Goal: Task Accomplishment & Management: Manage account settings

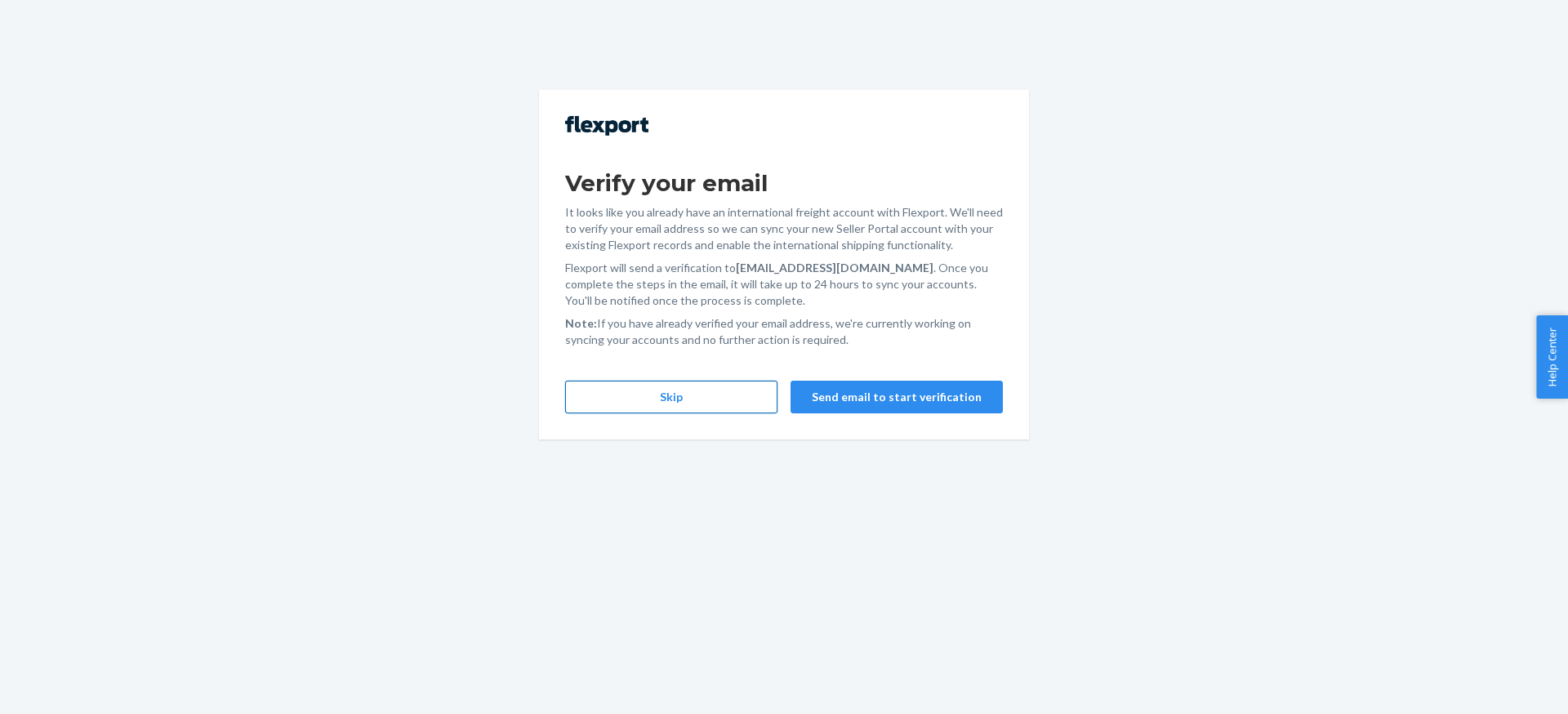
drag, startPoint x: 574, startPoint y: 429, endPoint x: 661, endPoint y: 389, distance: 95.8
click at [574, 429] on div "Verify your email It looks like you already have an international freight accou…" at bounding box center [784, 264] width 490 height 350
click at [678, 382] on button "Skip" at bounding box center [672, 397] width 212 height 32
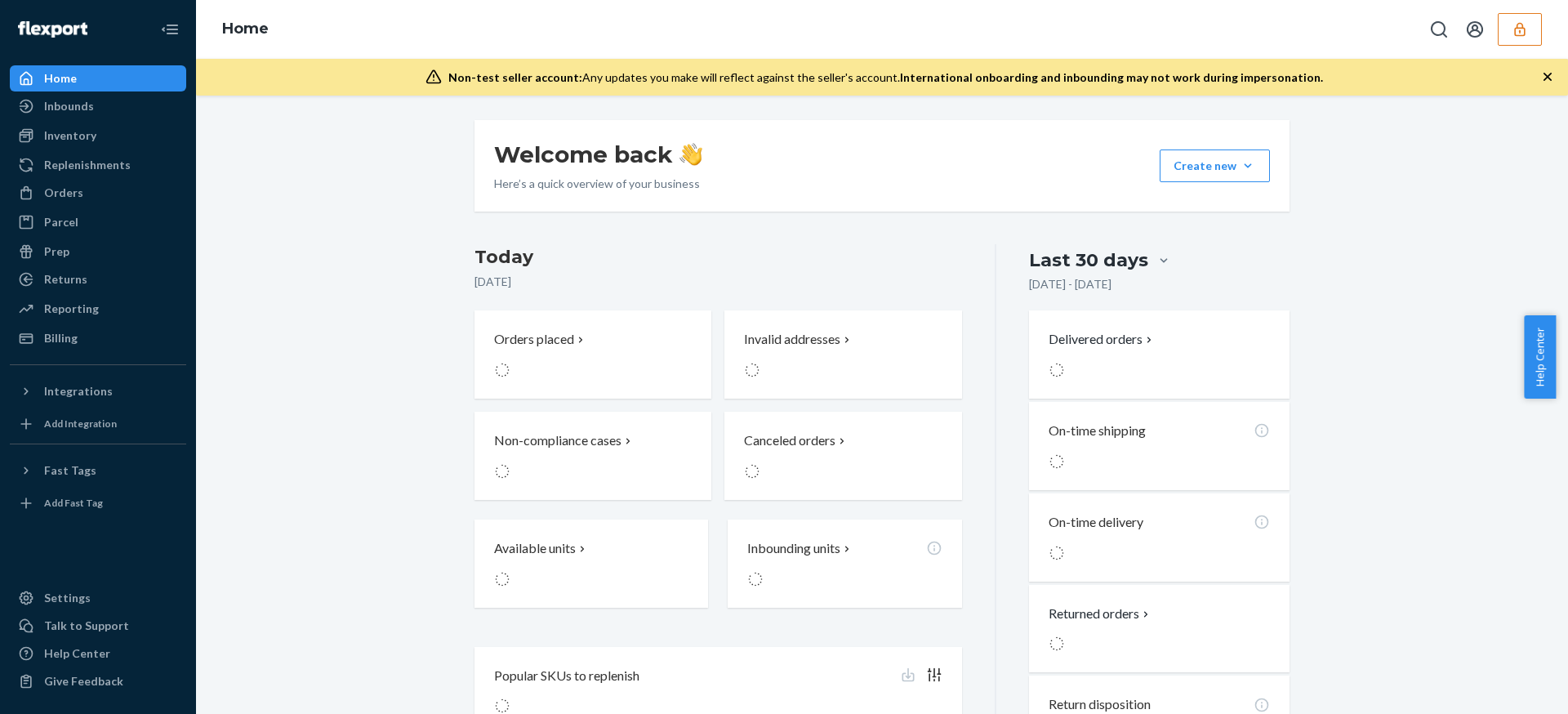
click at [343, 246] on div "Welcome back Here’s a quick overview of your business Create new Create new inb…" at bounding box center [881, 442] width 1348 height 644
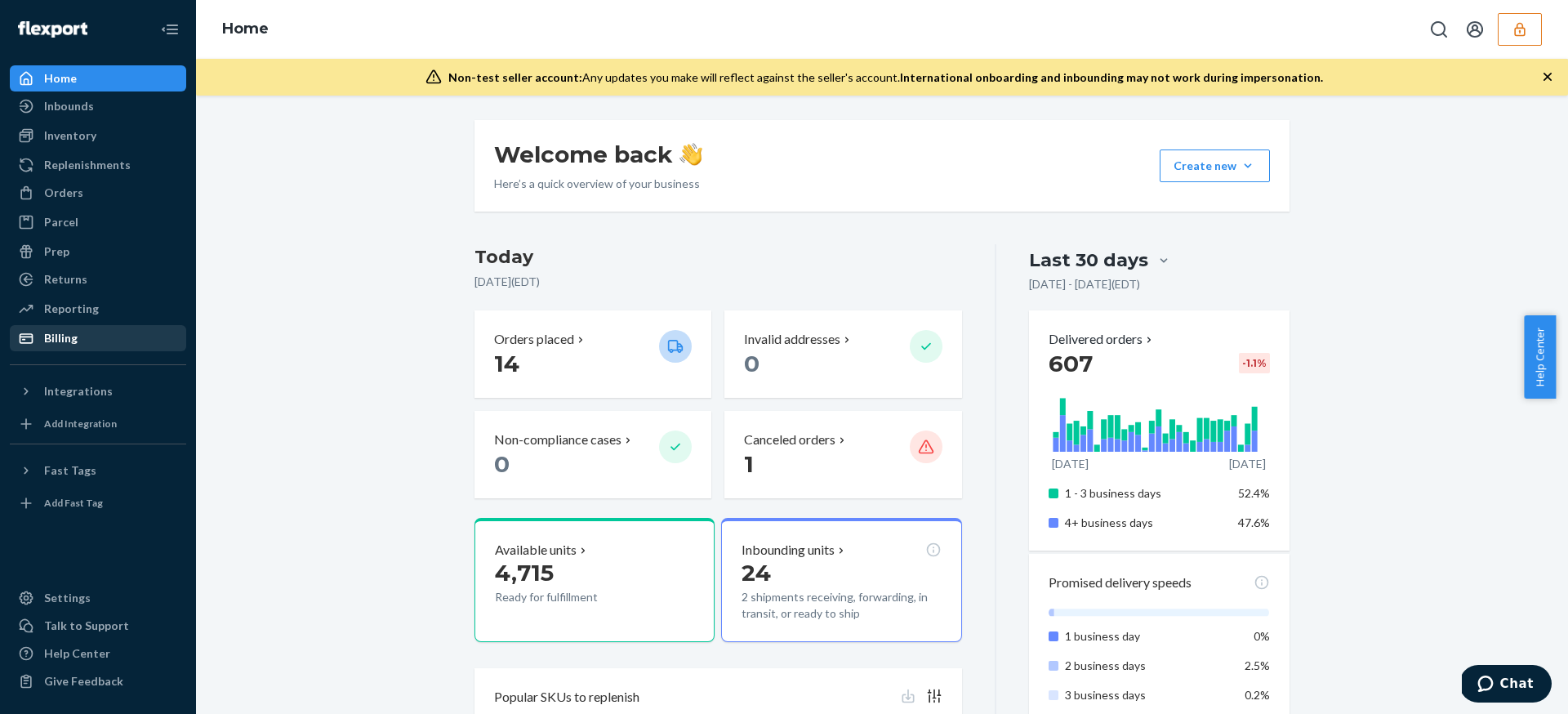
click at [144, 348] on div "Billing" at bounding box center [97, 338] width 173 height 23
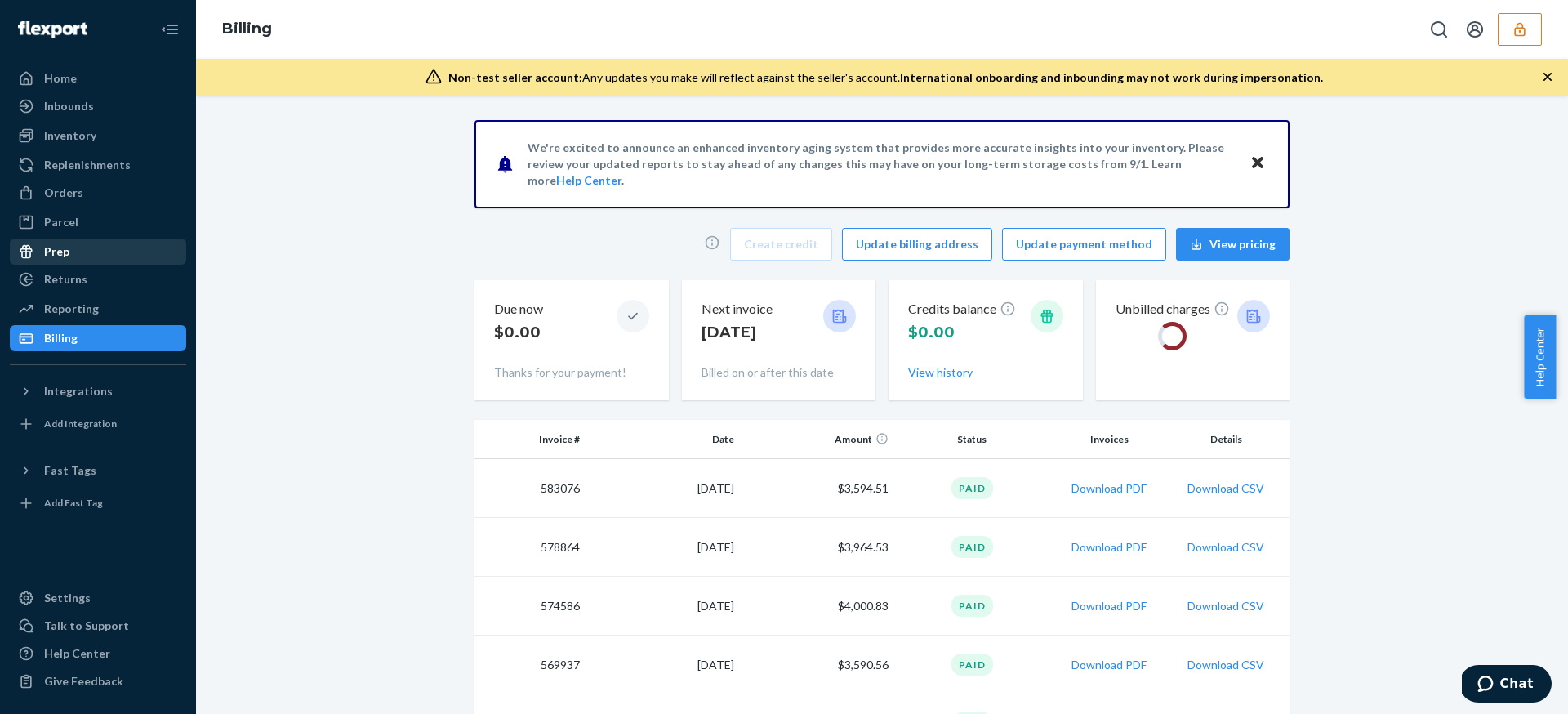
click at [172, 251] on div "Prep" at bounding box center [97, 252] width 173 height 23
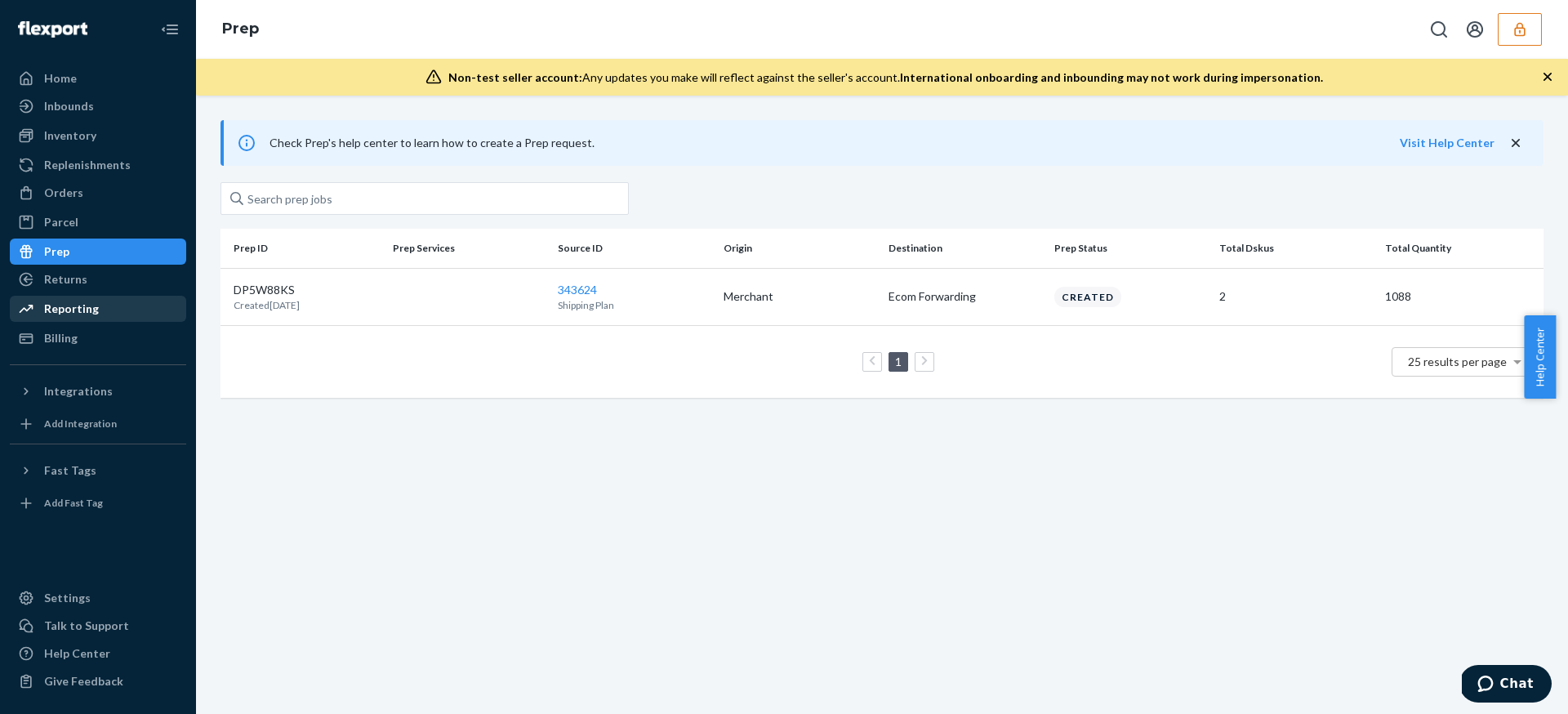
click at [268, 292] on p "DP5W88KS" at bounding box center [266, 290] width 66 height 17
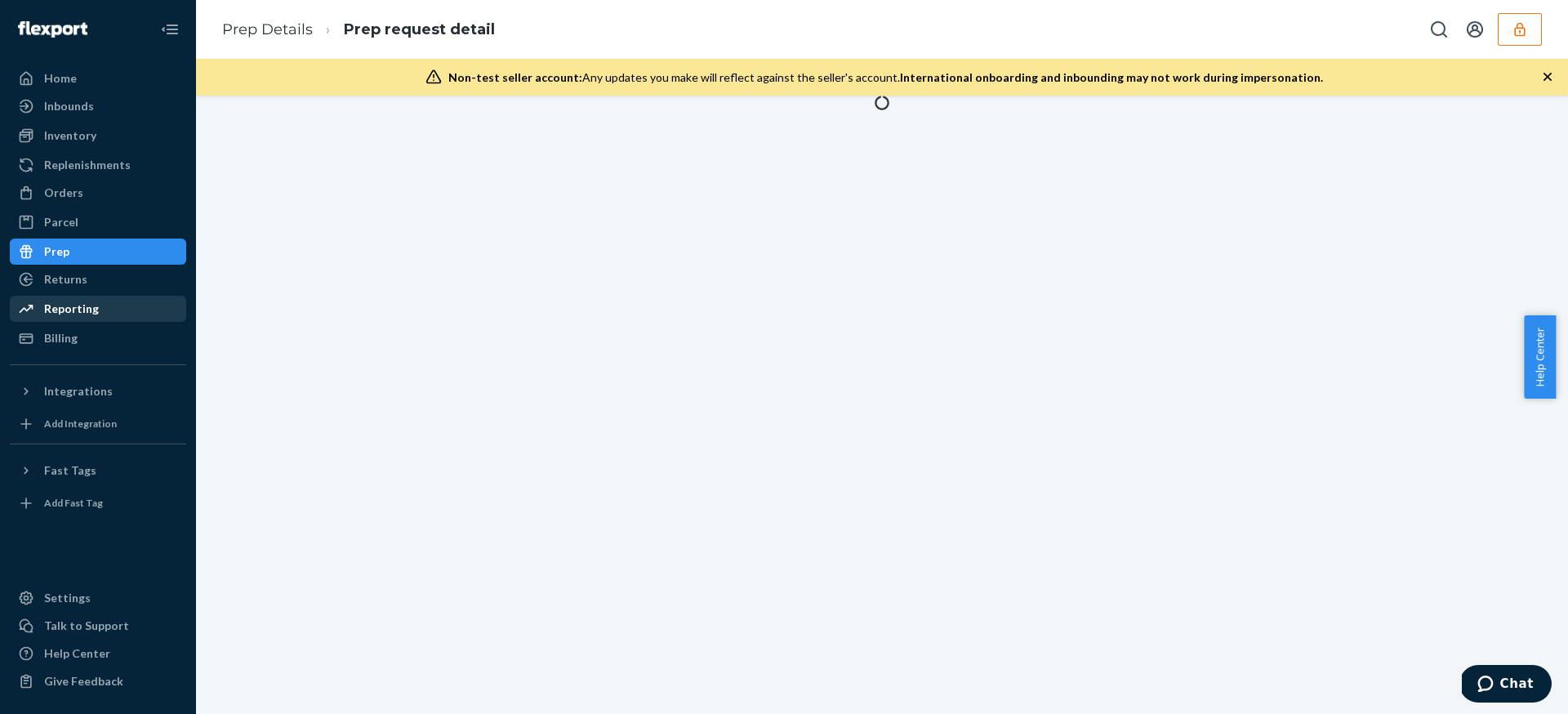
click at [134, 319] on div "Reporting" at bounding box center [97, 309] width 173 height 23
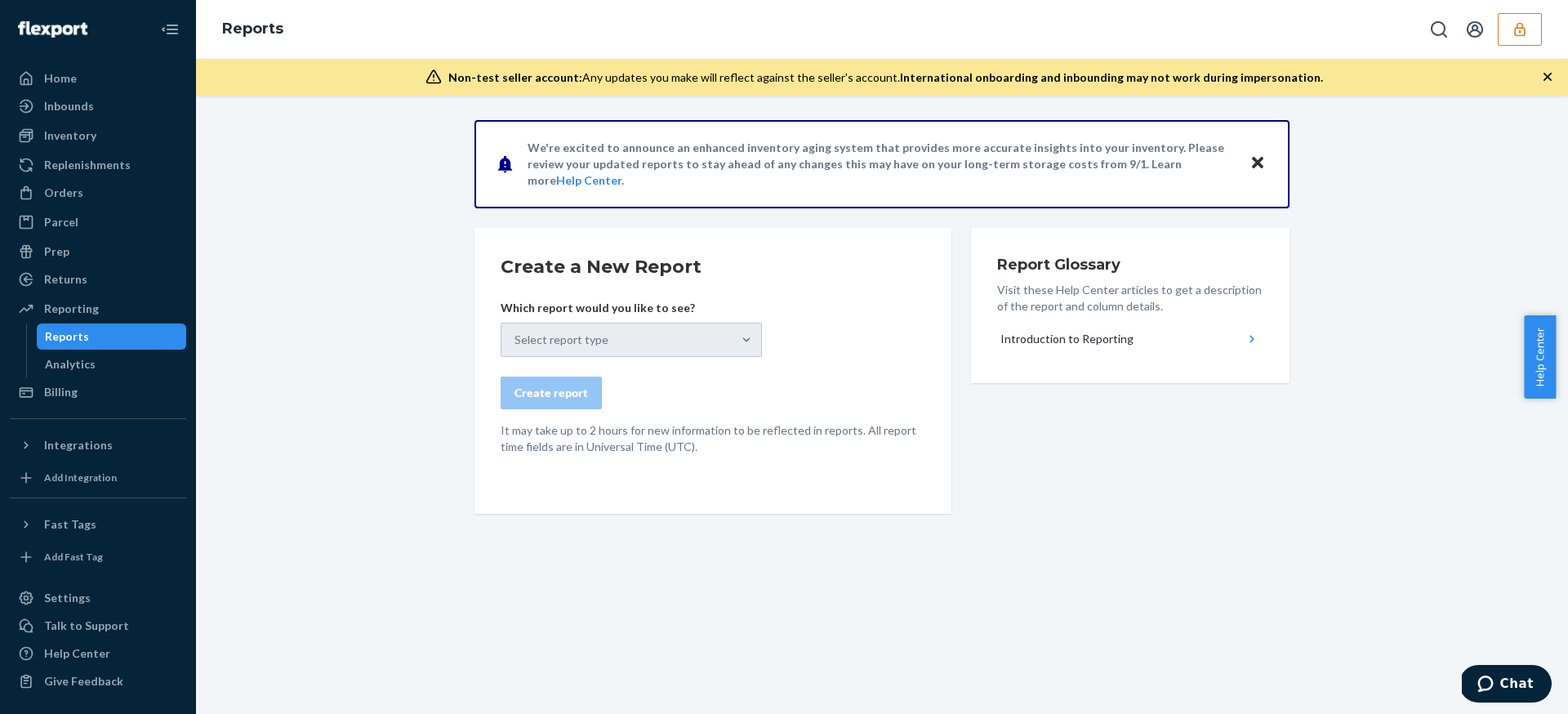
click at [319, 248] on div "We're excited to announce an enhanced inventory aging system that provides more…" at bounding box center [881, 365] width 1348 height 490
click at [127, 69] on div "Home" at bounding box center [97, 78] width 173 height 23
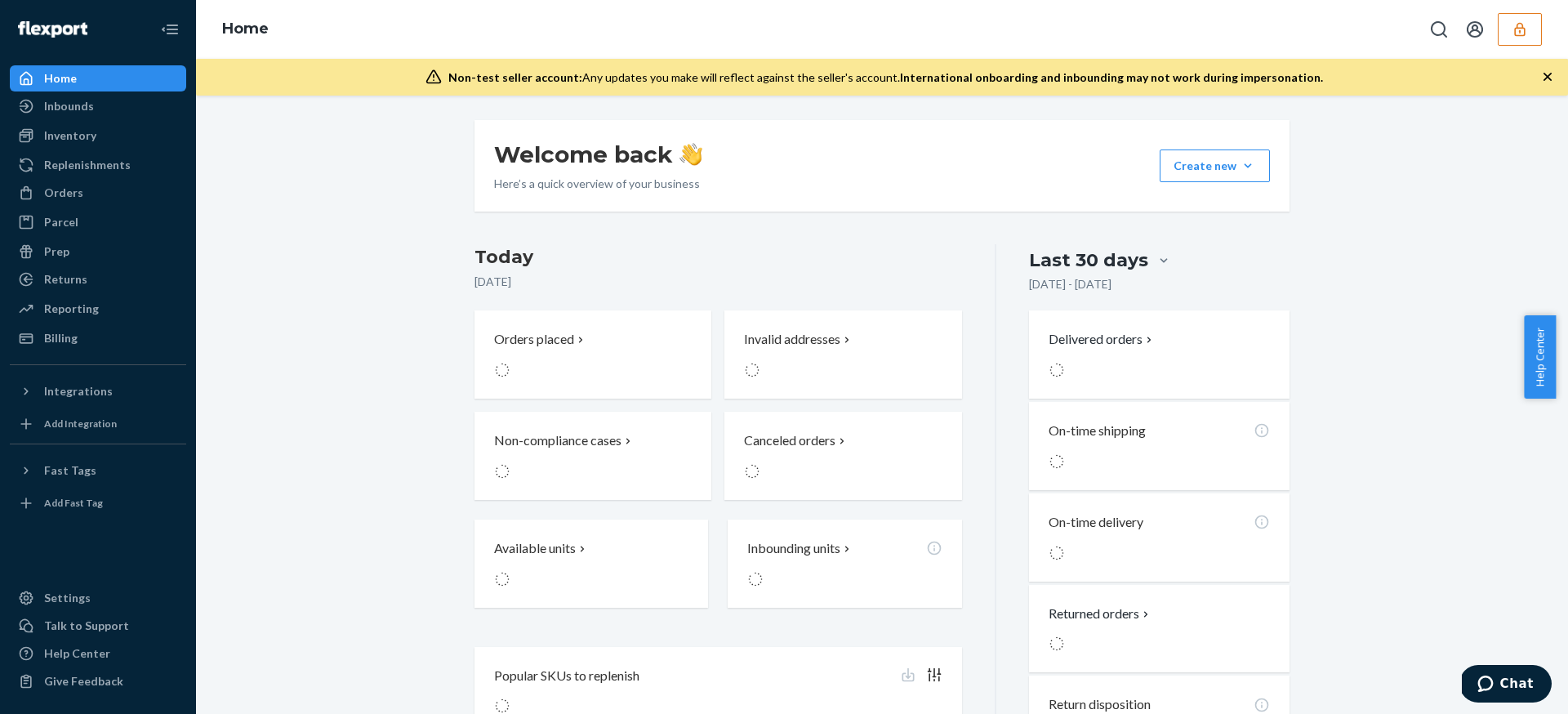
drag, startPoint x: 263, startPoint y: 150, endPoint x: 521, endPoint y: 158, distance: 258.1
click at [263, 151] on div "Welcome back Here’s a quick overview of your business Create new Create new inb…" at bounding box center [881, 442] width 1348 height 644
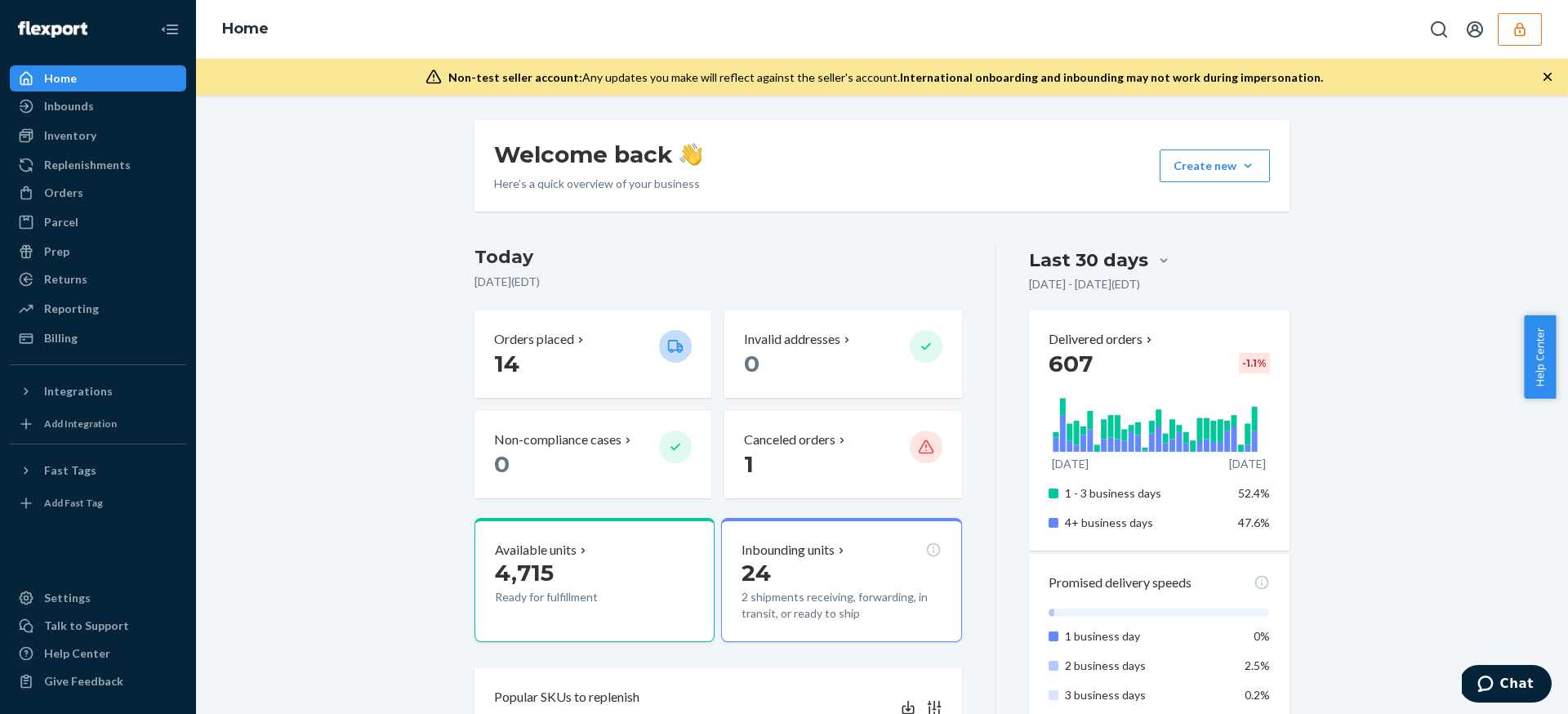
click at [1532, 25] on button "button" at bounding box center [1520, 29] width 44 height 32
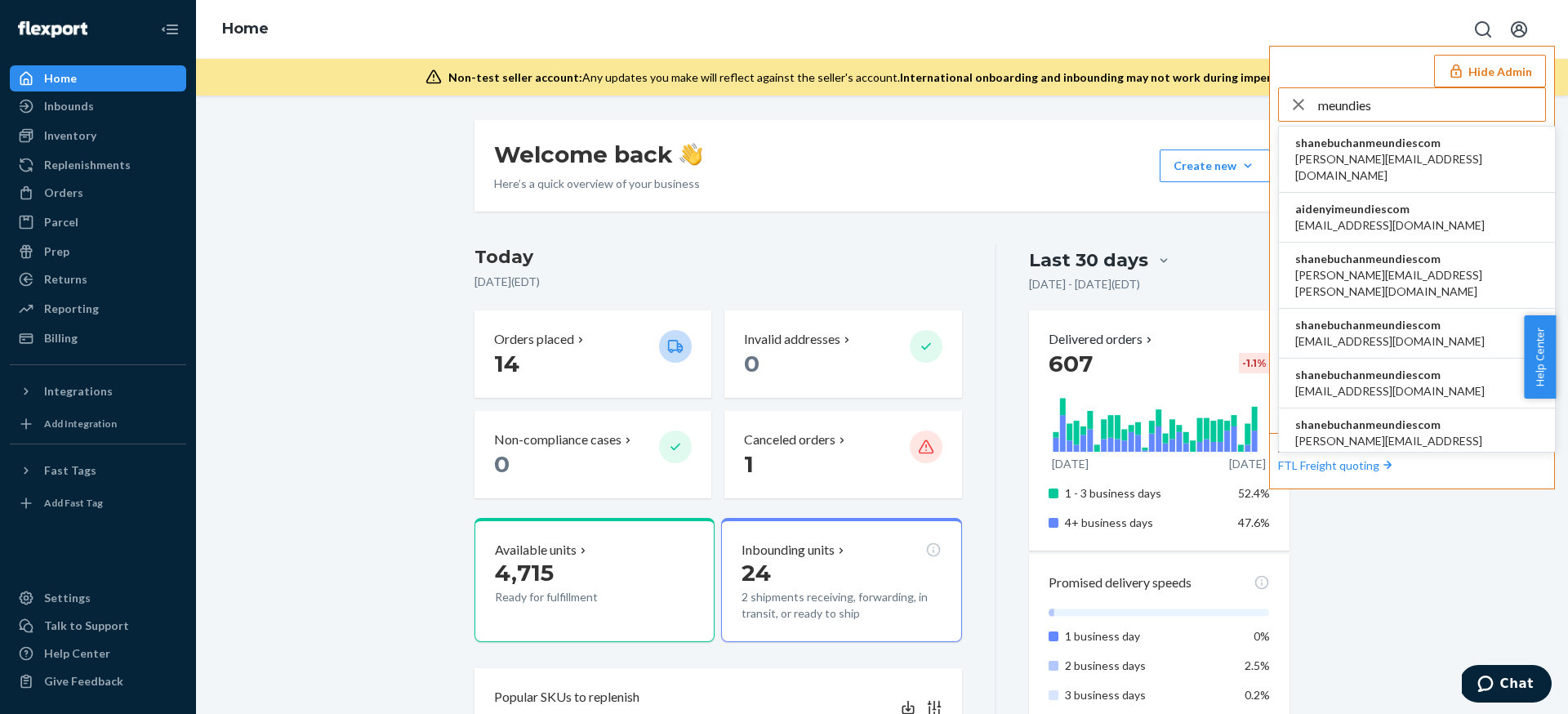
type input "meundies"
click at [1419, 267] on span "alex.quinonez@meundies.com" at bounding box center [1416, 283] width 243 height 32
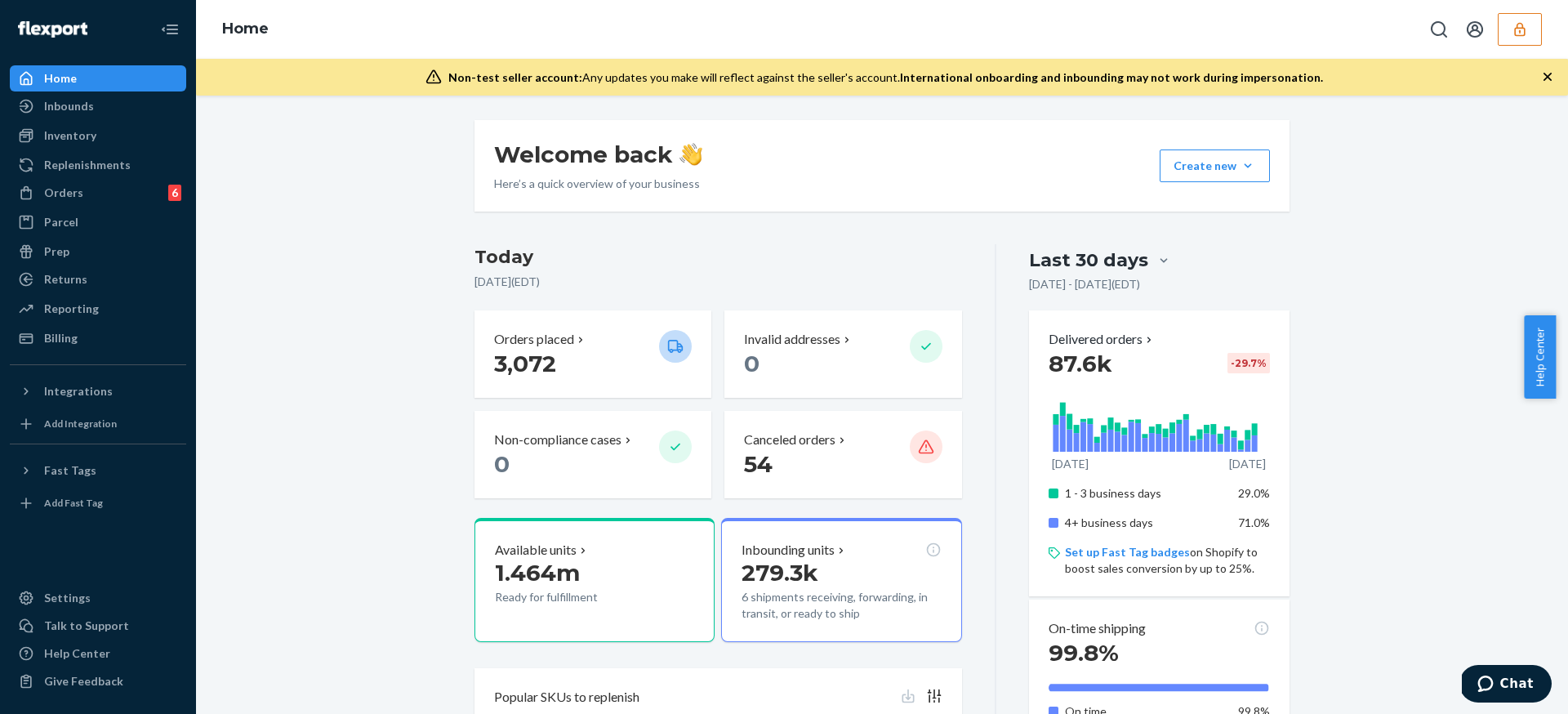
click at [157, 314] on div "Reporting" at bounding box center [97, 309] width 173 height 23
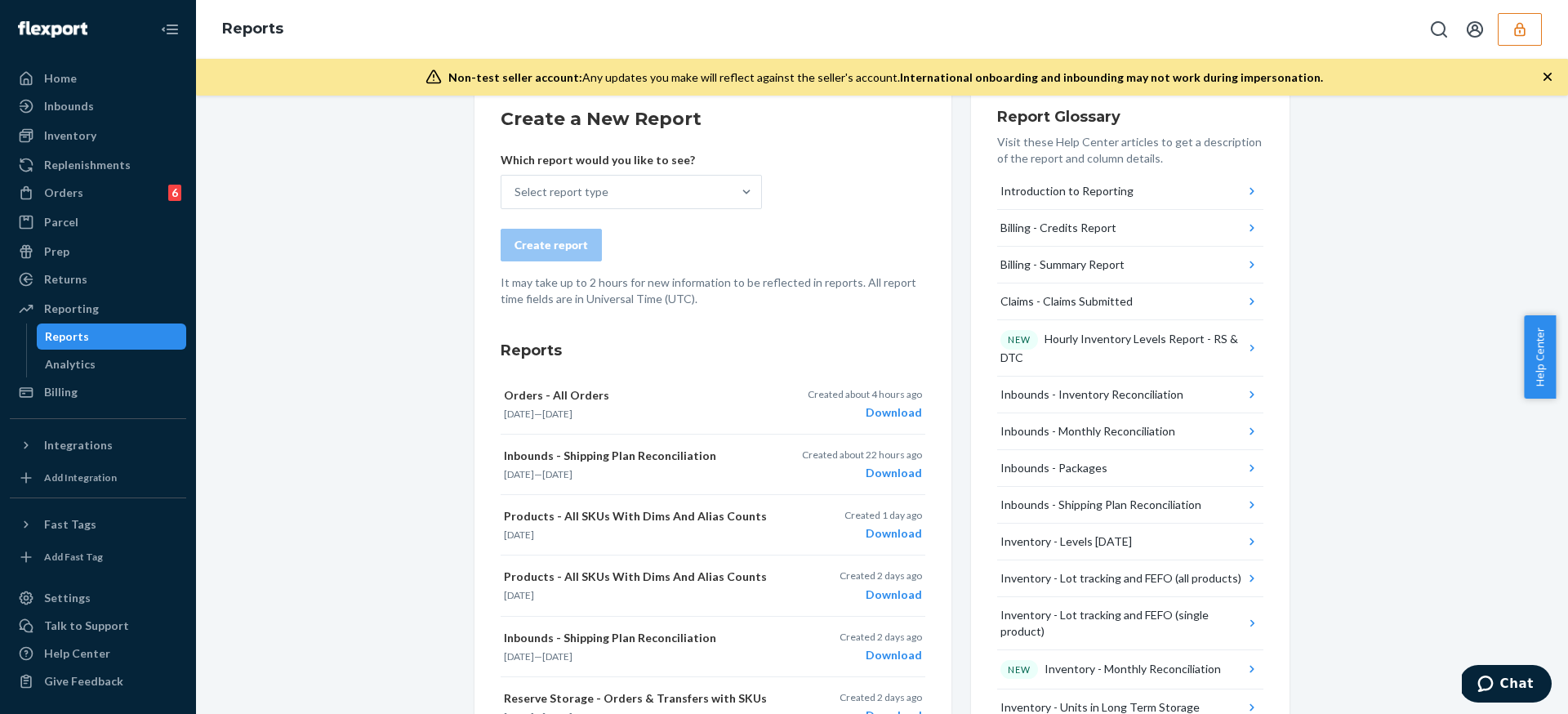
scroll to position [34, 0]
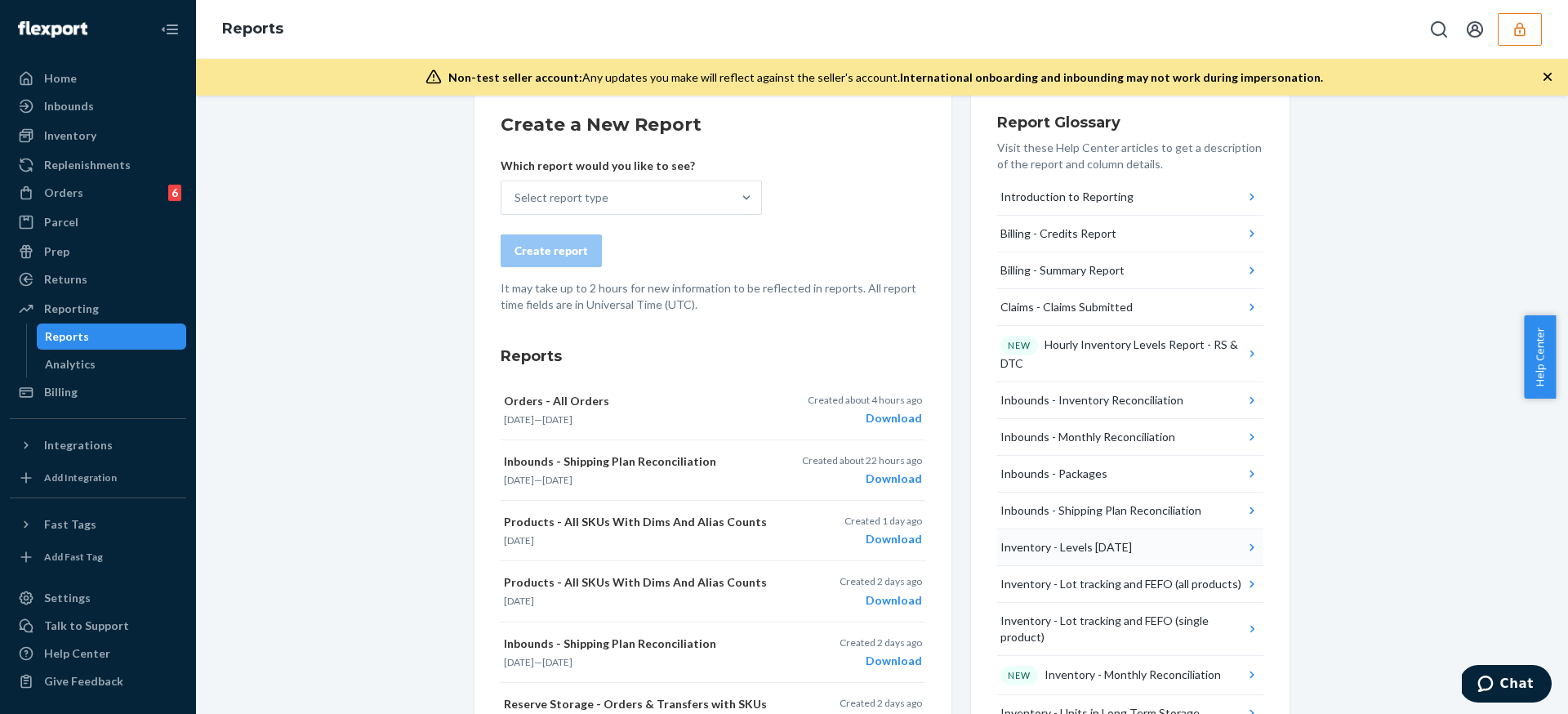
click at [1201, 553] on button "Inventory - Levels Today" at bounding box center [1130, 548] width 266 height 37
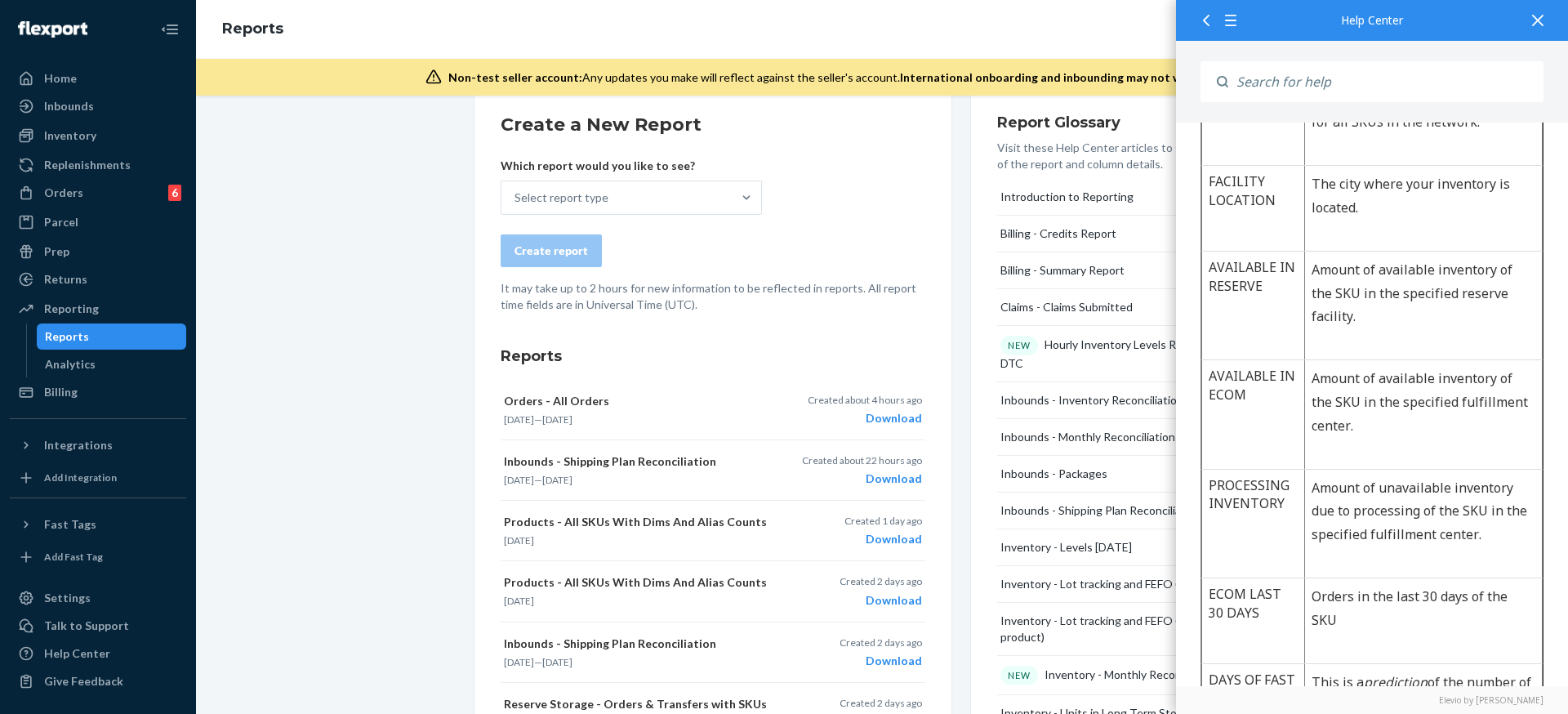
scroll to position [760, 0]
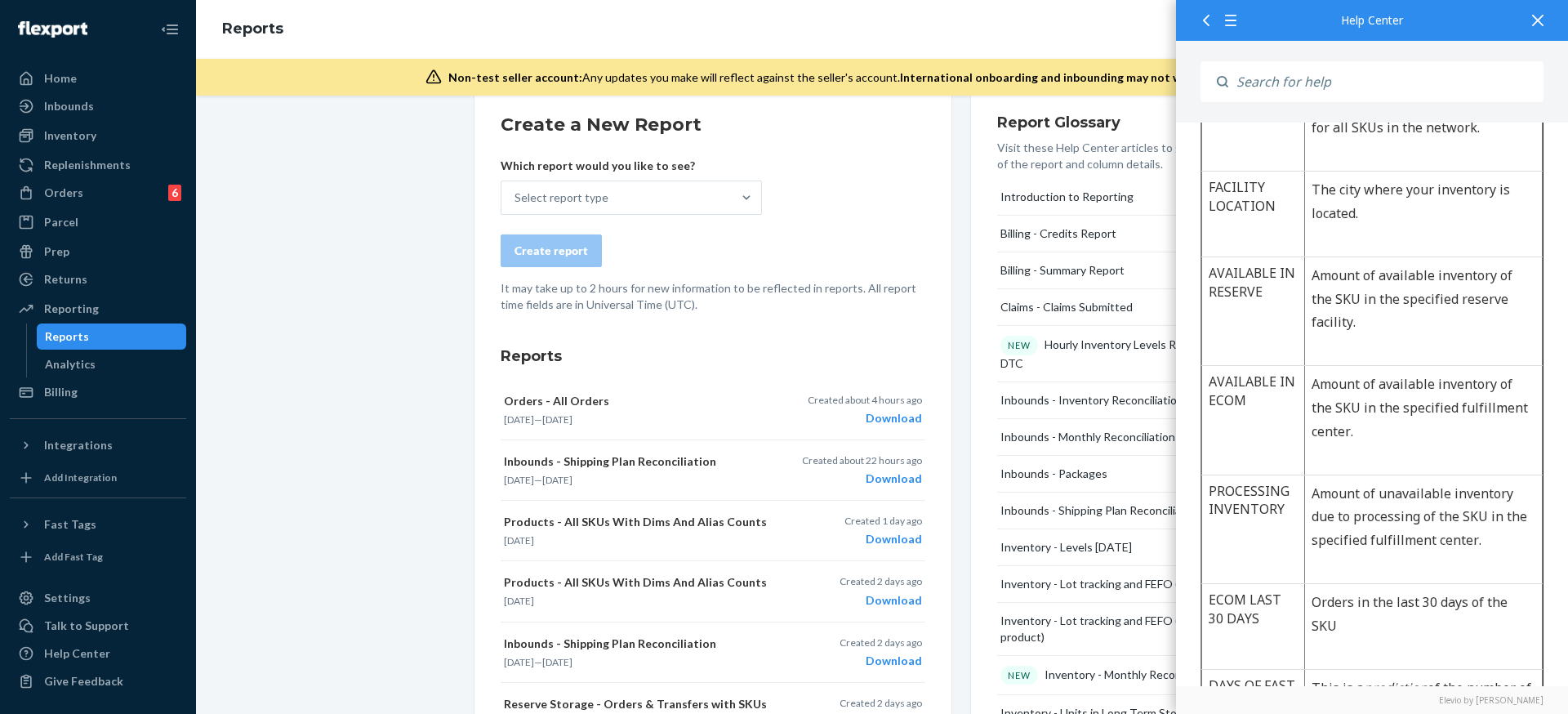
click at [1544, 18] on div at bounding box center [1537, 20] width 36 height 40
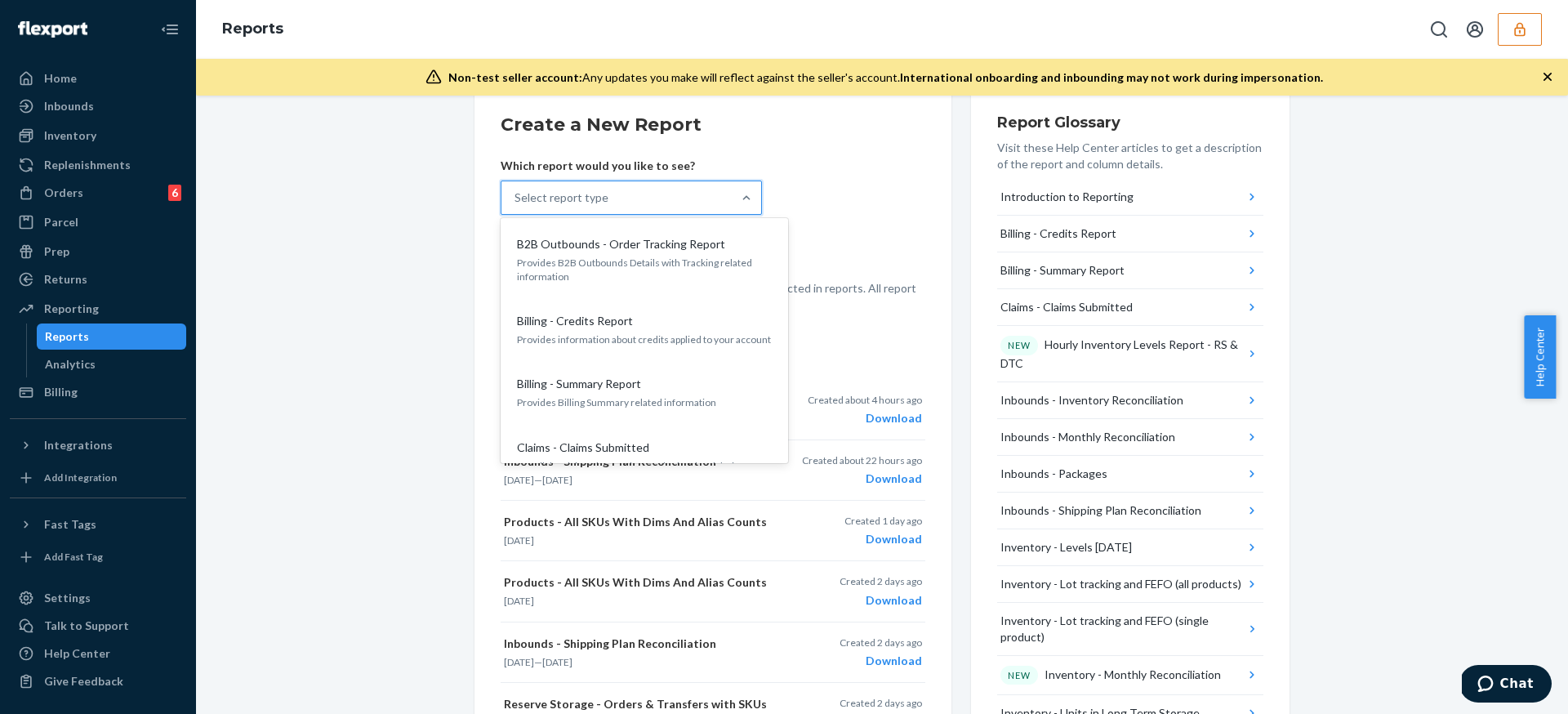
click at [638, 198] on div "Select report type" at bounding box center [616, 198] width 230 height 32
click at [516, 198] on input "option B2B Outbounds - Order Tracking Report focused, 1 of 30. 30 results avail…" at bounding box center [515, 198] width 2 height 17
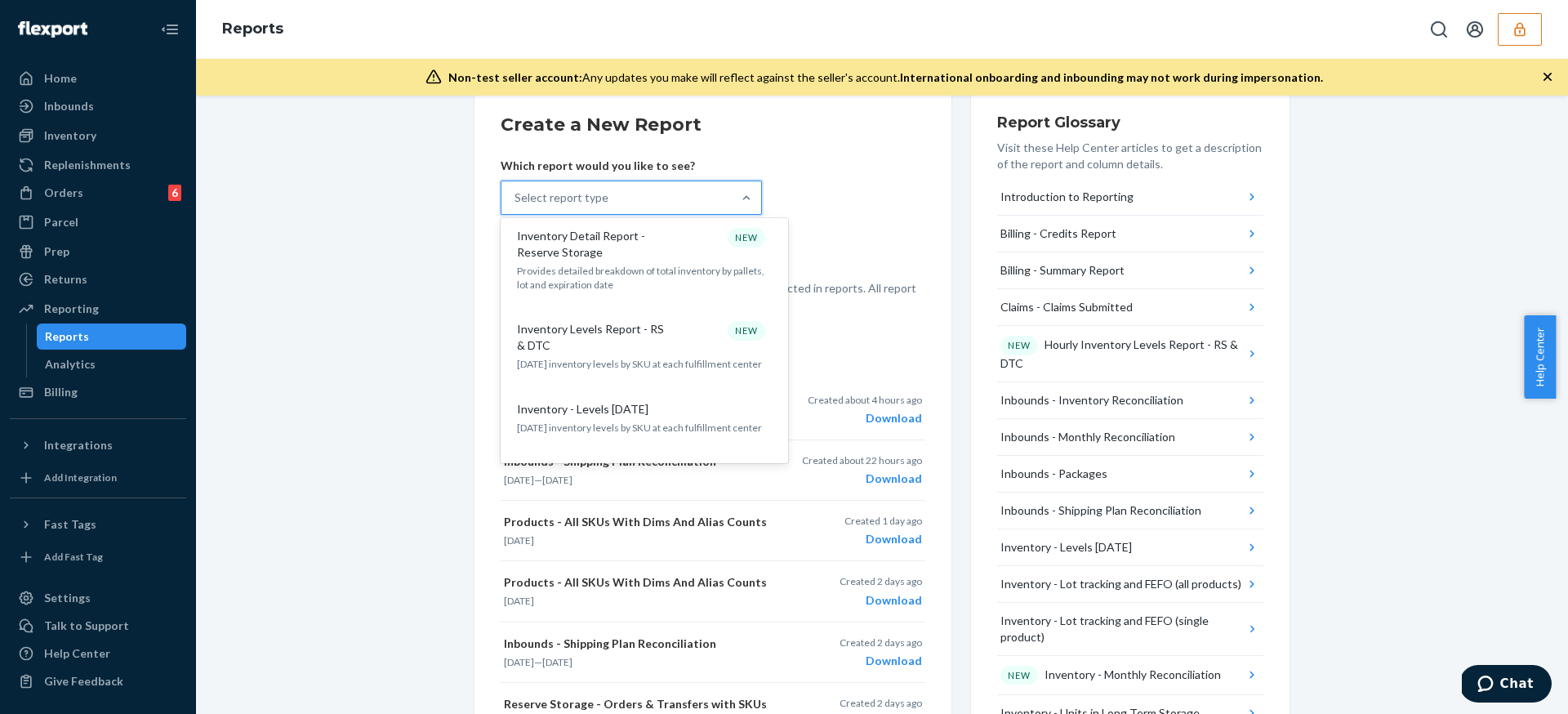
scroll to position [971, 0]
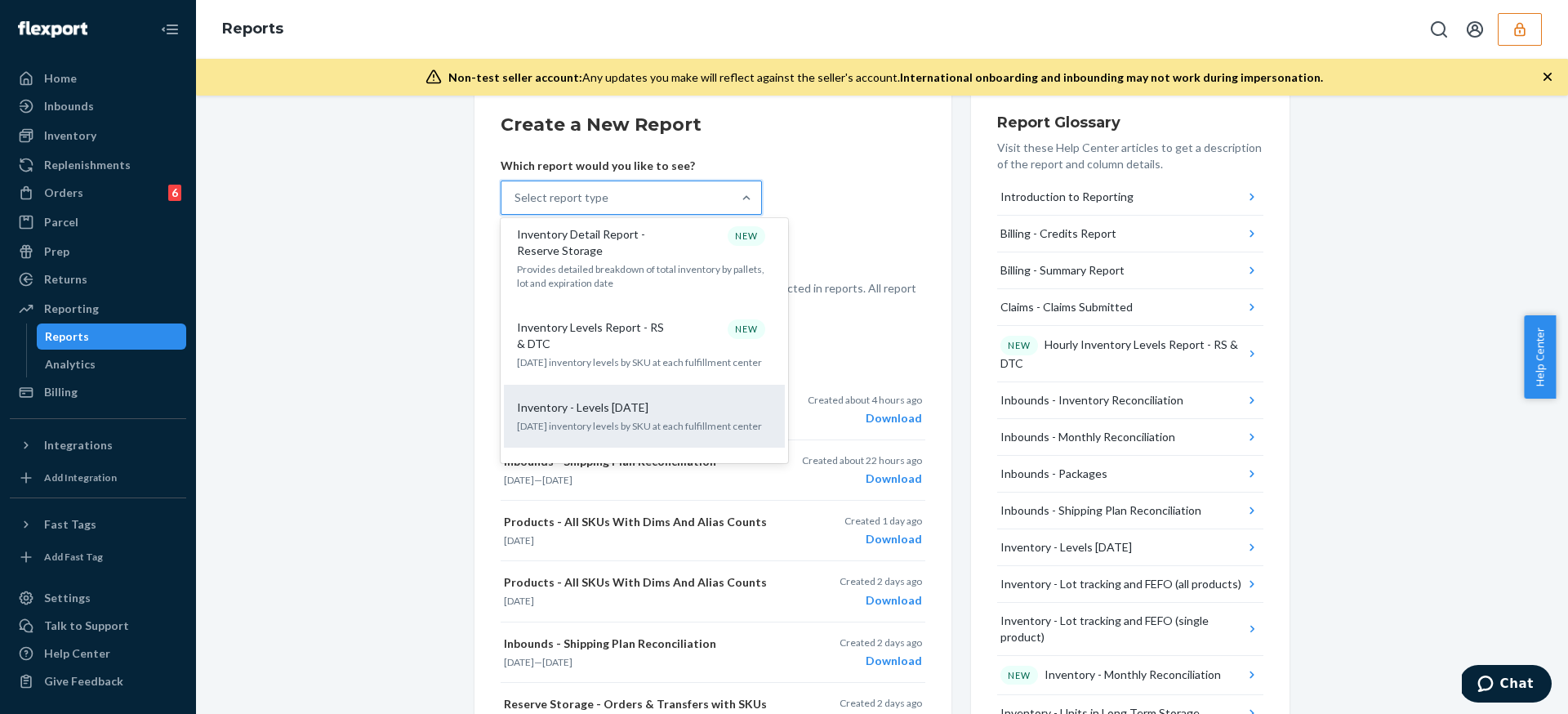
click at [665, 400] on div "Inventory - Levels Today" at bounding box center [641, 407] width 262 height 17
click at [516, 206] on input "option Inventory - Levels Today focused, 15 of 30. 30 results available. Use Up…" at bounding box center [515, 198] width 2 height 17
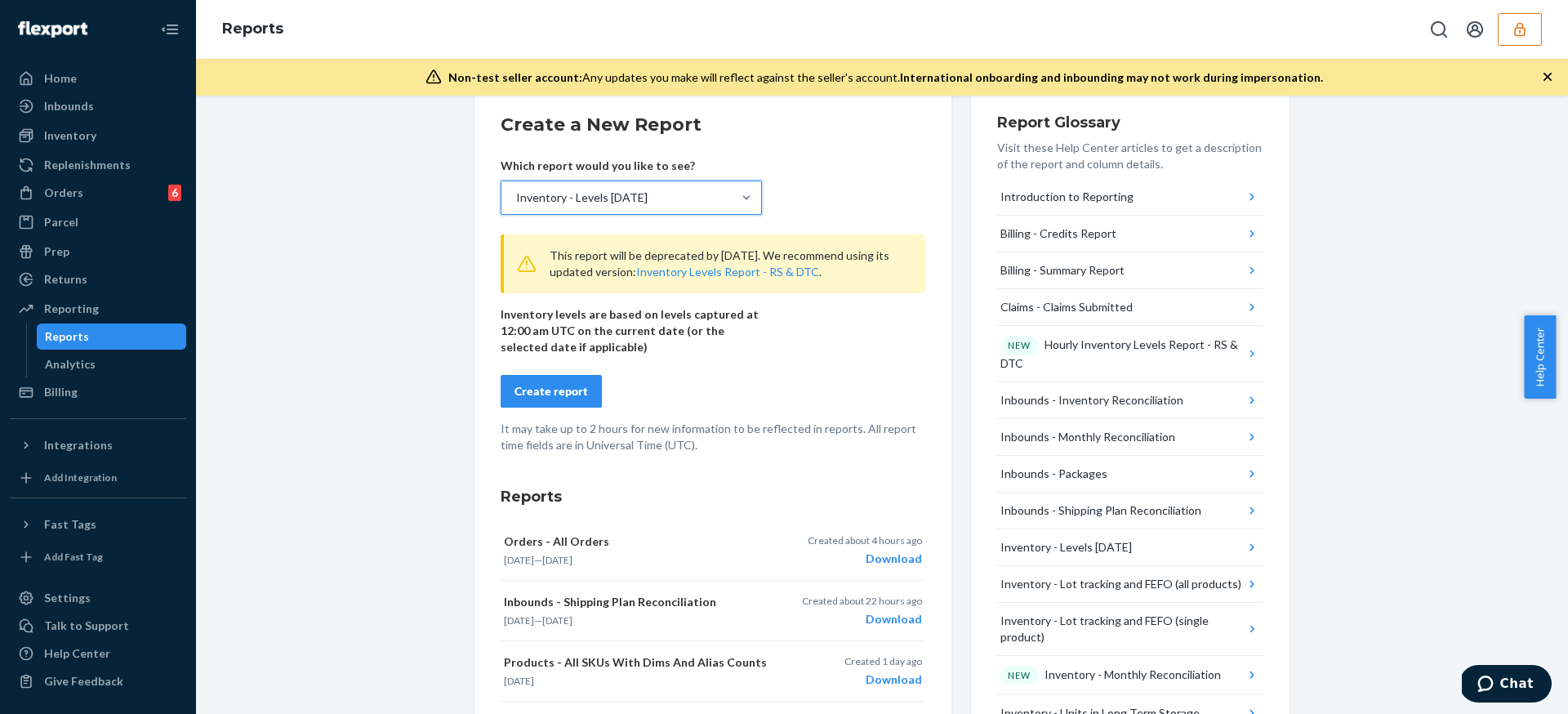
click at [550, 408] on form "Create a New Report Which report would you like to see? option Inventory - Leve…" at bounding box center [713, 282] width 425 height 342
click at [557, 394] on div "Create report" at bounding box center [551, 391] width 74 height 17
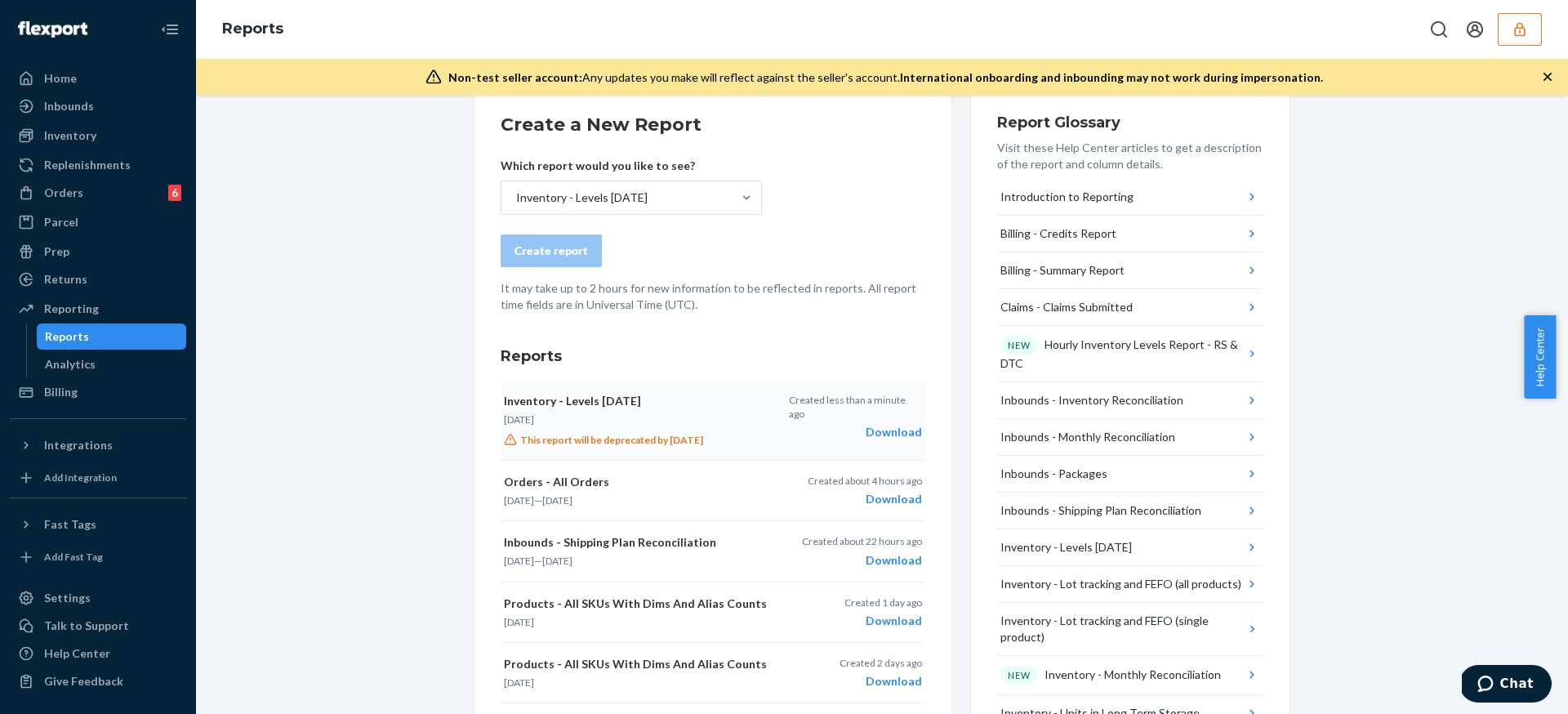
click at [677, 416] on p "Aug 20, 2025" at bounding box center [642, 420] width 276 height 14
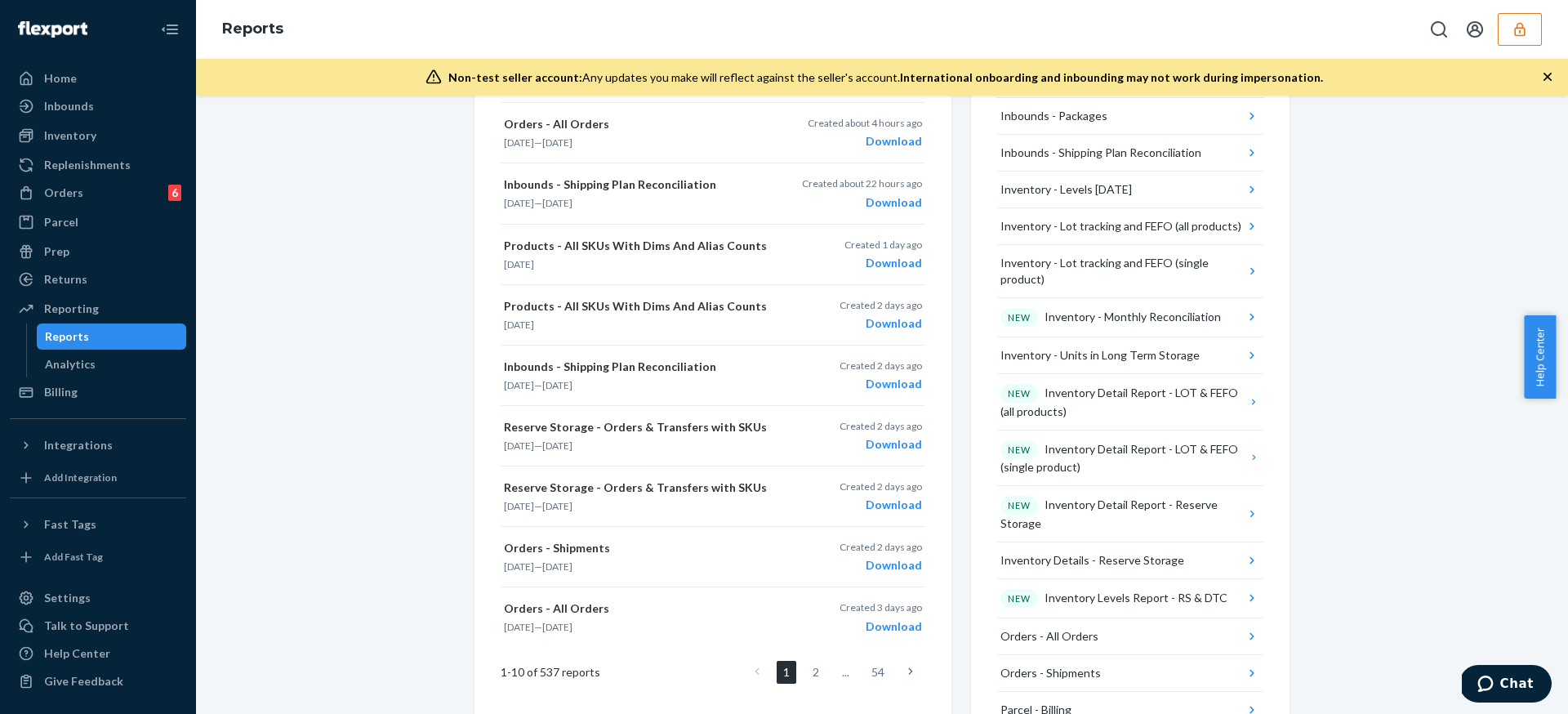
scroll to position [393, 0]
click at [1154, 509] on div "NEW Inventory Detail Report - Reserve Storage" at bounding box center [1123, 513] width 244 height 36
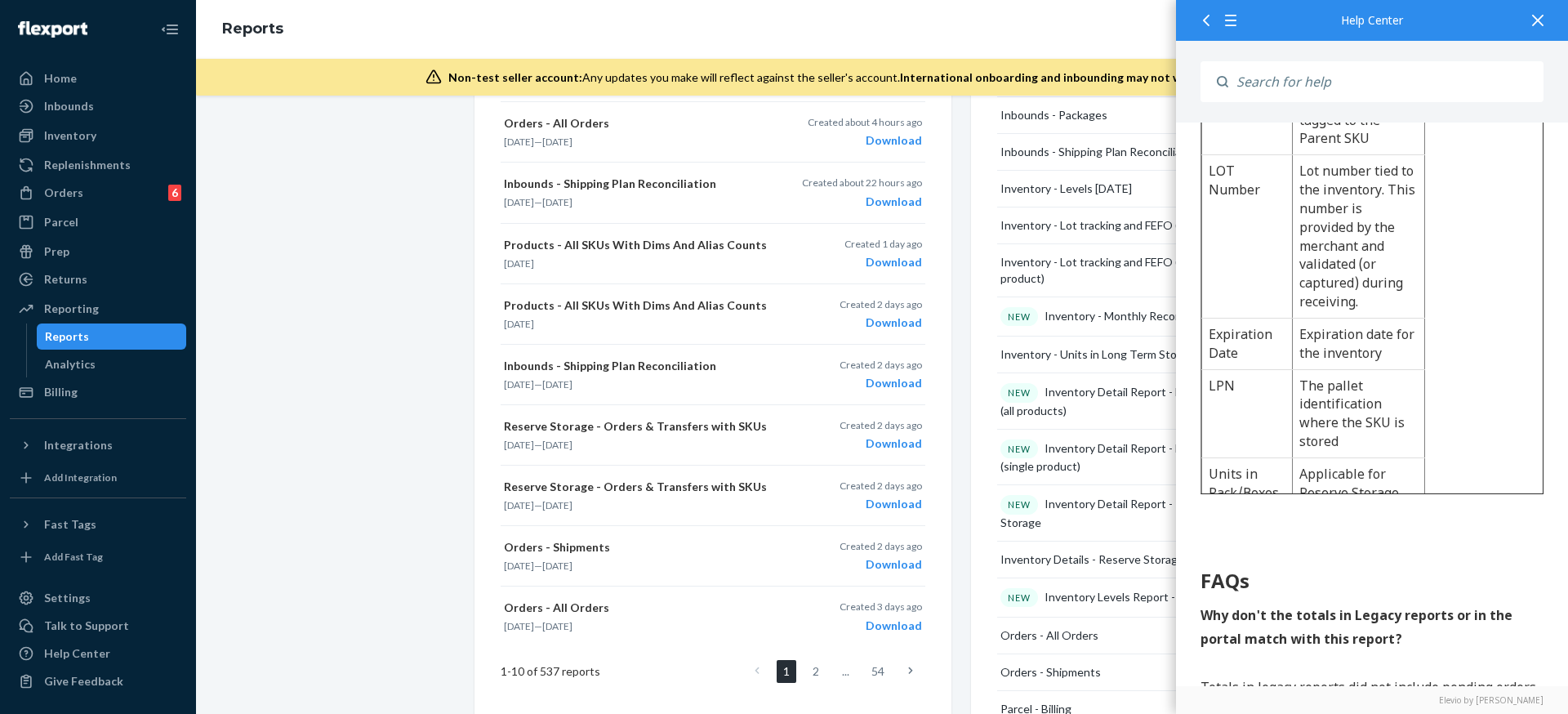
scroll to position [516, 0]
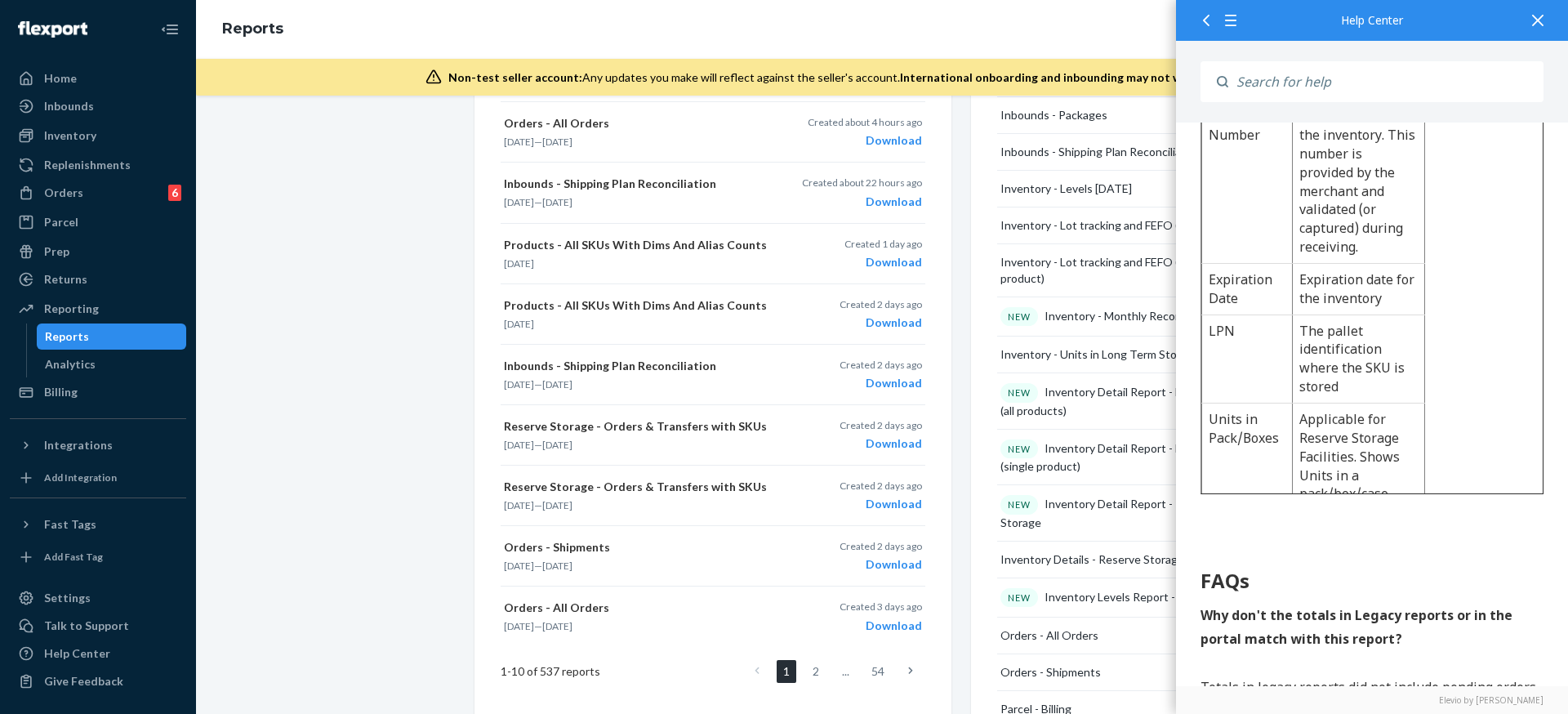
click at [320, 465] on div "Create a New Report Which report would you like to see? Inventory - Levels Toda…" at bounding box center [881, 448] width 1348 height 1443
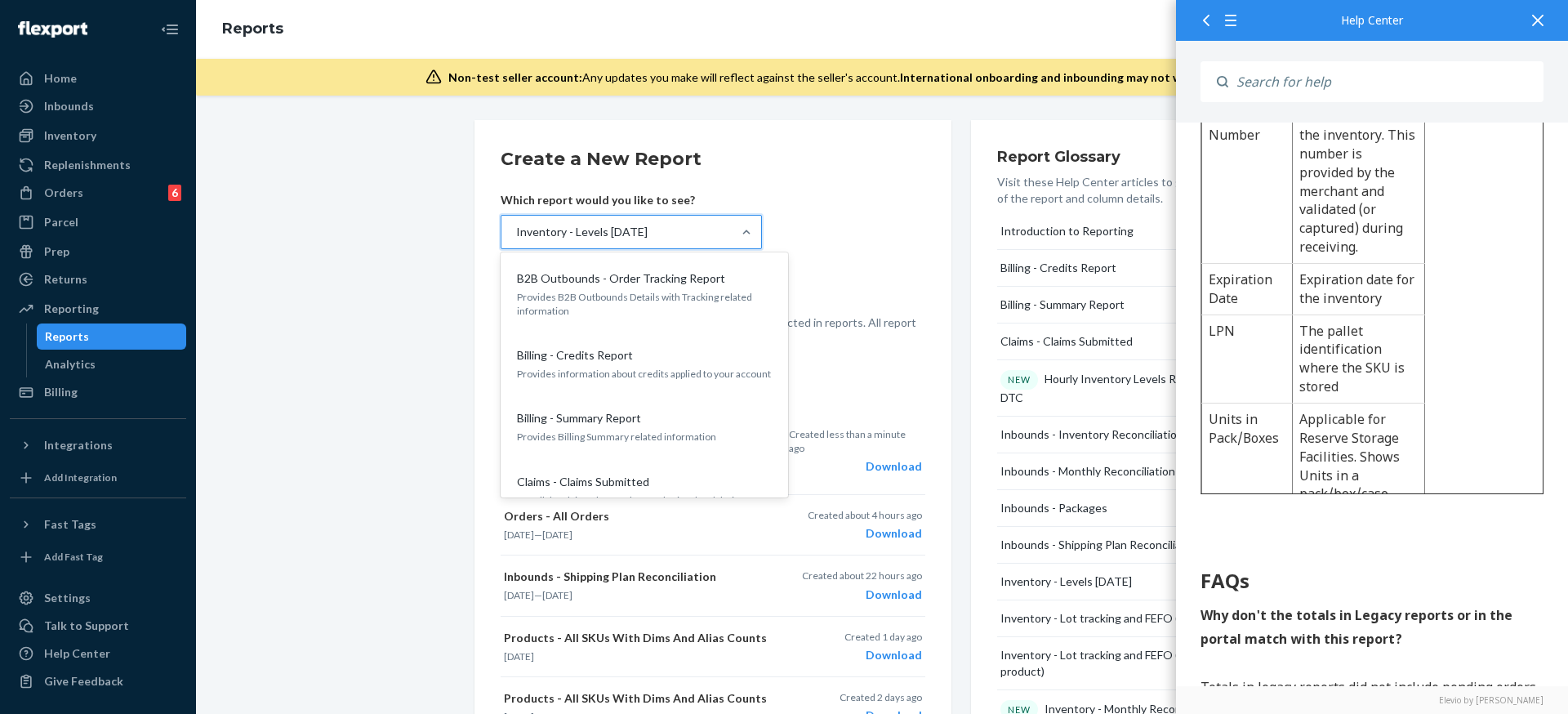
click at [609, 224] on div "Inventory - Levels Today" at bounding box center [582, 232] width 132 height 17
click at [516, 224] on input "option Inventory - Levels Today, selected. option B2B Outbounds - Order Trackin…" at bounding box center [515, 232] width 2 height 17
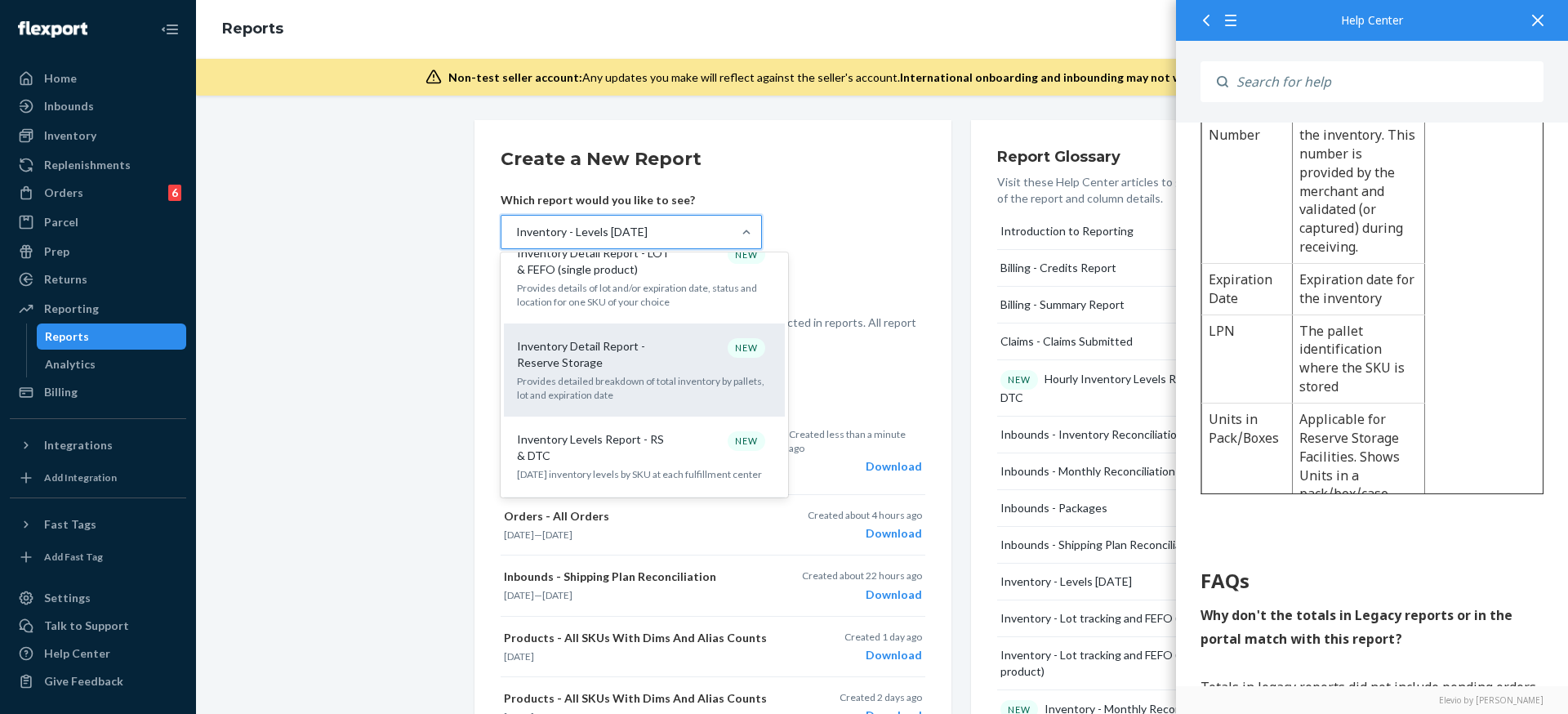
scroll to position [895, 0]
click at [657, 337] on p "Inventory Detail Report - Reserve Storage" at bounding box center [595, 353] width 157 height 32
click at [516, 241] on input "option Inventory - Levels Today, selected. option Inventory Detail Report - Res…" at bounding box center [515, 232] width 2 height 17
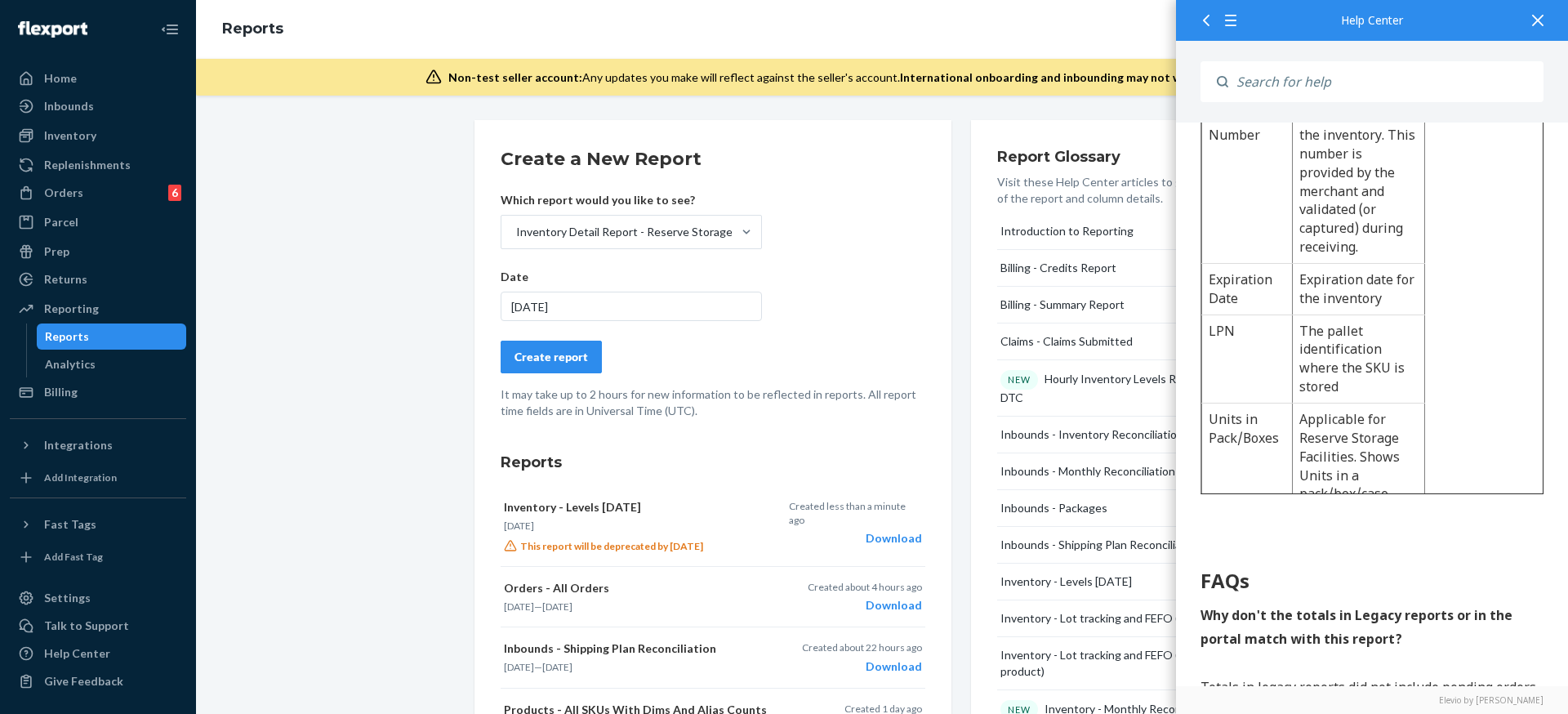
click at [589, 361] on button "Create report" at bounding box center [550, 357] width 101 height 32
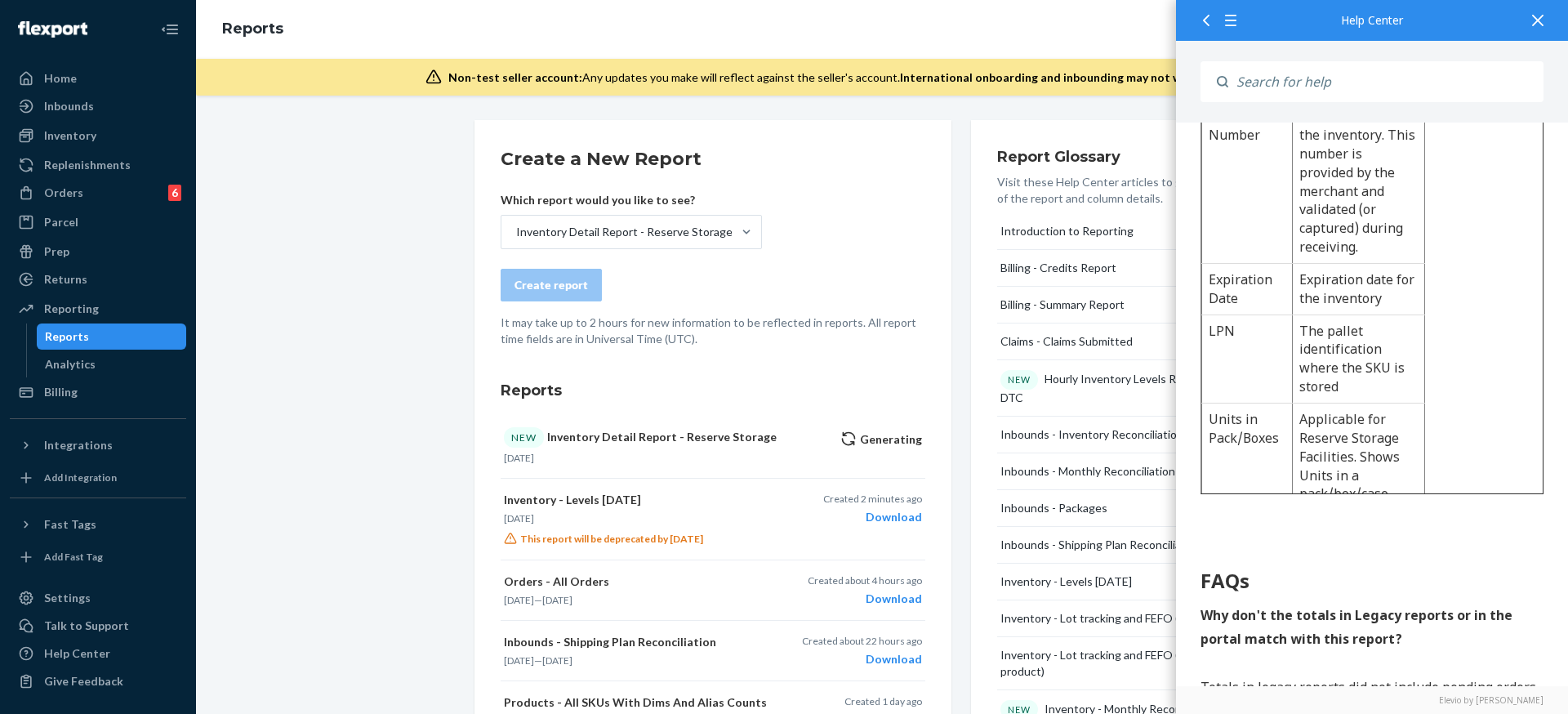
click at [1546, 18] on div at bounding box center [1537, 20] width 36 height 40
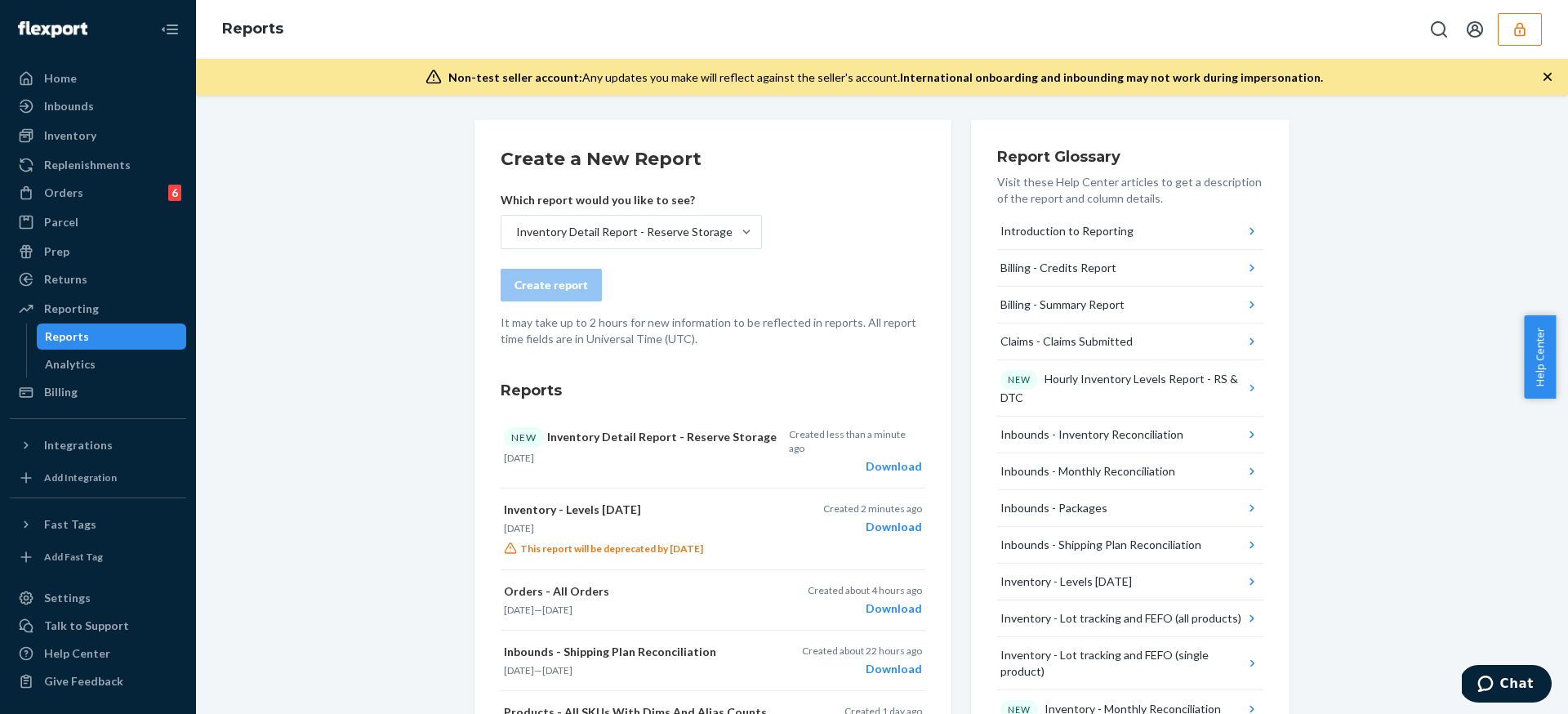
click at [773, 349] on div "Create a New Report Which report would you like to see? Inventory Detail Report…" at bounding box center [713, 618] width 425 height 943
click at [888, 458] on div "Download" at bounding box center [856, 466] width 133 height 17
click at [810, 323] on p "It may take up to 2 hours for new information to be reflected in reports. All r…" at bounding box center [713, 330] width 425 height 32
click at [118, 158] on div "Replenishments" at bounding box center [87, 165] width 87 height 17
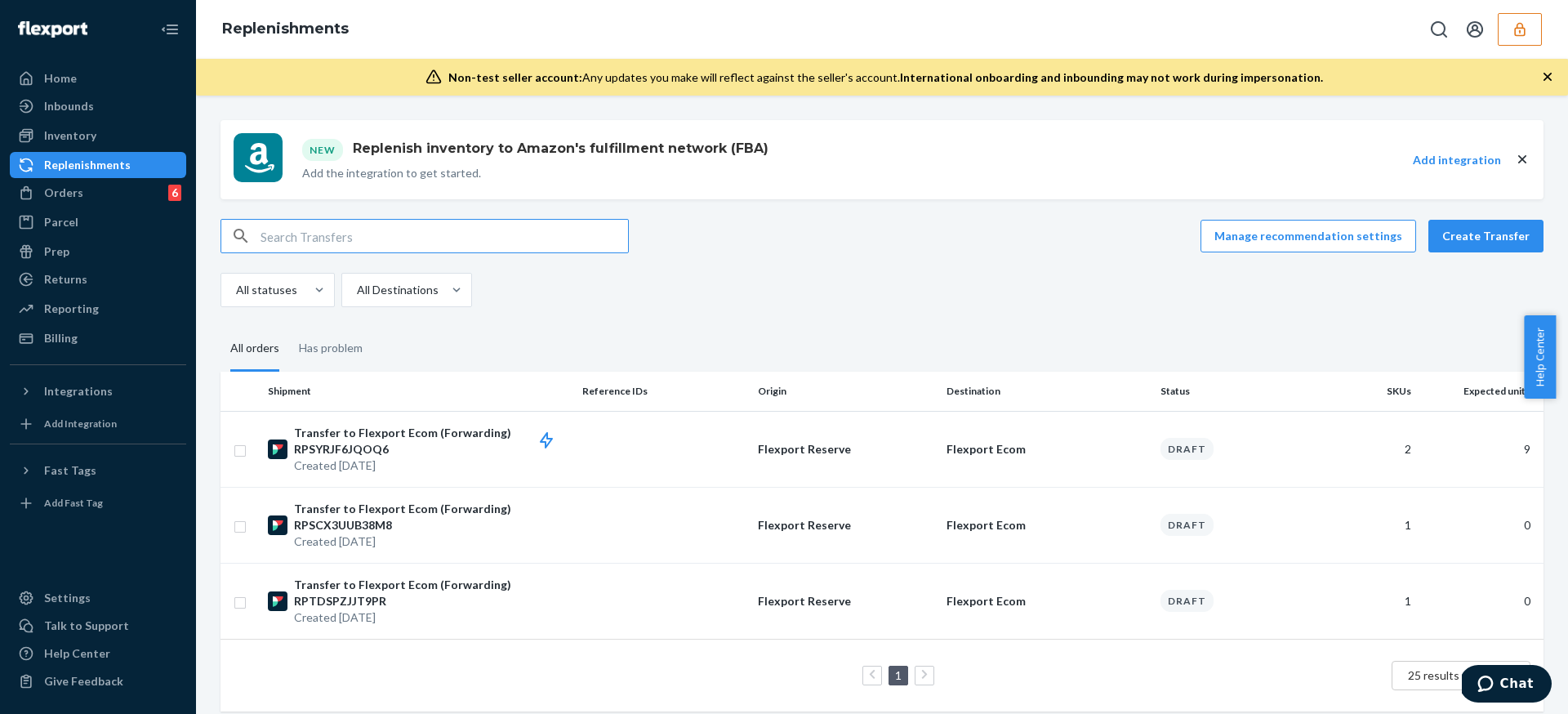
click at [765, 204] on div "New Replenish inventory to Amazon's fulfillment network (FBA) Add the integrati…" at bounding box center [881, 416] width 1348 height 592
click at [868, 242] on div "Manage recommendation settings Create Transfer" at bounding box center [881, 235] width 1323 height 34
click at [909, 240] on div "Manage recommendation settings Create Transfer" at bounding box center [881, 235] width 1323 height 34
click at [1133, 442] on p "Flexport Ecom" at bounding box center [1047, 449] width 201 height 17
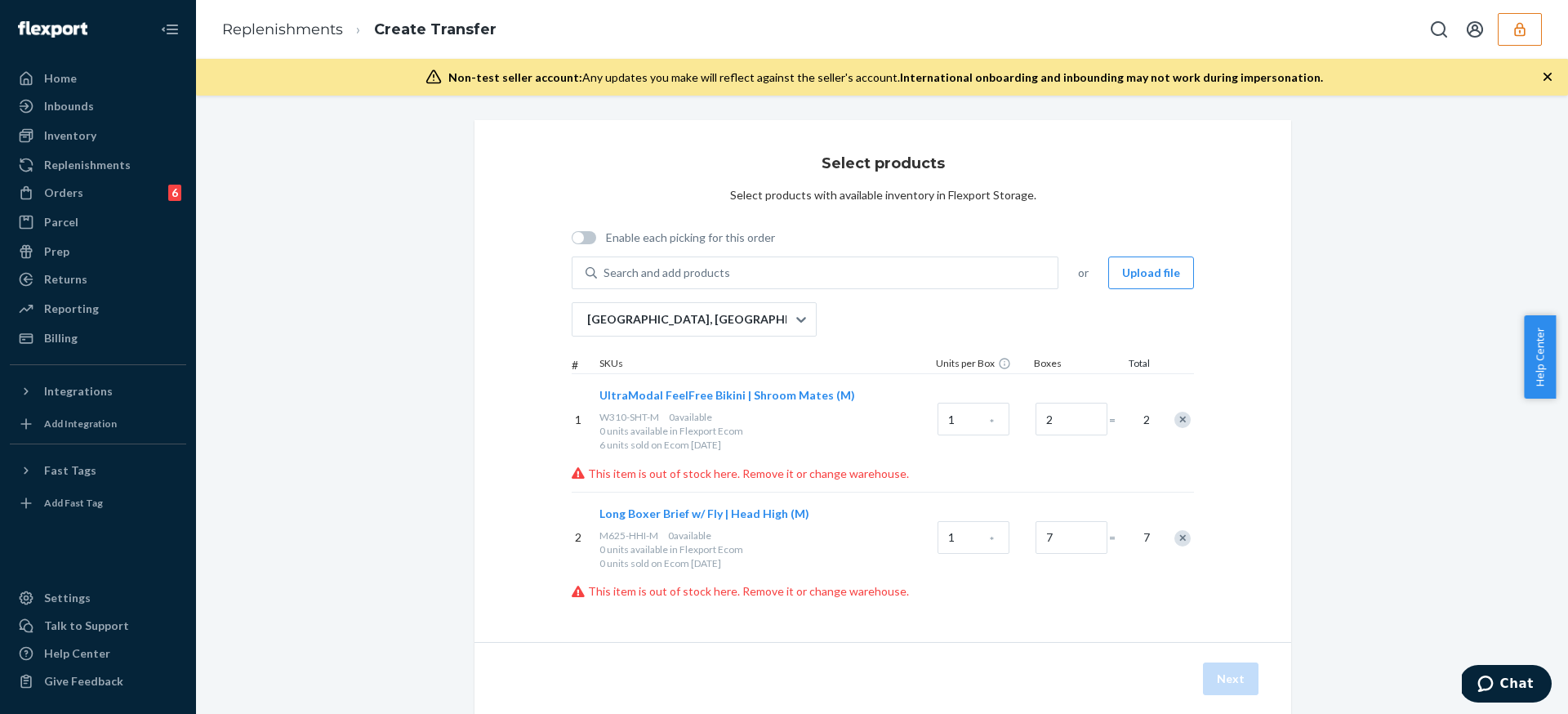
click at [1230, 350] on div "Select products Select products with available inventory in Flexport Storage. E…" at bounding box center [882, 381] width 816 height 522
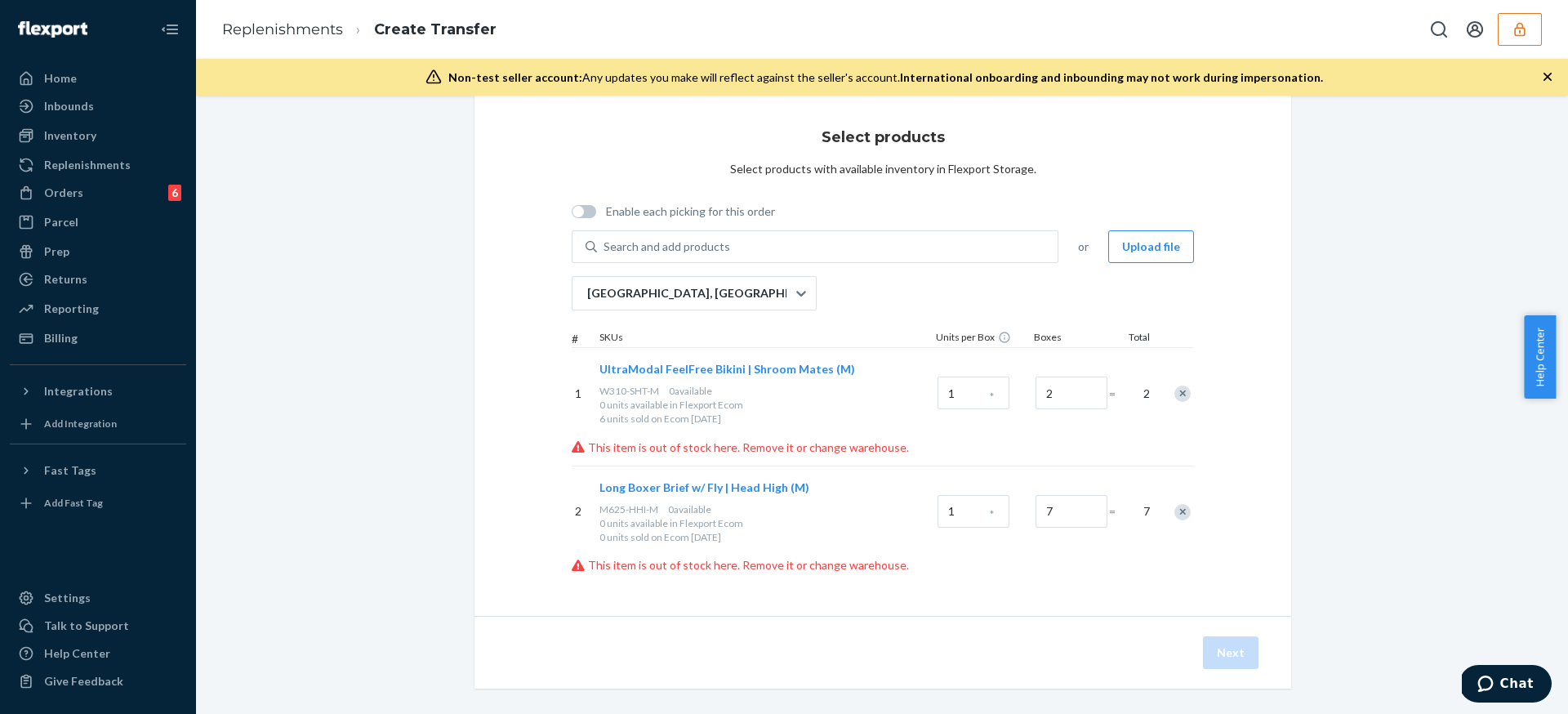
scroll to position [40, 0]
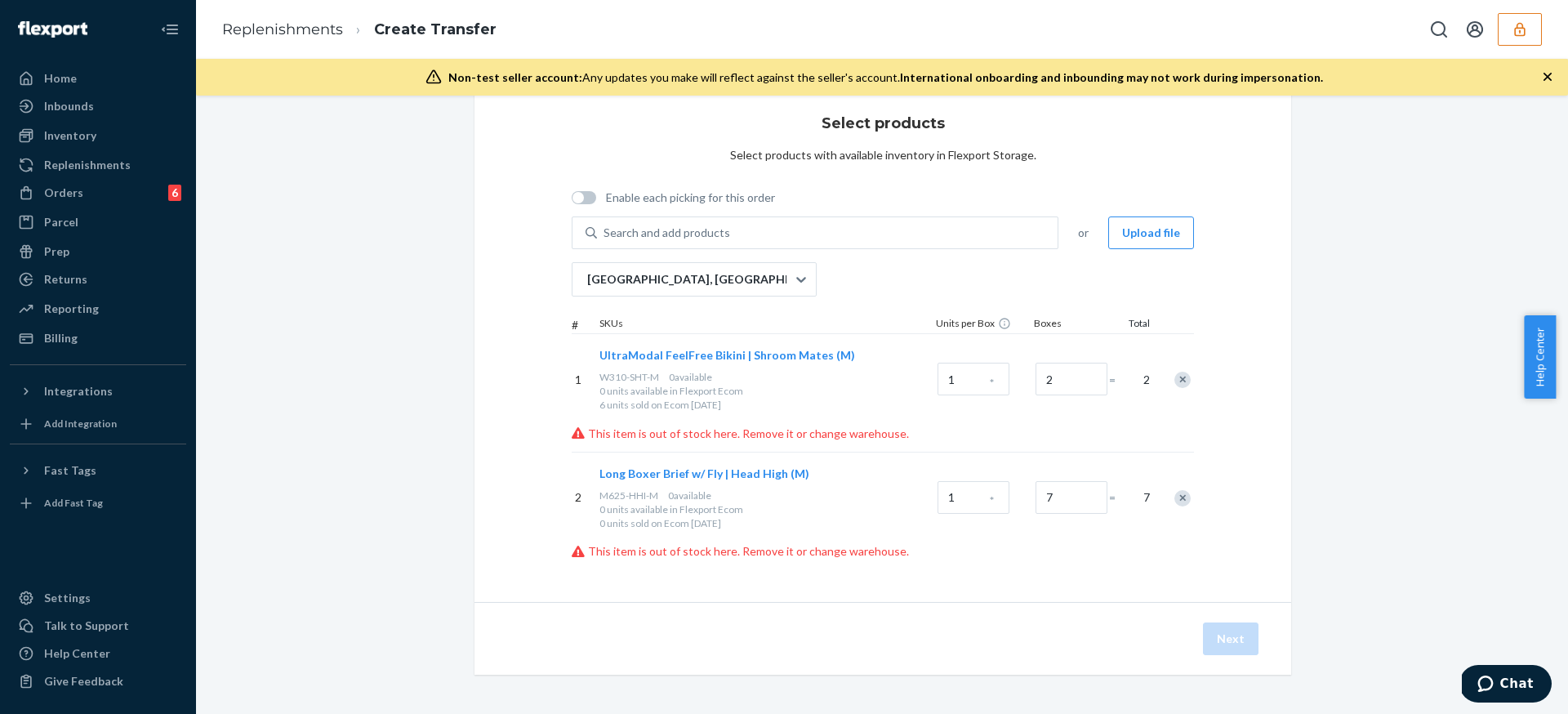
click at [757, 299] on div "Search and add products or Upload file San Bernardino, CA # SKUs Units per Box …" at bounding box center [882, 388] width 622 height 343
click at [762, 292] on div "San Bernardino, CA" at bounding box center [680, 279] width 214 height 32
click at [587, 287] on input "San Bernardino, CA" at bounding box center [586, 279] width 2 height 17
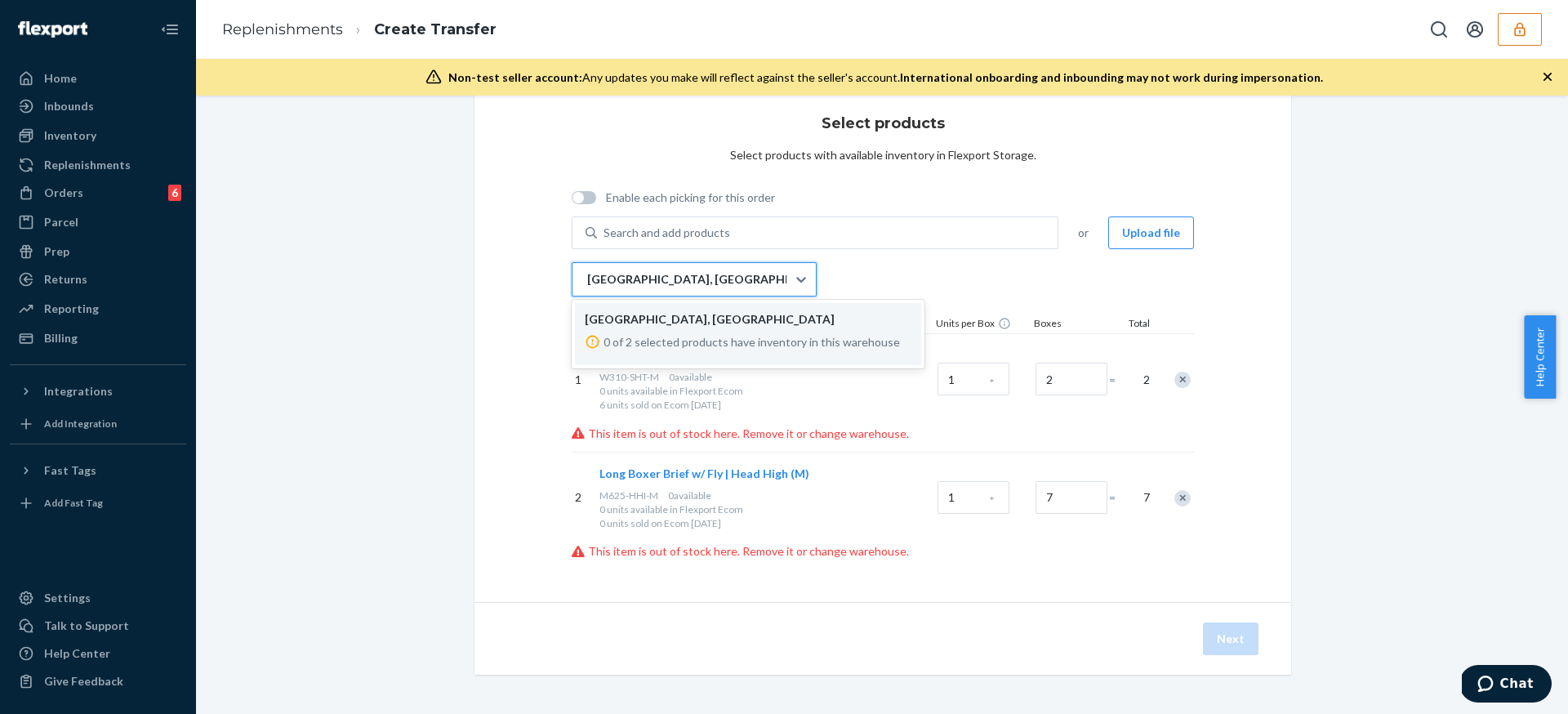
click at [779, 281] on div "San Bernardino, CA" at bounding box center [680, 279] width 214 height 32
click at [587, 281] on input "option LAX1 focused, 1 of 1. 1 result available. Use Up and Down to choose opti…" at bounding box center [586, 279] width 2 height 17
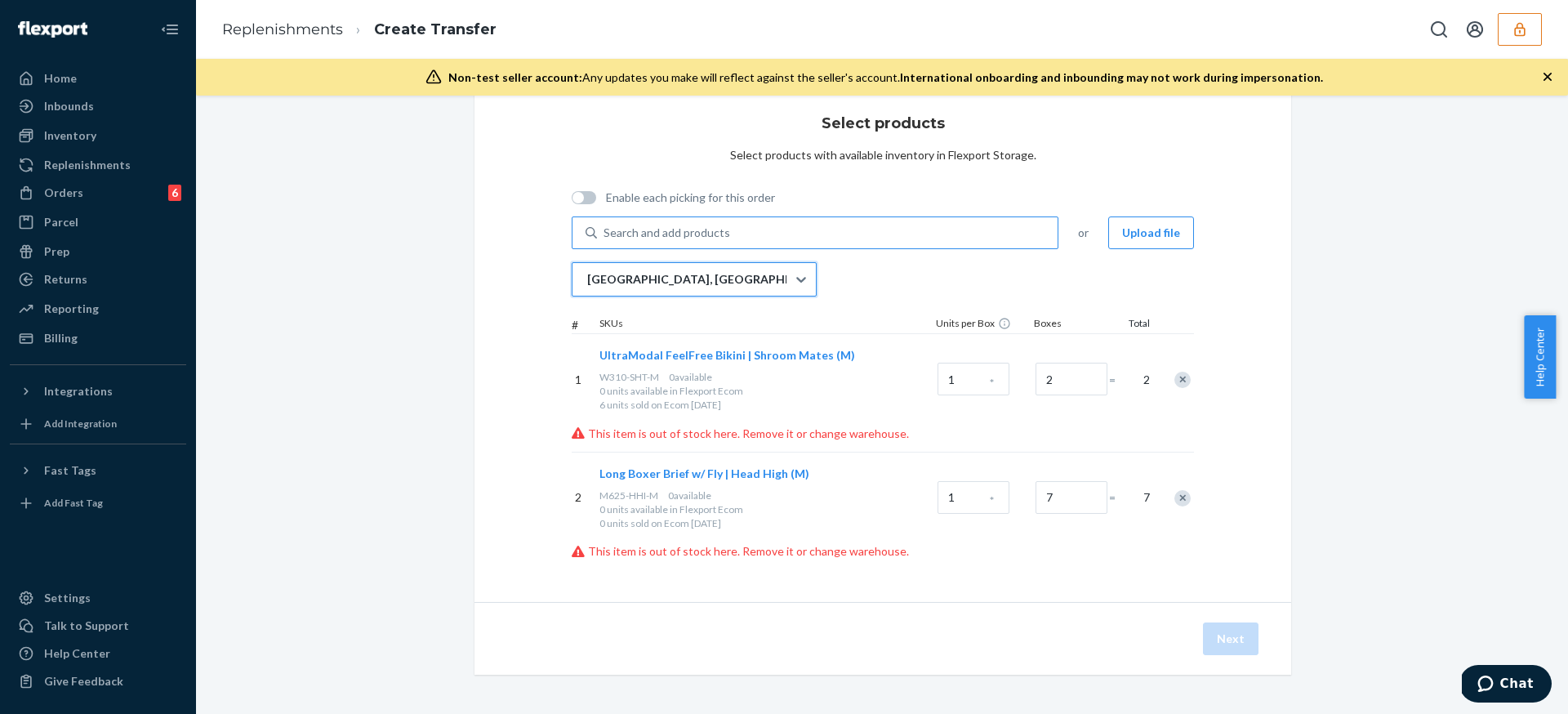
click at [894, 226] on div "Search and add products" at bounding box center [827, 232] width 461 height 29
click at [605, 226] on input "Search and add products" at bounding box center [604, 233] width 2 height 17
paste input "DBEPD4SSY6W"
type input "DBEPD4SSY6W"
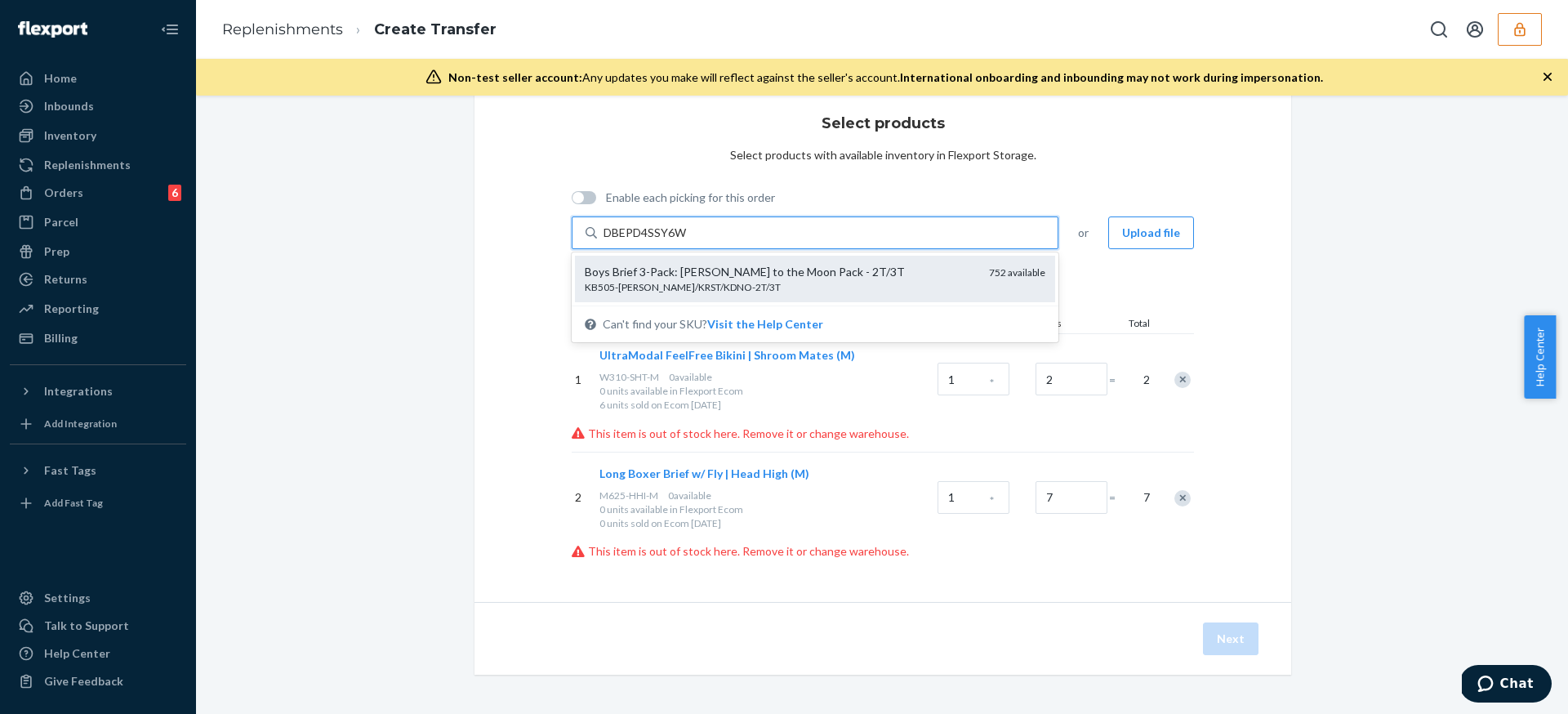
click at [906, 280] on div "KB505-KAST/KRST/KDNO-2T/3T" at bounding box center [780, 287] width 392 height 14
click at [687, 241] on input "DBEPD4SSY6W" at bounding box center [645, 233] width 84 height 17
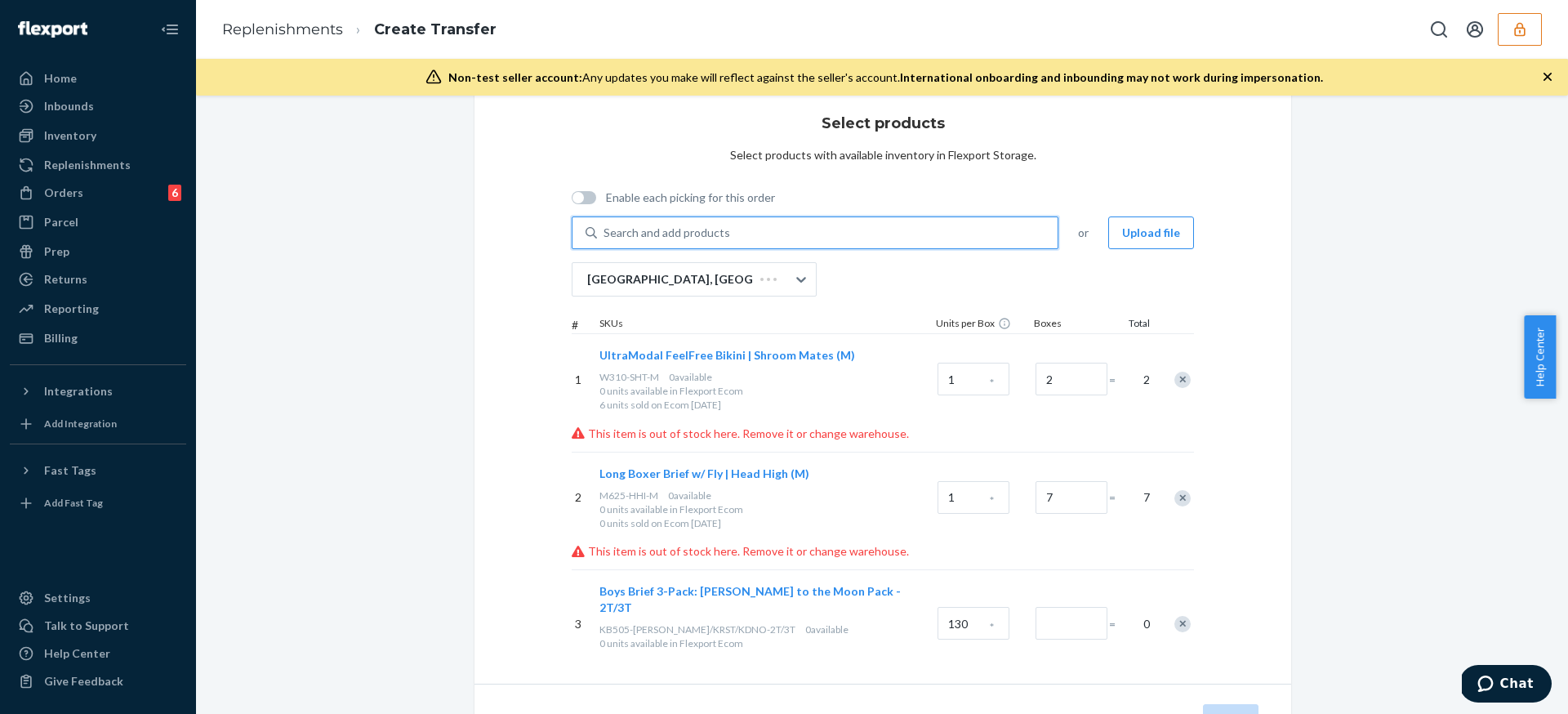
type input "1"
click at [1177, 379] on div "Remove Item" at bounding box center [1183, 379] width 17 height 17
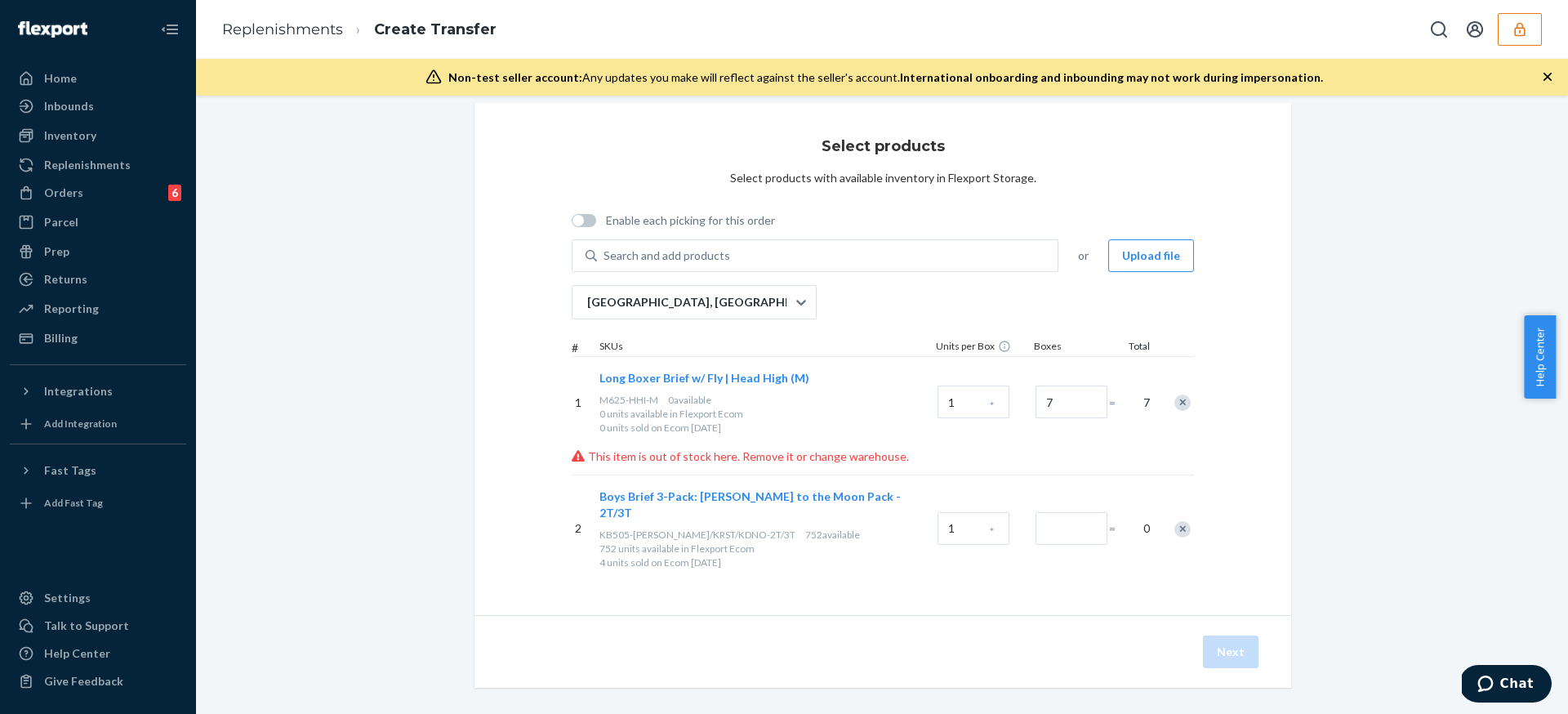
scroll to position [14, 0]
click at [1177, 404] on div "Remove Item" at bounding box center [1183, 406] width 17 height 17
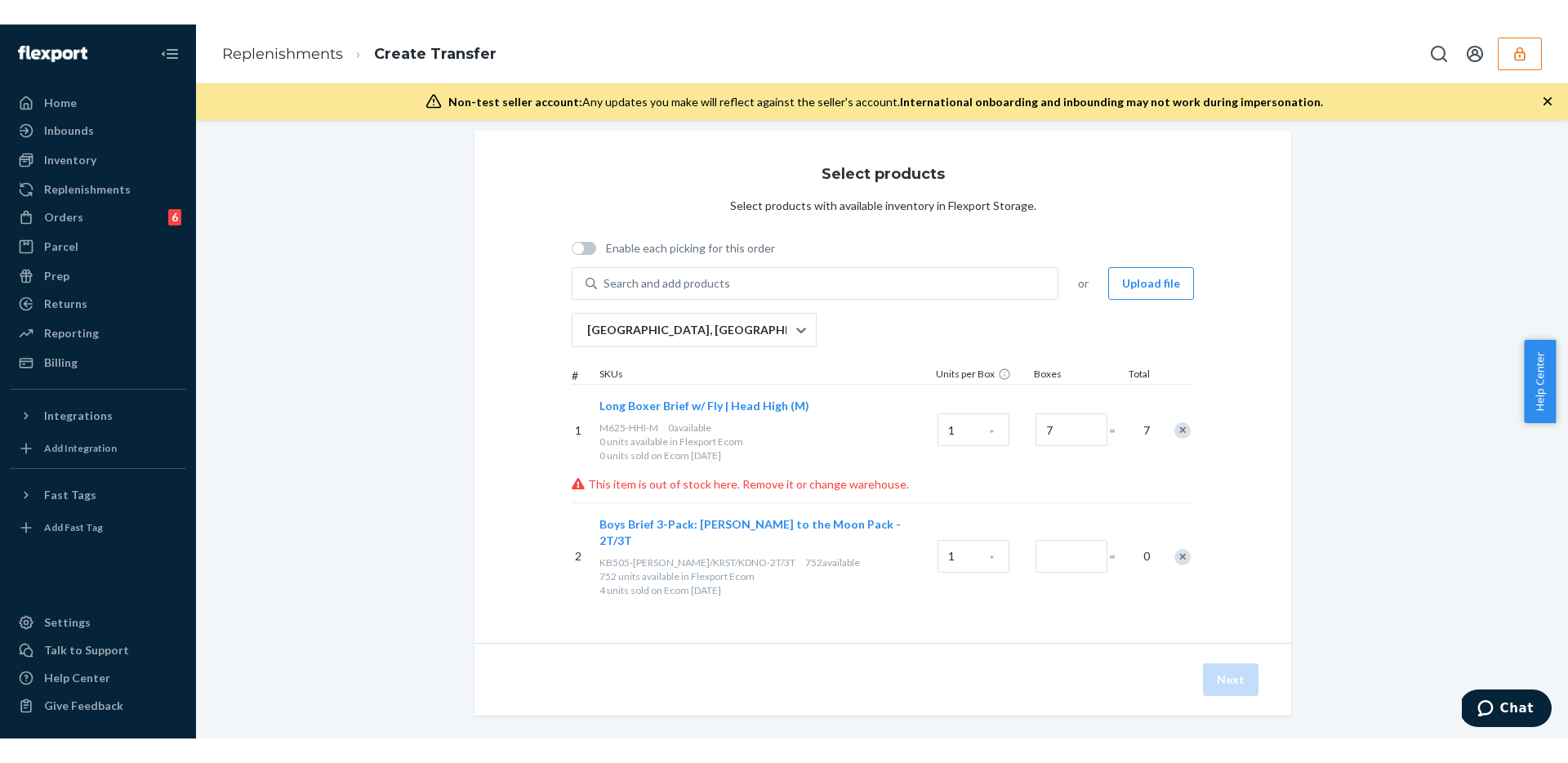
scroll to position [0, 0]
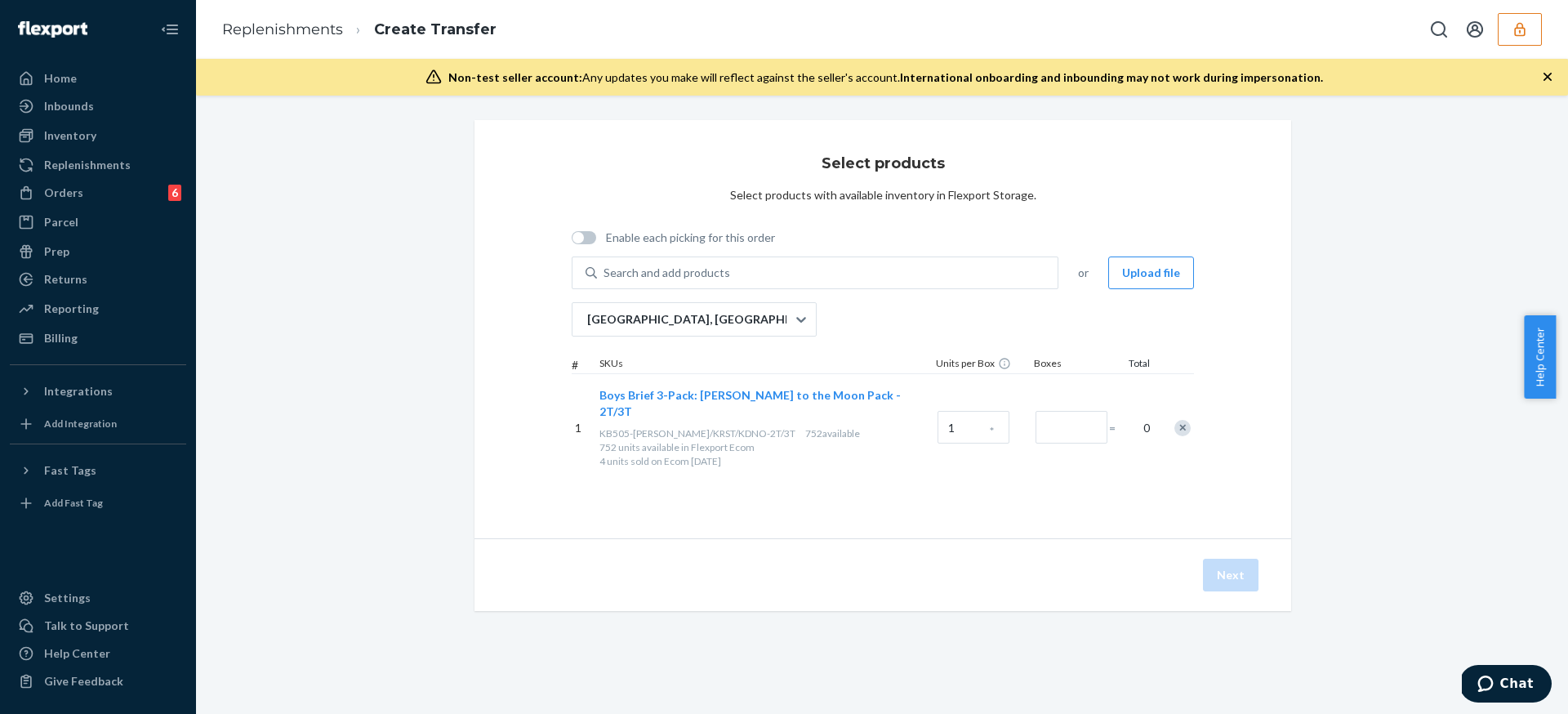
click at [994, 179] on div "Select products Select products with available inventory in Flexport Storage." at bounding box center [883, 175] width 306 height 57
click at [298, 27] on link "Replenishments" at bounding box center [283, 29] width 121 height 18
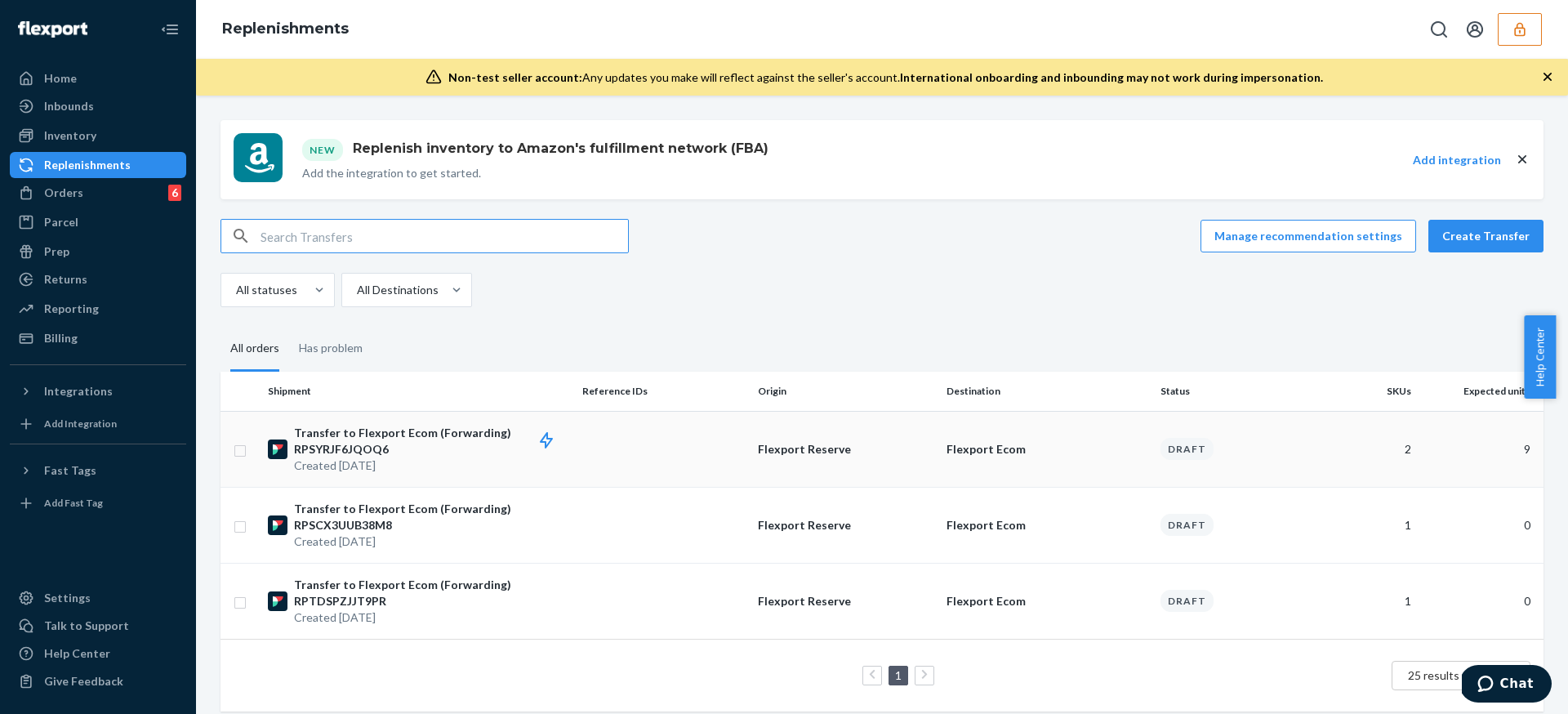
click at [628, 445] on td at bounding box center [664, 449] width 176 height 76
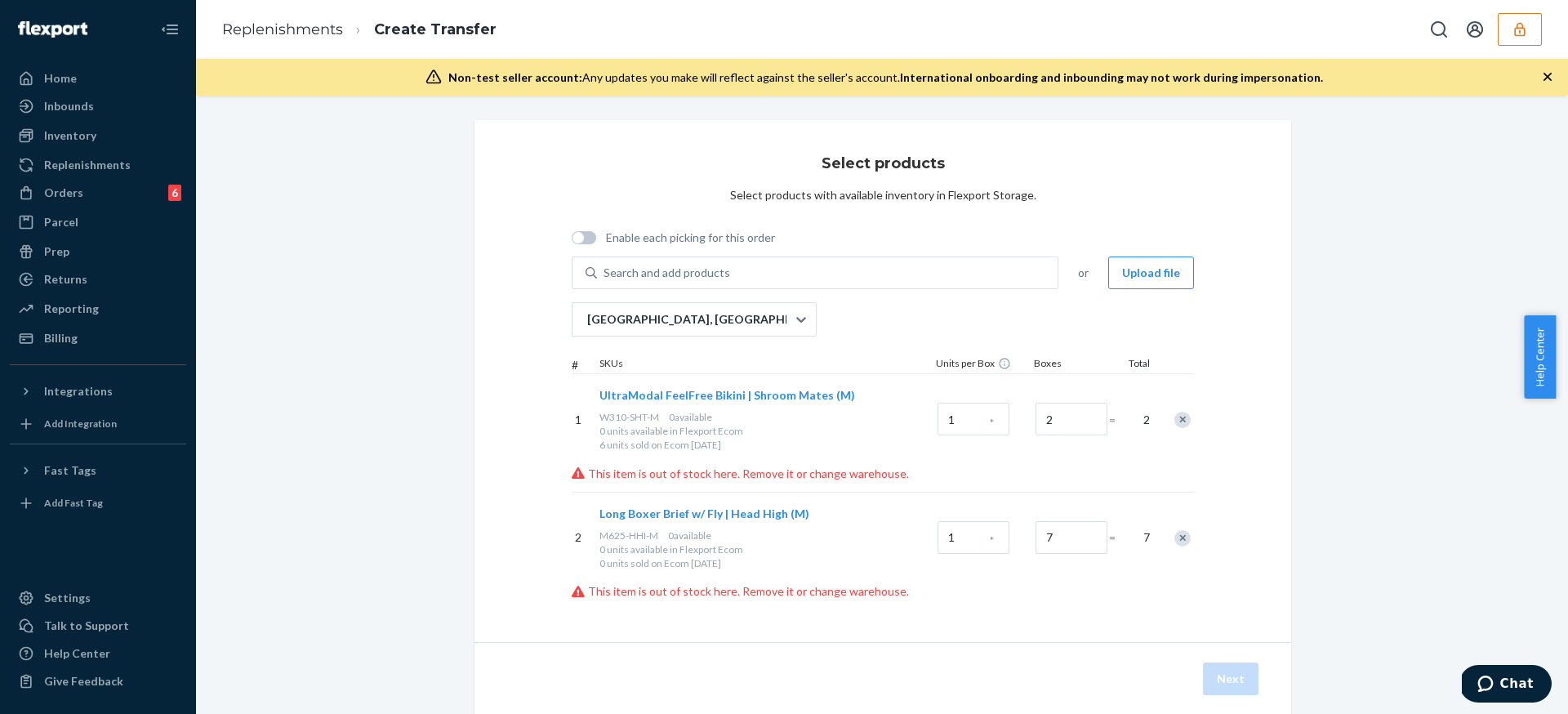
click at [1183, 415] on div at bounding box center [1174, 419] width 41 height 43
click at [1183, 421] on div "Remove Item" at bounding box center [1183, 420] width 17 height 17
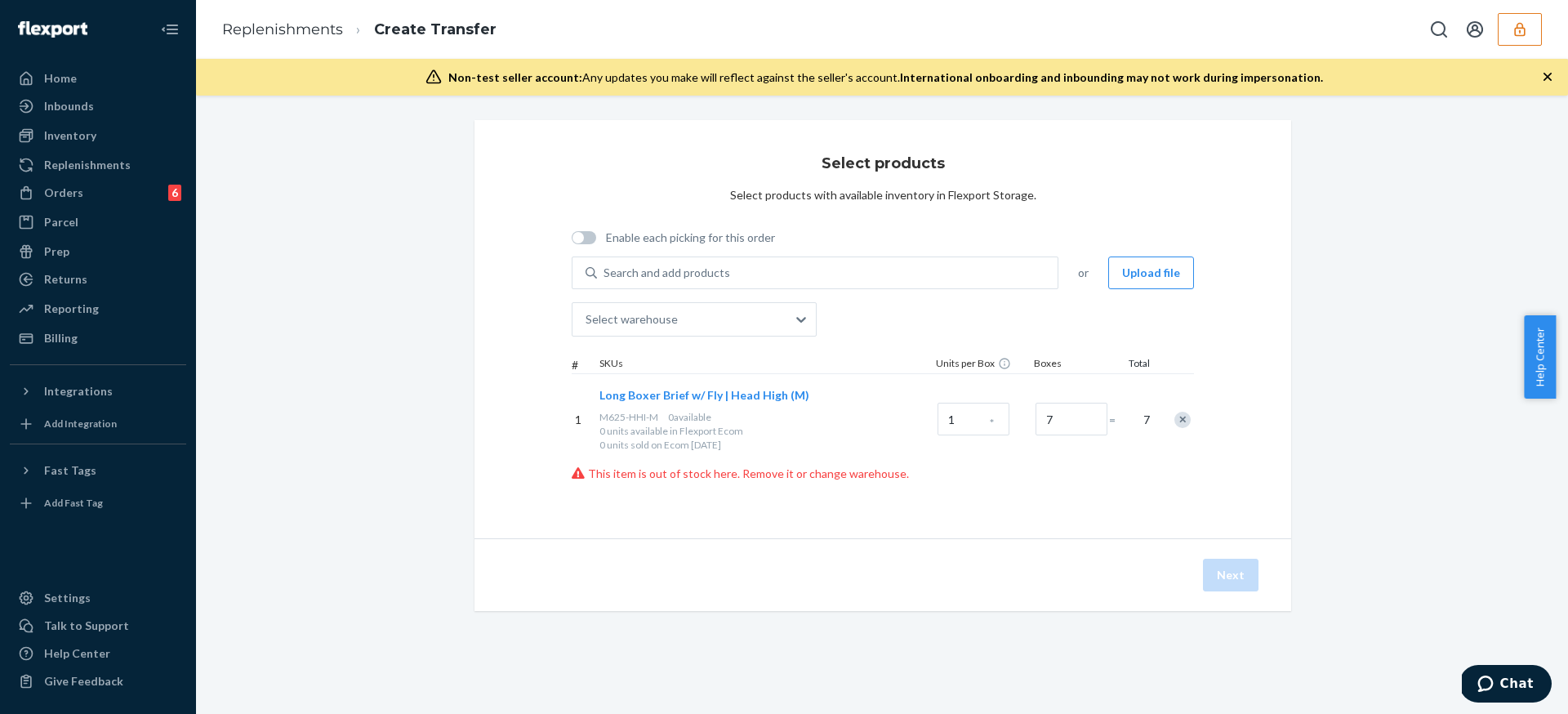
click at [1183, 421] on div "Remove Item" at bounding box center [1183, 420] width 17 height 17
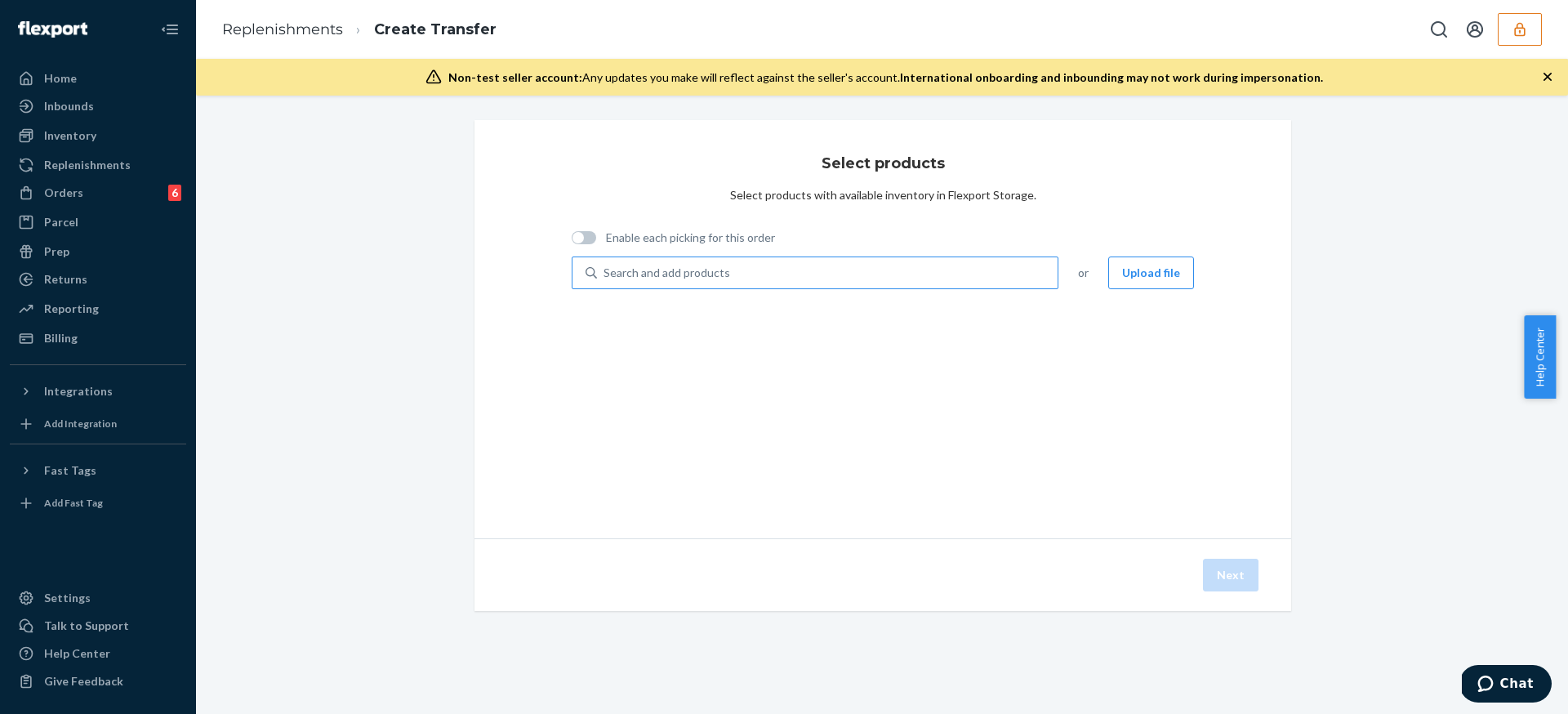
click at [921, 287] on div "Search and add products" at bounding box center [827, 272] width 461 height 29
click at [605, 281] on input "Search and add products" at bounding box center [604, 272] width 2 height 17
paste input "DBEPD4SSY6W"
type input "DBEPD4SSY6W"
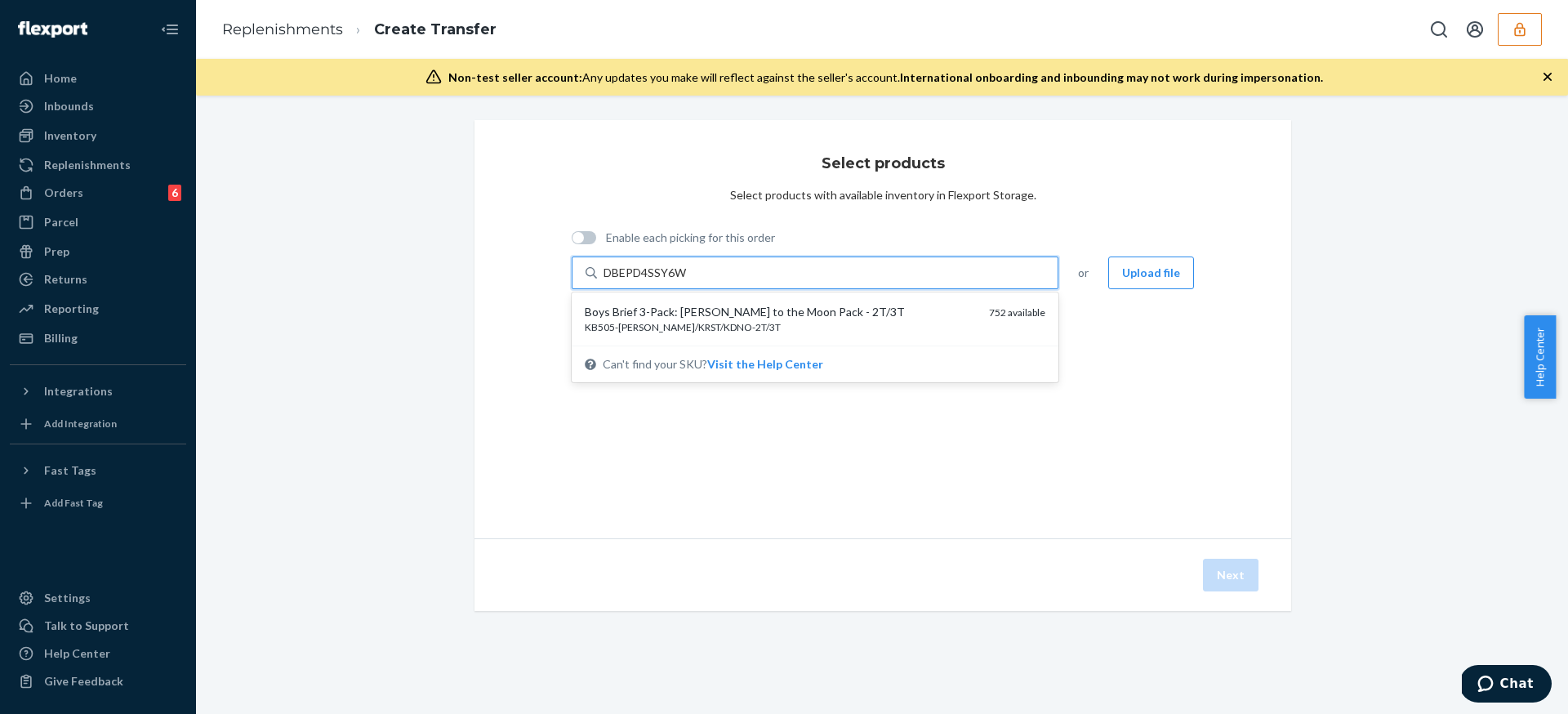
click at [882, 321] on div "KB505-KAST/KRST/KDNO-2T/3T" at bounding box center [780, 328] width 392 height 14
click at [687, 281] on input "DBEPD4SSY6W" at bounding box center [645, 272] width 84 height 17
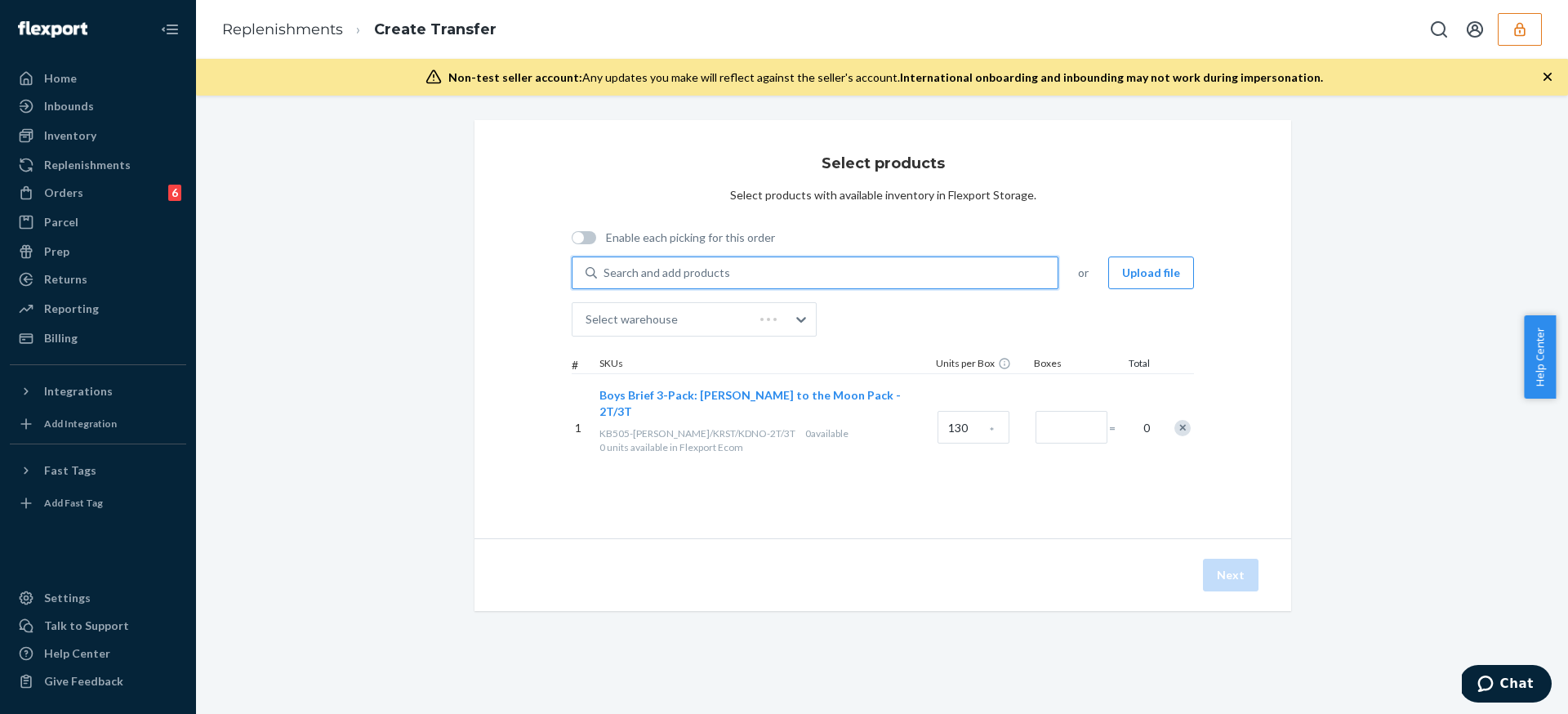
type input "1"
click at [1294, 339] on div "Select products Select products with available inventory in Flexport Storage. E…" at bounding box center [882, 386] width 839 height 530
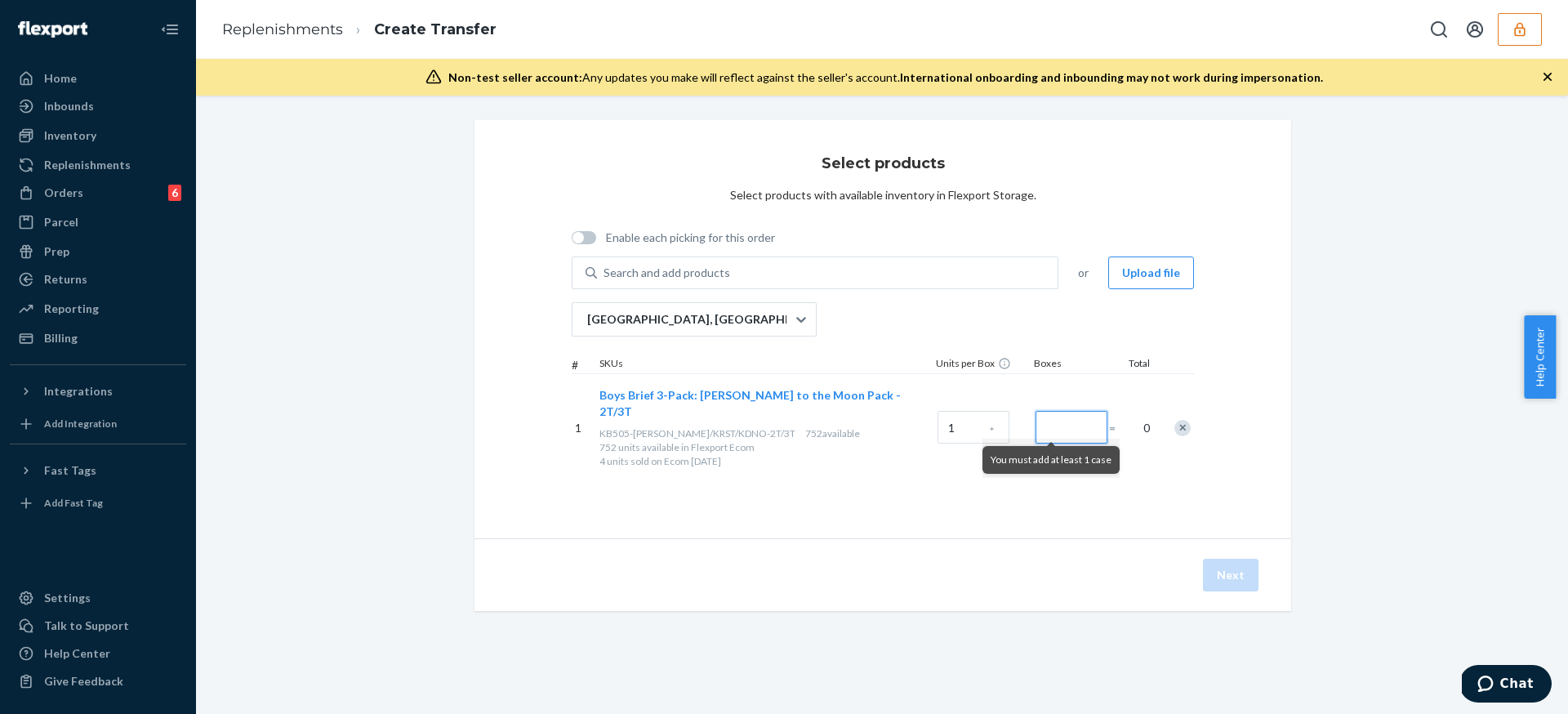
click at [1058, 423] on input "Number of boxes" at bounding box center [1072, 427] width 72 height 32
type input "30"
click at [1353, 299] on div "Select products Select products with available inventory in Flexport Storage. E…" at bounding box center [881, 386] width 1348 height 530
click at [908, 274] on div "Search and add products" at bounding box center [827, 272] width 461 height 29
click at [605, 274] on input "Search and add products" at bounding box center [604, 272] width 2 height 17
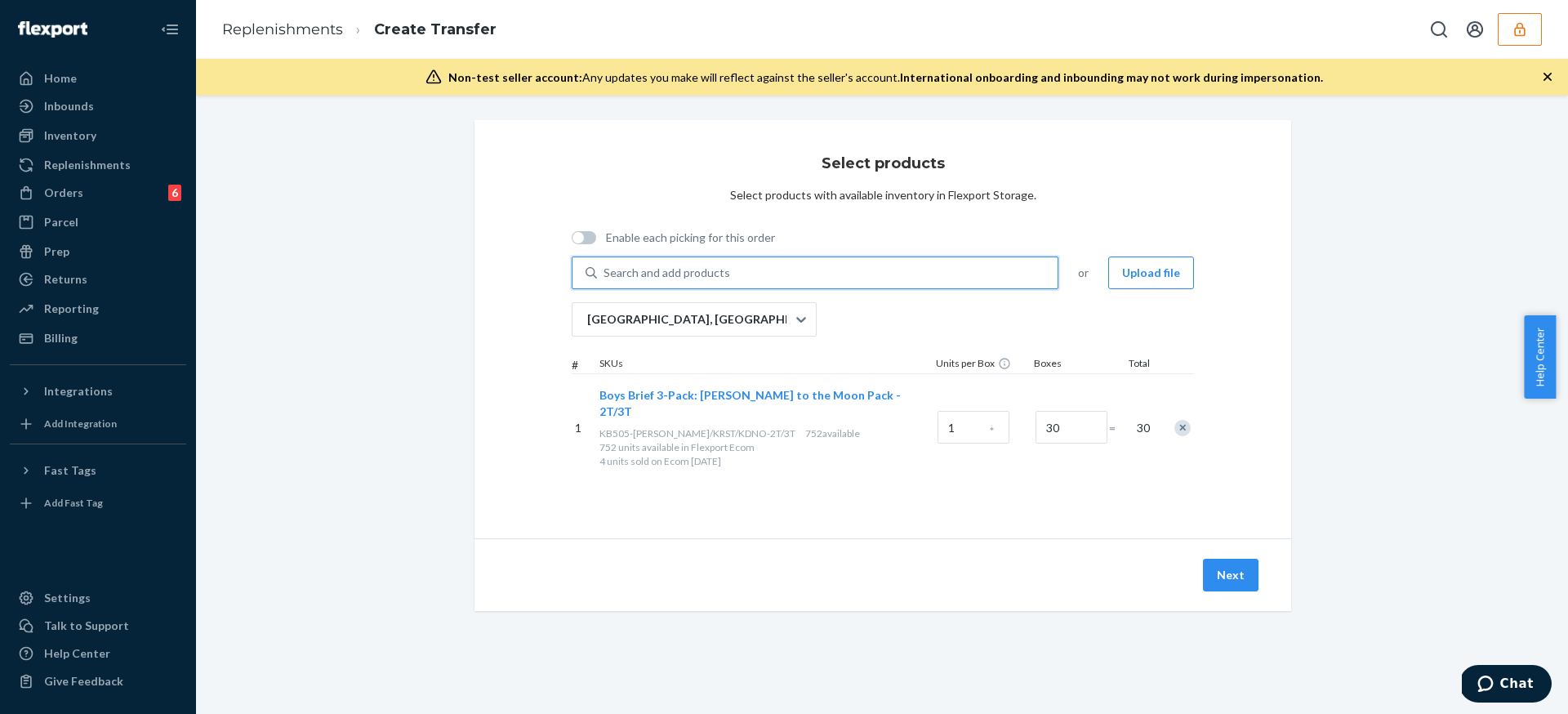
paste input "DSXUEGETTC9"
type input "DSXUEGETTC9"
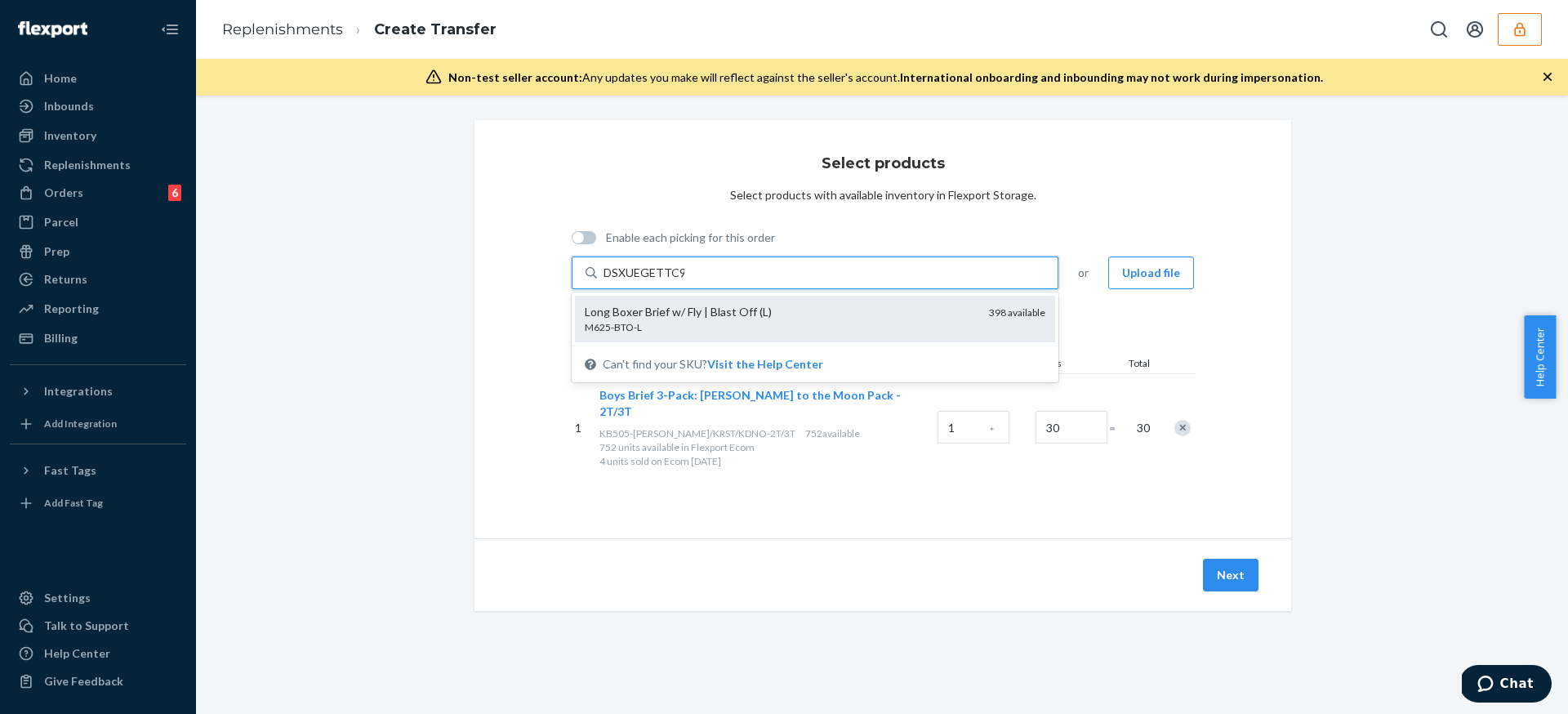
click at [921, 318] on div "Long Boxer Brief w/ Fly | Blast Off (L)" at bounding box center [780, 312] width 392 height 17
click at [685, 281] on input "DSXUEGETTC9" at bounding box center [644, 272] width 81 height 17
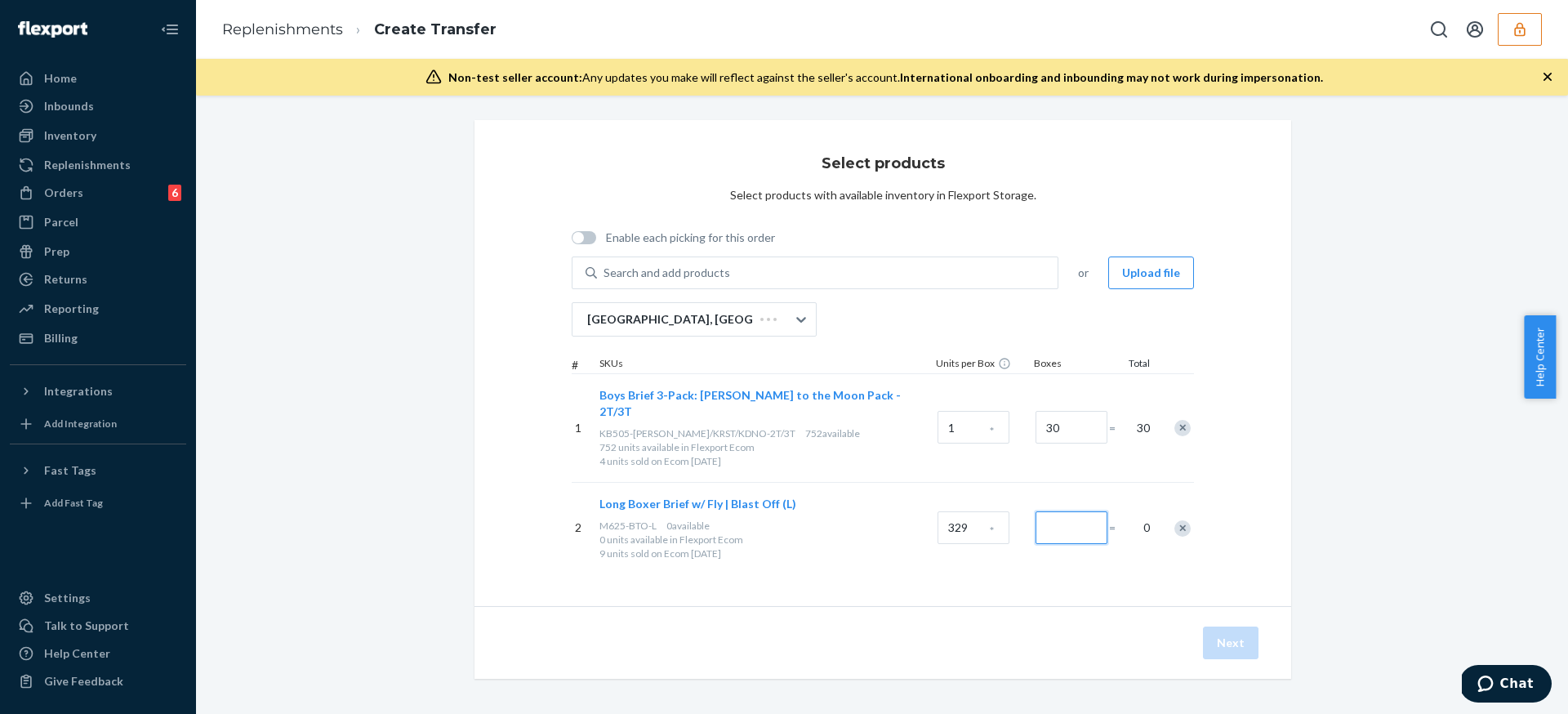
click at [1069, 512] on input "Number of boxes" at bounding box center [1072, 527] width 72 height 32
type input "0"
type input "1"
click at [766, 329] on div "San Bernardino, CA" at bounding box center [680, 319] width 214 height 32
click at [587, 328] on input "San Bernardino, CA" at bounding box center [586, 319] width 2 height 17
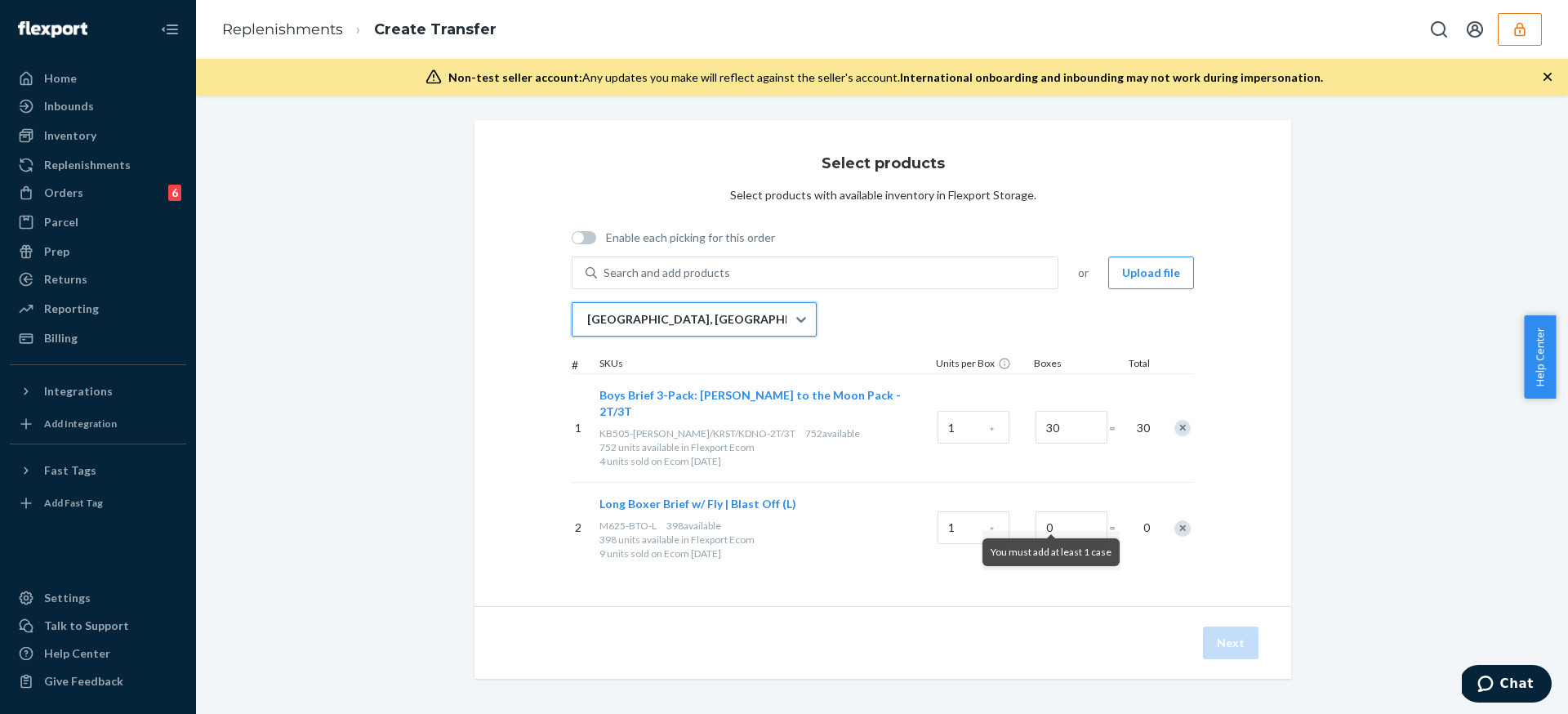
click at [771, 320] on div "San Bernardino, CA" at bounding box center [680, 319] width 214 height 32
click at [587, 320] on input "0 results available. Select is focused ,type to refine list, press Down to open…" at bounding box center [586, 319] width 2 height 17
click at [958, 511] on input "1" at bounding box center [974, 527] width 72 height 32
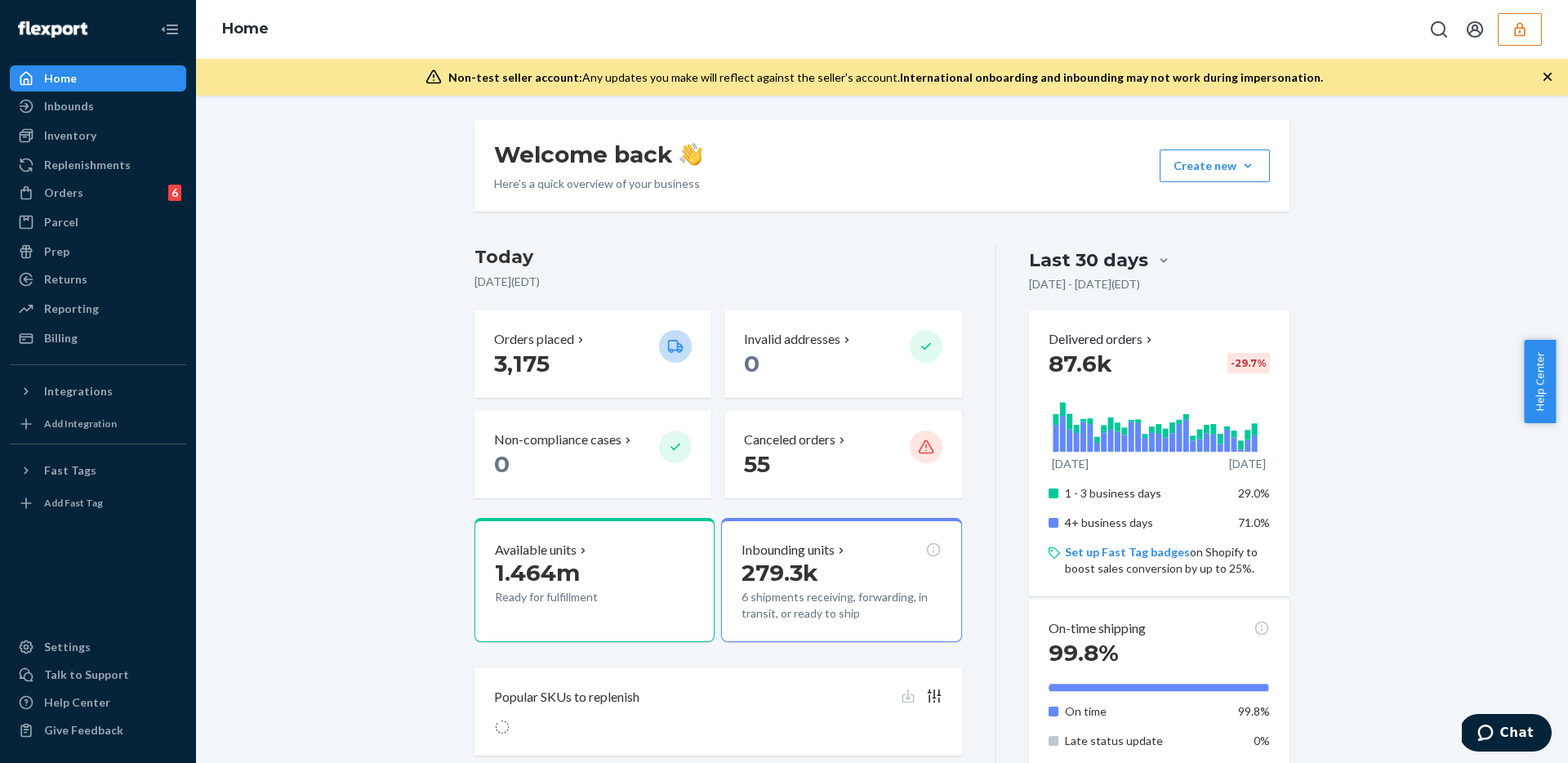
click at [1520, 112] on div "Welcome back Here’s a quick overview of your business Create new Create new inb…" at bounding box center [881, 429] width 1372 height 667
click at [1523, 35] on icon "button" at bounding box center [1520, 29] width 11 height 14
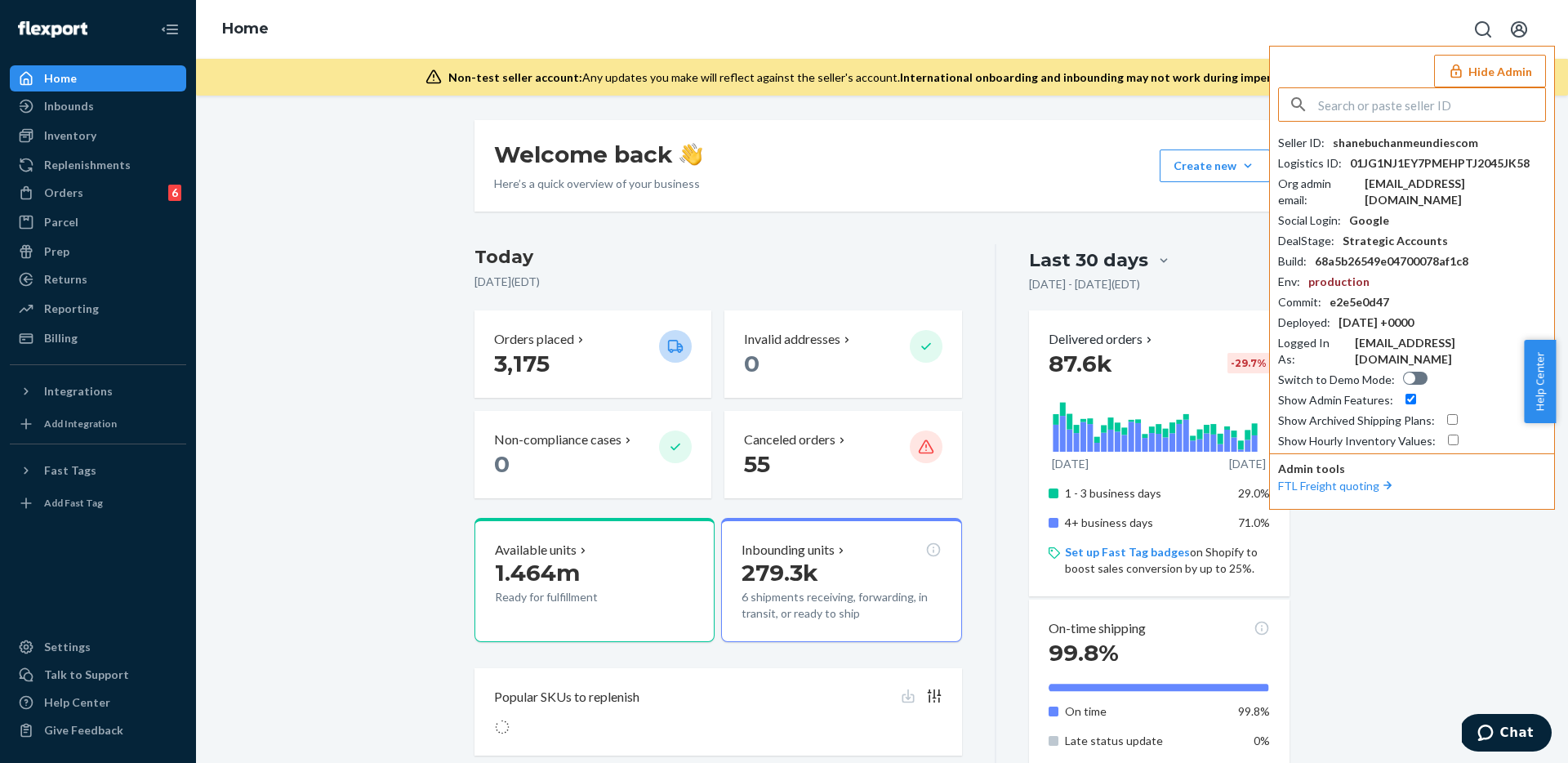
click at [1358, 97] on input "text" at bounding box center [1431, 104] width 227 height 32
drag, startPoint x: 1414, startPoint y: 343, endPoint x: 1412, endPoint y: 399, distance: 56.0
click at [1414, 371] on div at bounding box center [1415, 378] width 25 height 13
checkbox input "true"
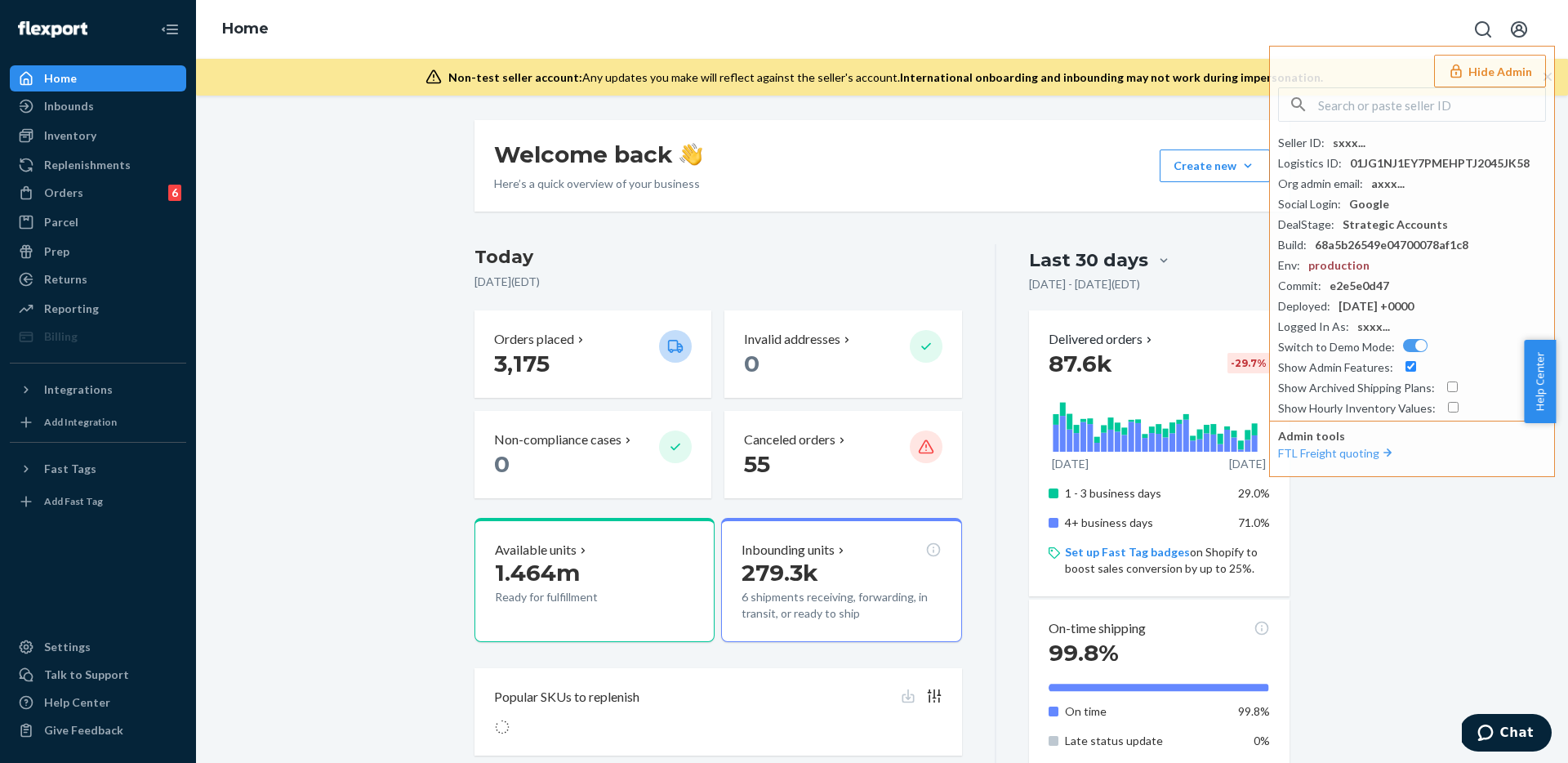
click at [1482, 68] on button "Hide Admin" at bounding box center [1490, 70] width 111 height 32
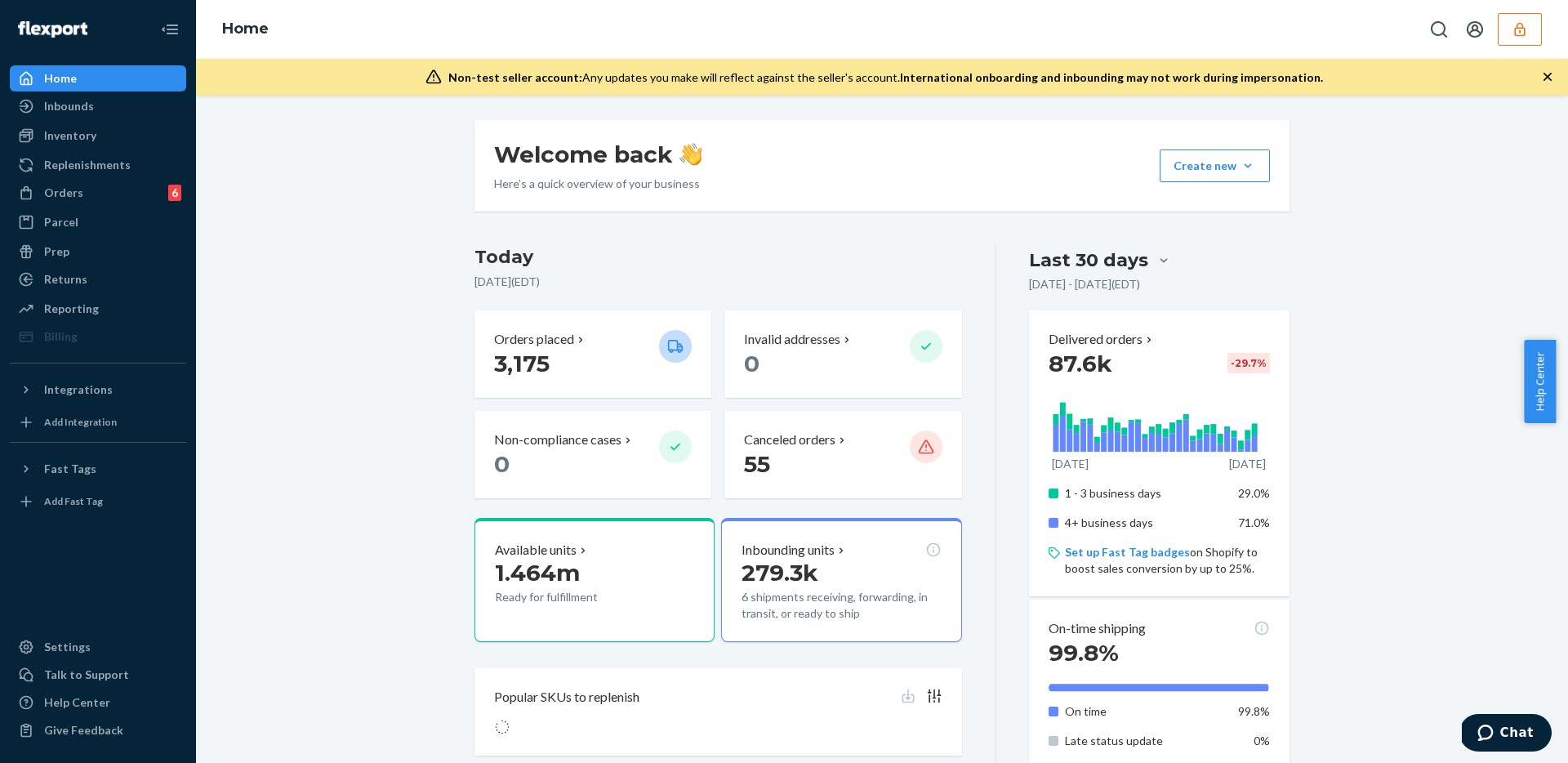
click at [1532, 41] on button "button" at bounding box center [1520, 29] width 44 height 32
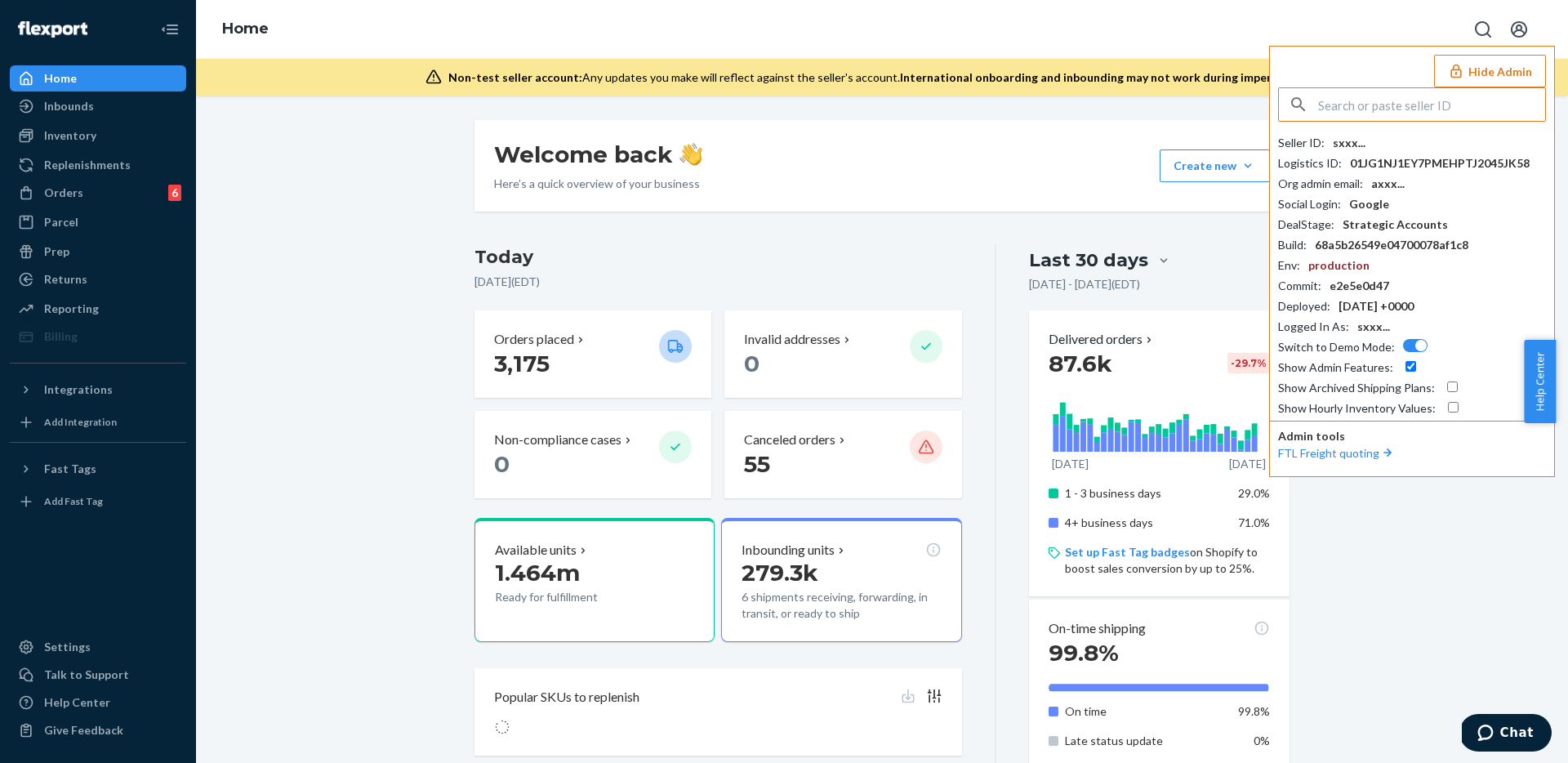
click at [1448, 93] on input "text" at bounding box center [1431, 104] width 227 height 32
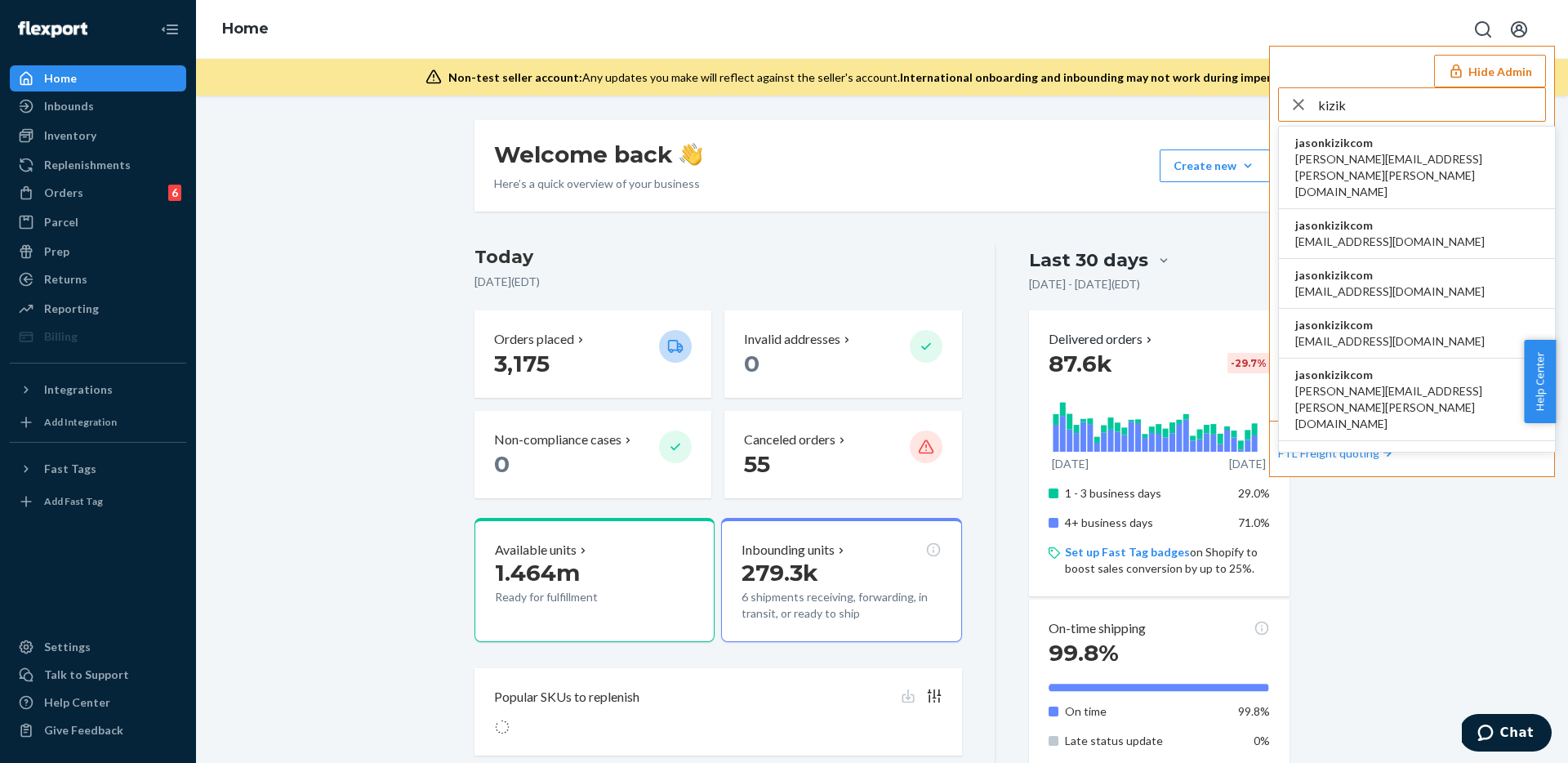
type input "kizik"
click at [1412, 148] on span "jasonkizikcom" at bounding box center [1416, 142] width 243 height 17
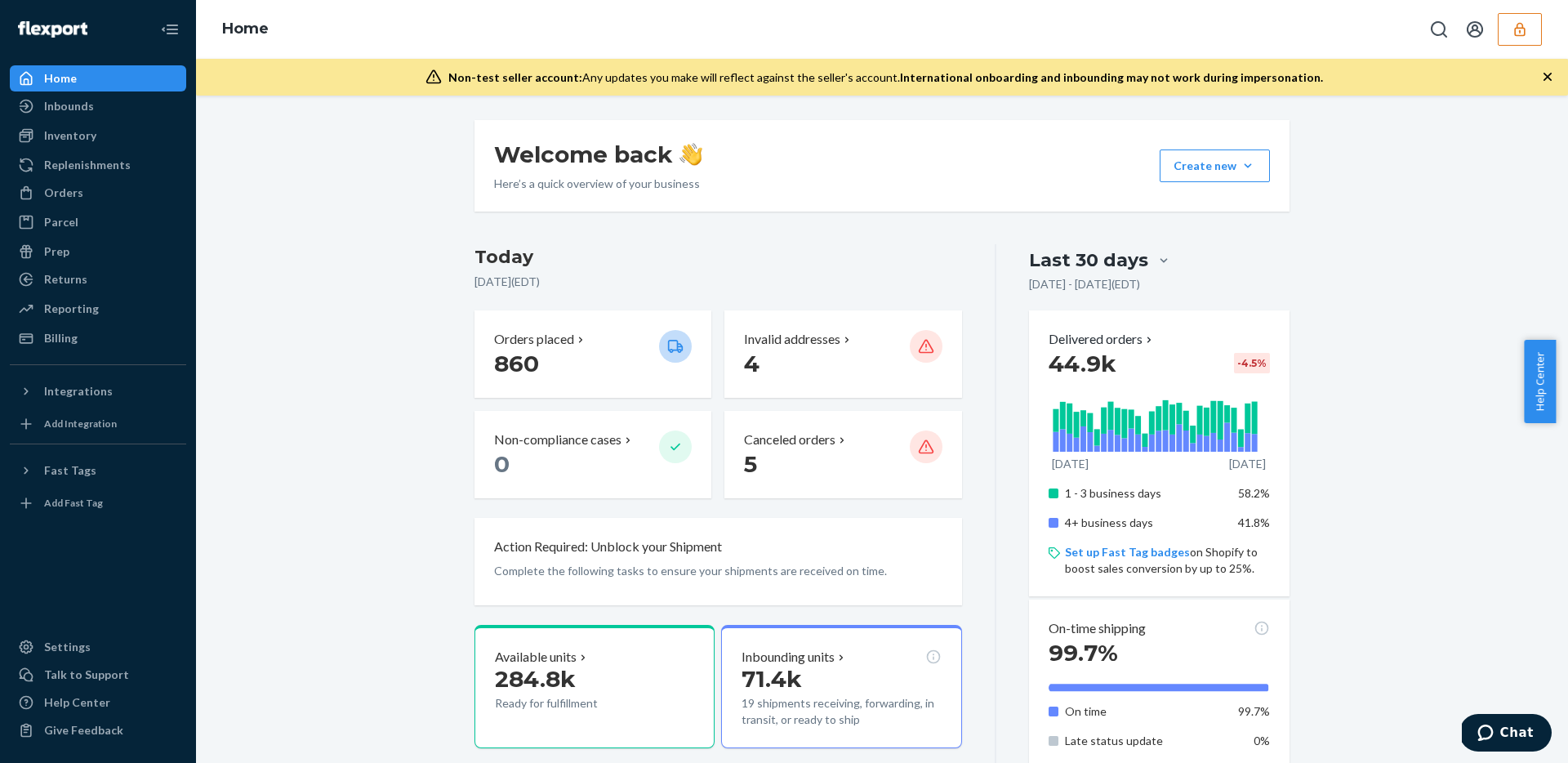
click at [1517, 43] on button "button" at bounding box center [1520, 29] width 44 height 32
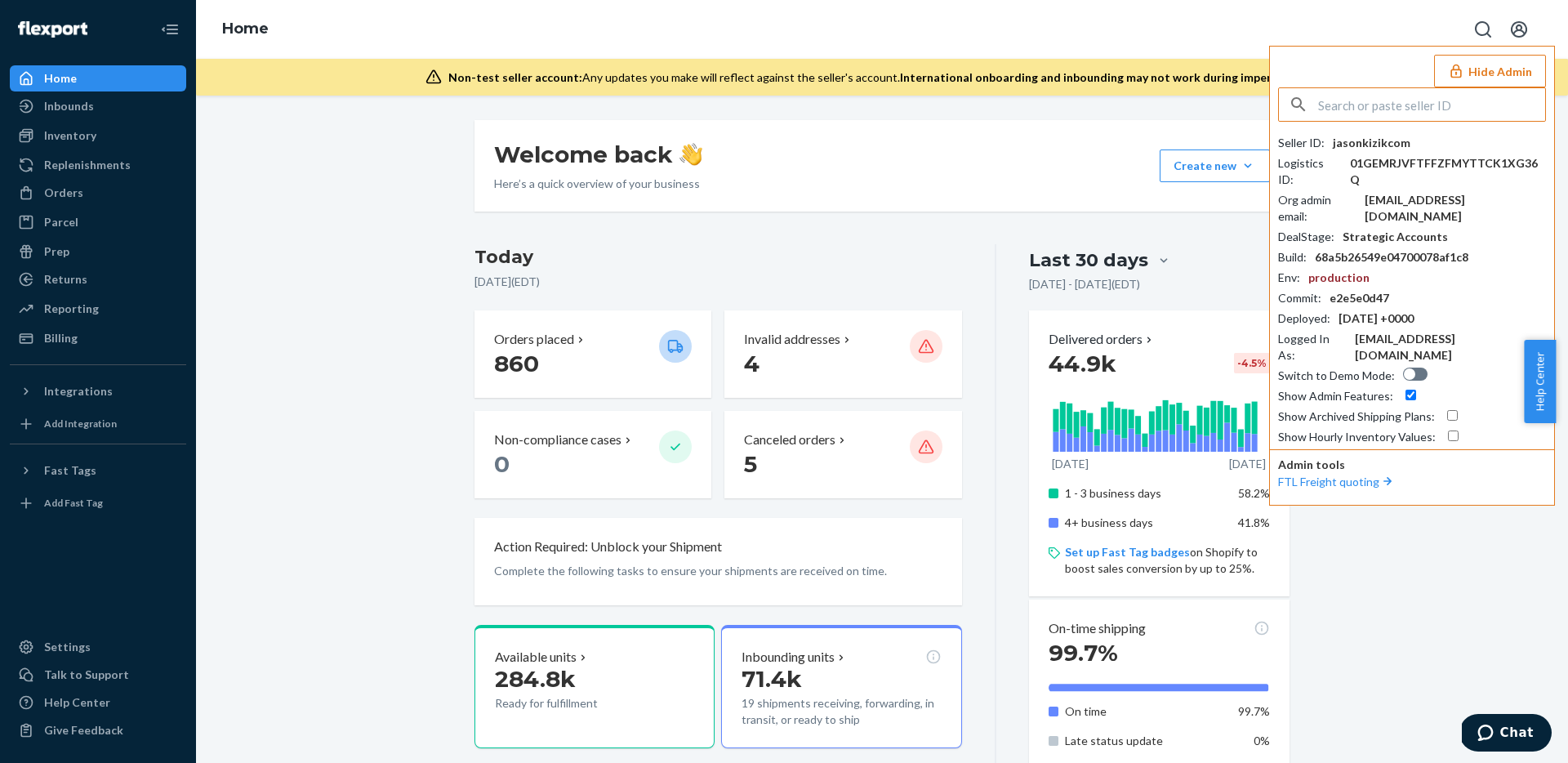
click at [1409, 369] on div at bounding box center [1409, 374] width 11 height 11
checkbox input "true"
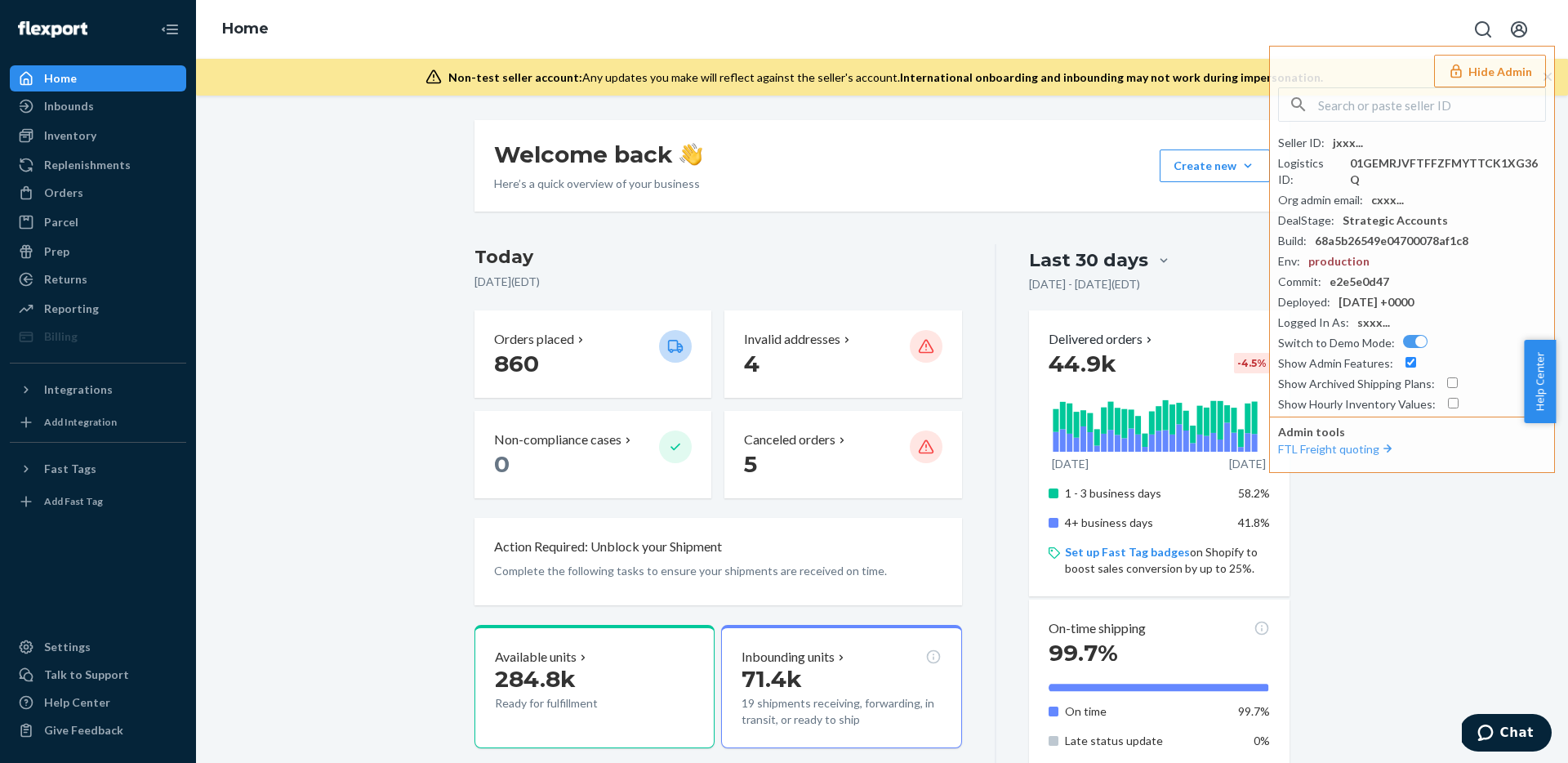
drag, startPoint x: 198, startPoint y: 198, endPoint x: 182, endPoint y: 193, distance: 16.8
click at [198, 198] on div "Welcome back Here’s a quick overview of your business Create new Create new inb…" at bounding box center [881, 429] width 1372 height 667
click at [1512, 65] on button "Hide Admin" at bounding box center [1490, 70] width 111 height 32
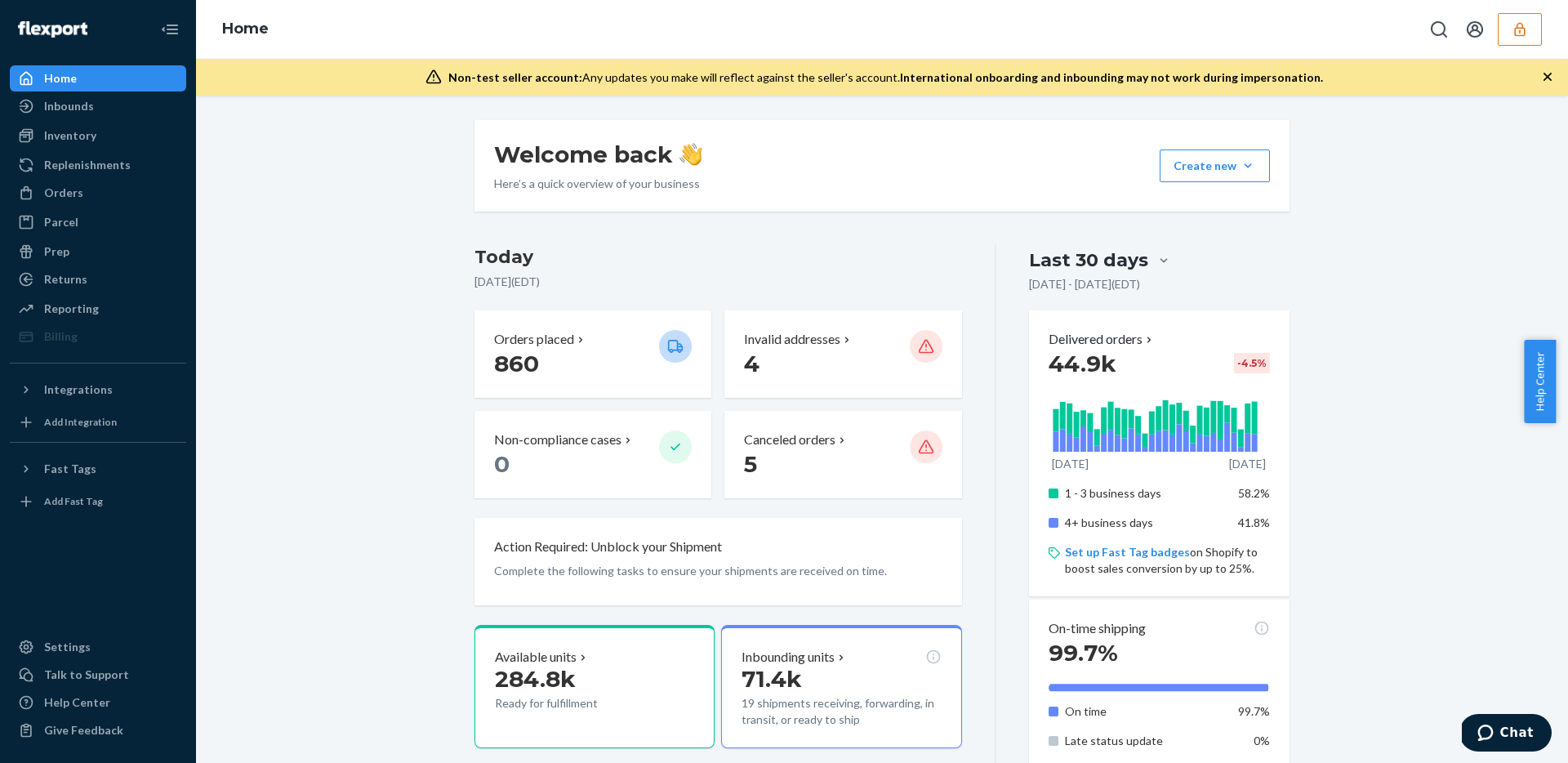
drag, startPoint x: 410, startPoint y: 160, endPoint x: 205, endPoint y: 115, distance: 209.9
click at [111, 126] on div "Inventory" at bounding box center [97, 135] width 173 height 23
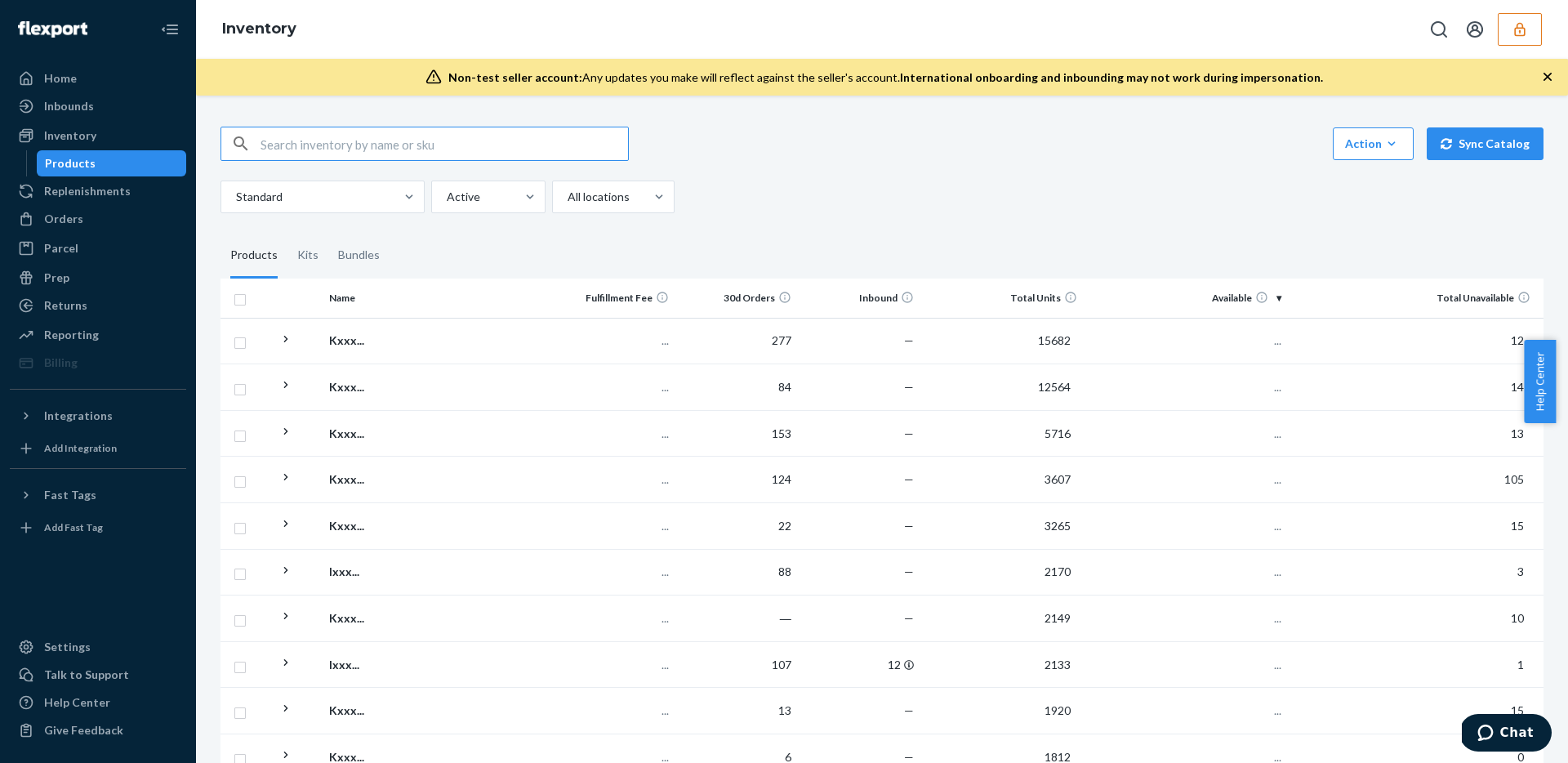
click at [999, 168] on div "Action Create product Create kit or bundle Bulk create products Bulk update pro…" at bounding box center [881, 169] width 1323 height 87
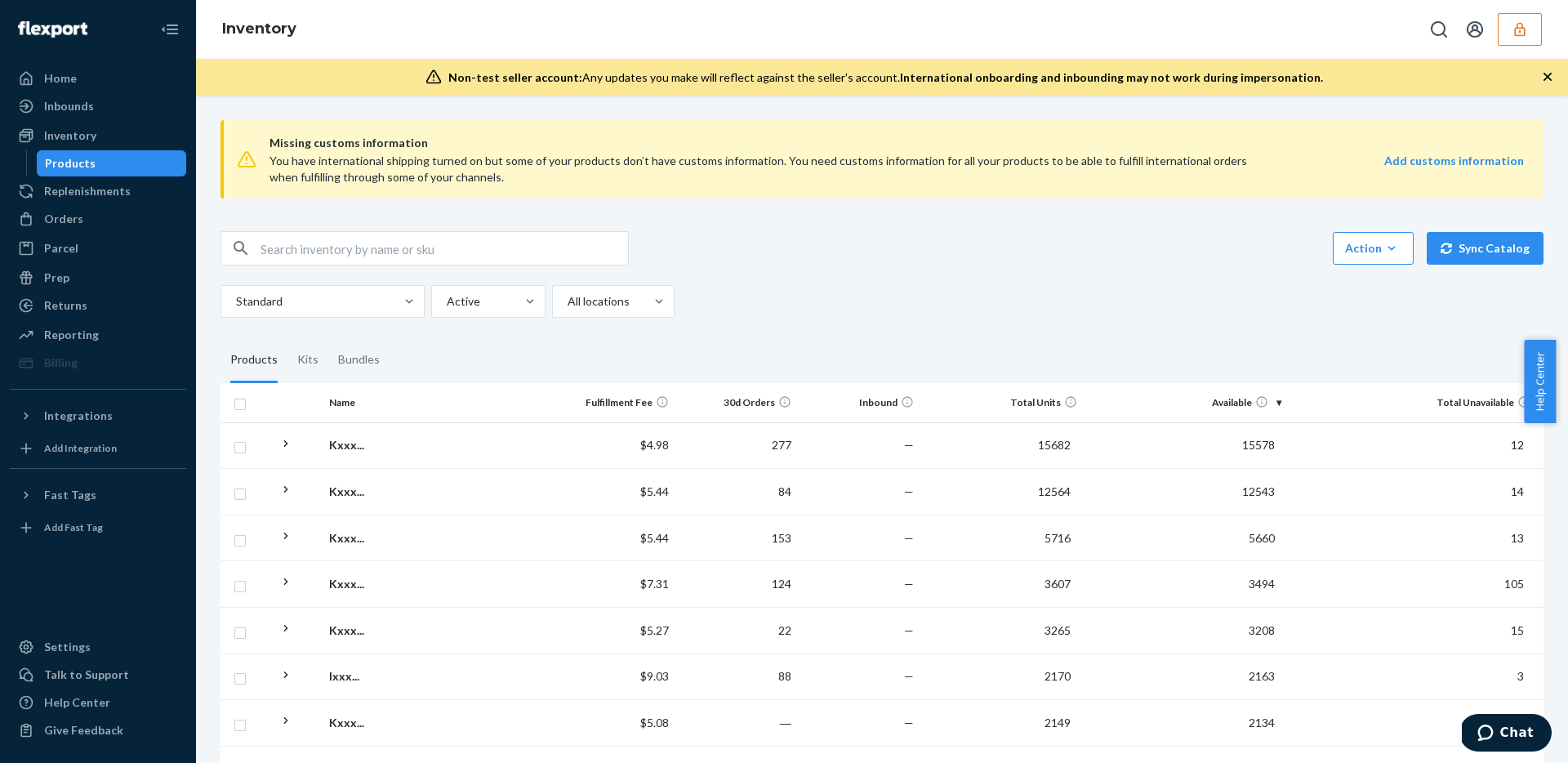
drag, startPoint x: 1528, startPoint y: 19, endPoint x: 1512, endPoint y: 42, distance: 28.0
click at [1528, 21] on icon "button" at bounding box center [1520, 29] width 17 height 17
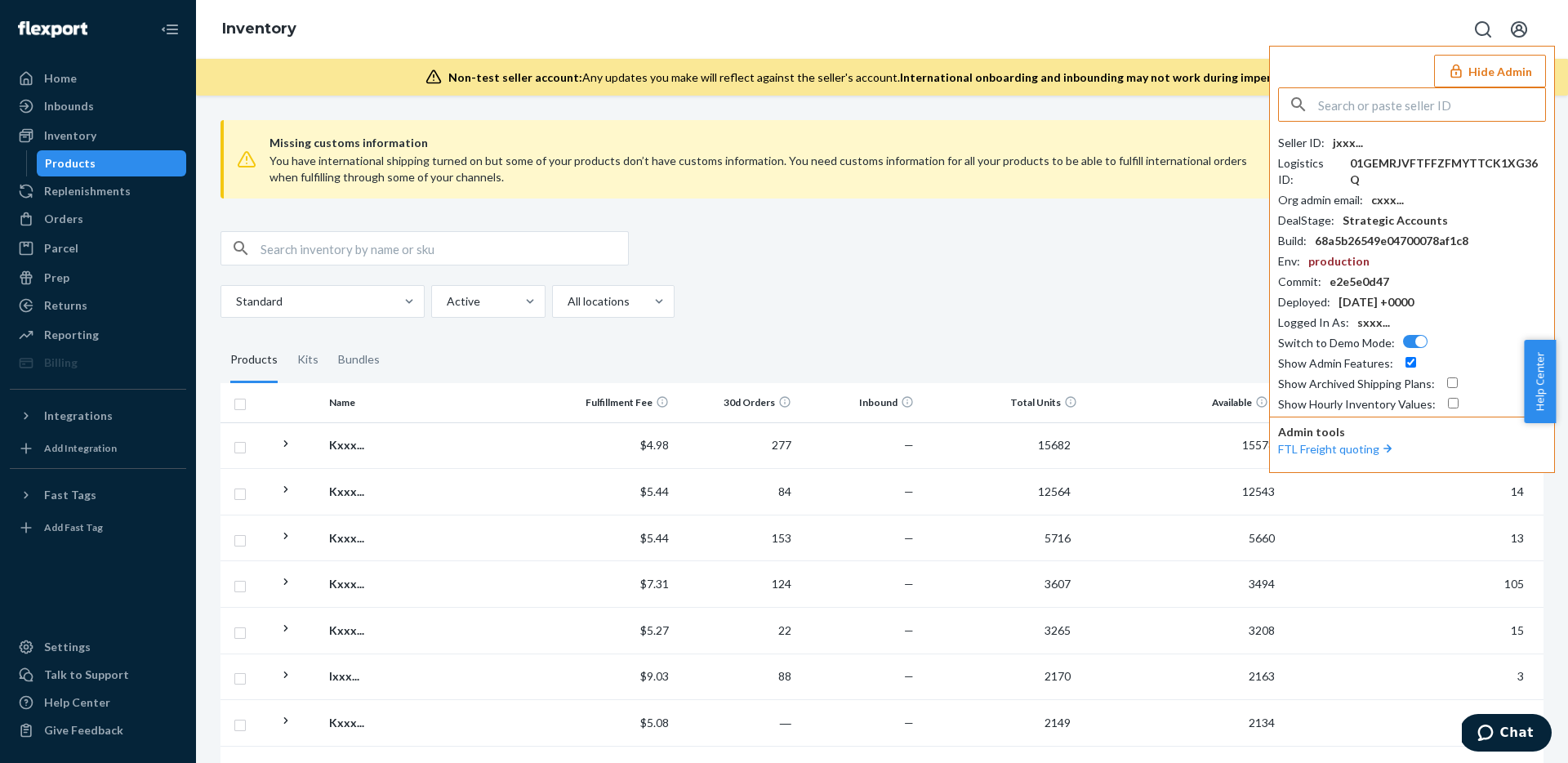
click at [1459, 99] on input "text" at bounding box center [1431, 104] width 227 height 32
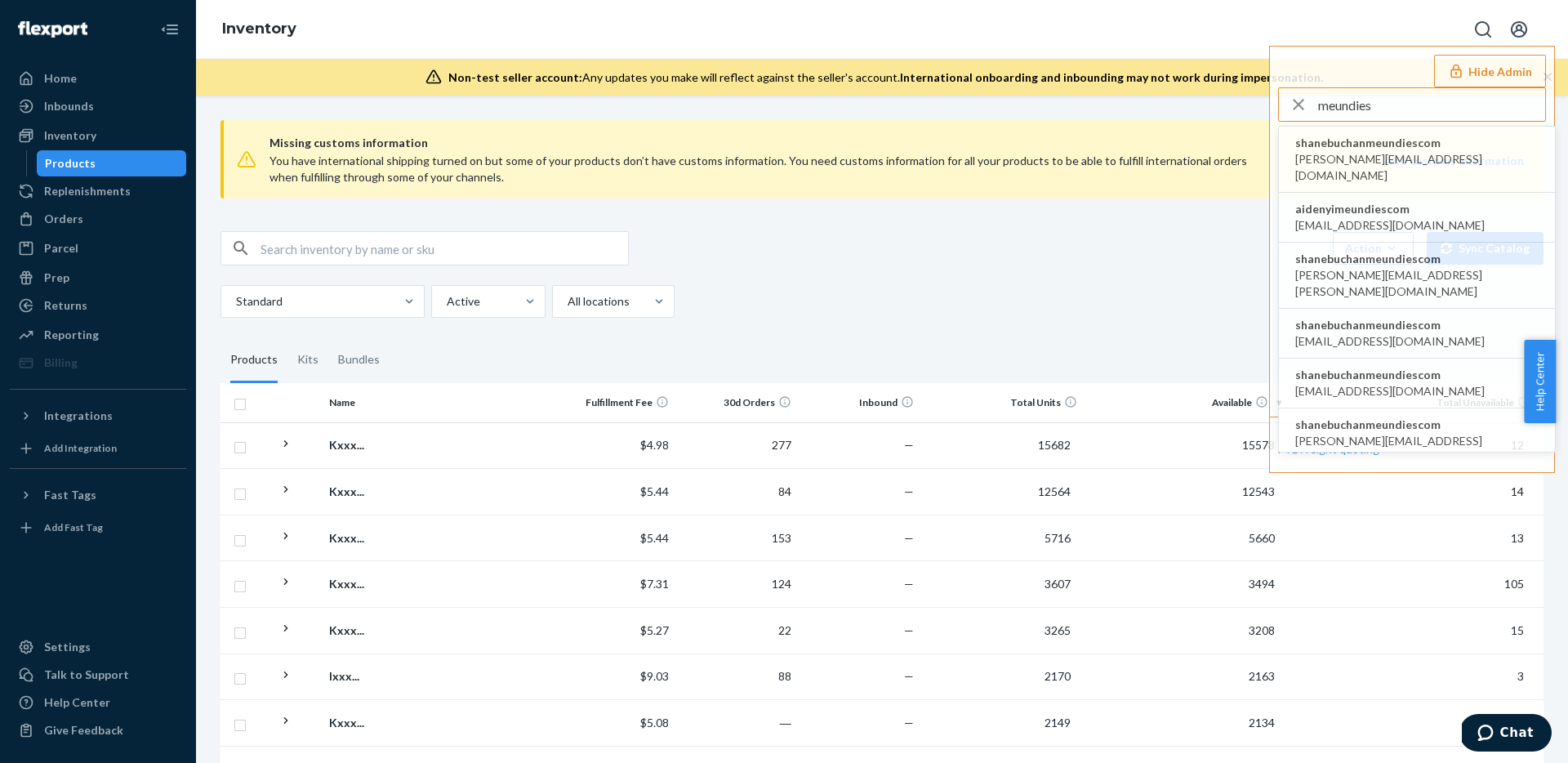
type input "meundies"
click at [1387, 144] on span "shanebuchanmeundiescom" at bounding box center [1416, 142] width 243 height 17
